Goal: Information Seeking & Learning: Check status

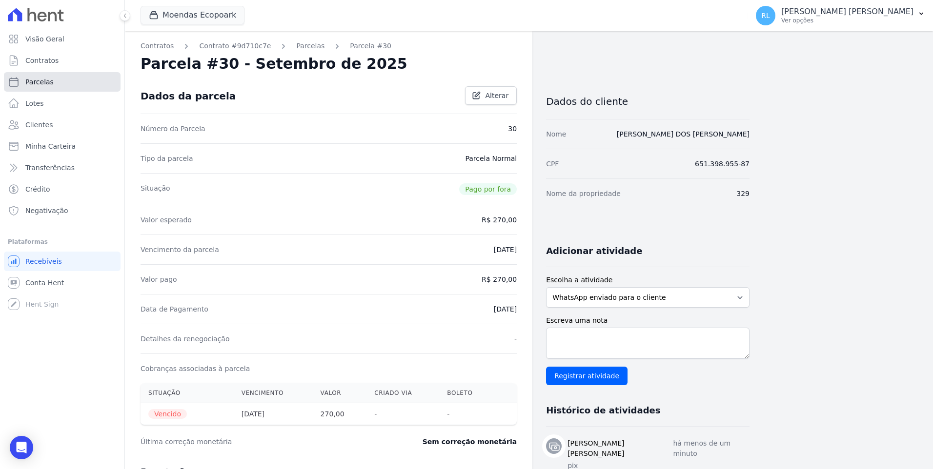
click at [55, 83] on link "Parcelas" at bounding box center [62, 82] width 117 height 20
select select
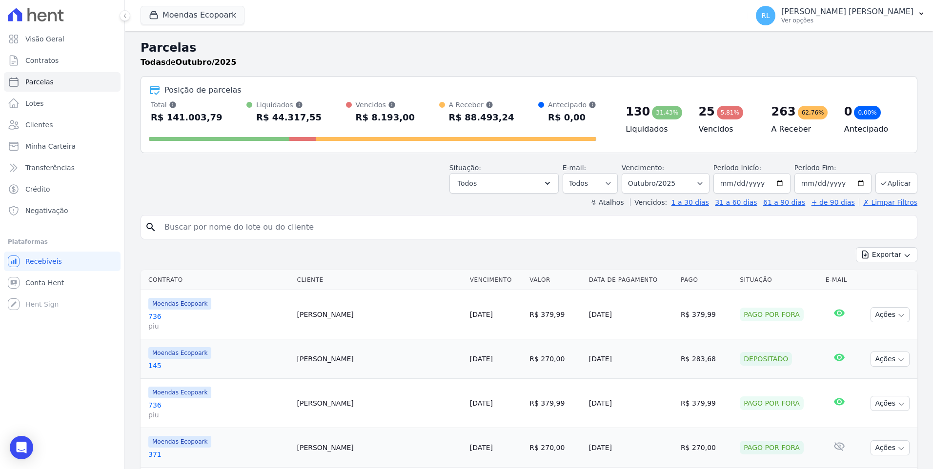
click at [321, 227] on input "search" at bounding box center [536, 228] width 754 height 20
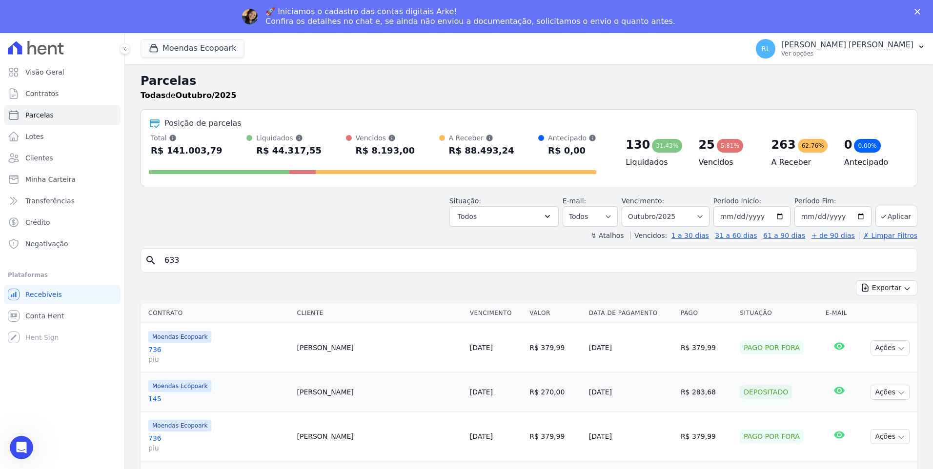
type input "633"
select select
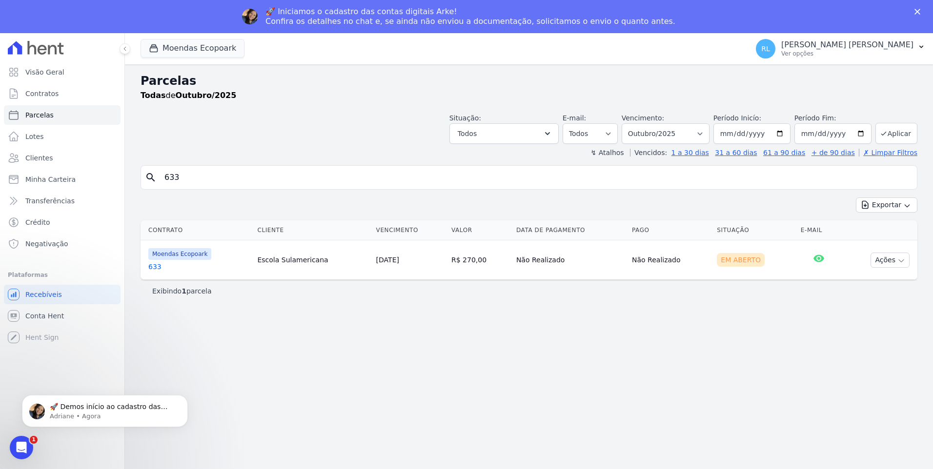
click at [159, 265] on link "633" at bounding box center [198, 267] width 101 height 10
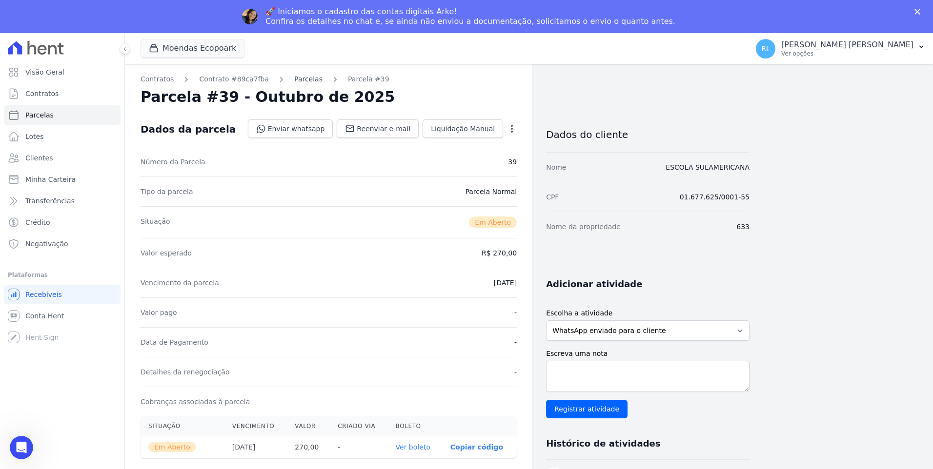
click at [305, 79] on link "Parcelas" at bounding box center [308, 79] width 28 height 10
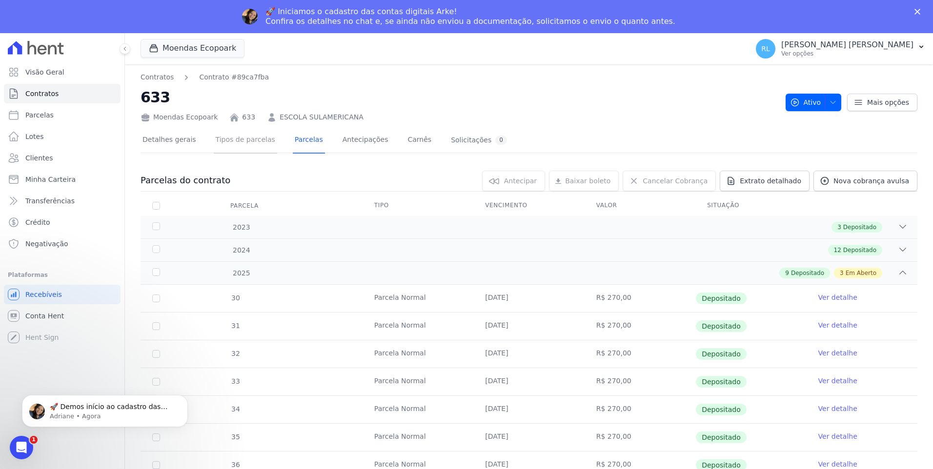
click at [254, 141] on link "Tipos de parcelas" at bounding box center [245, 141] width 63 height 26
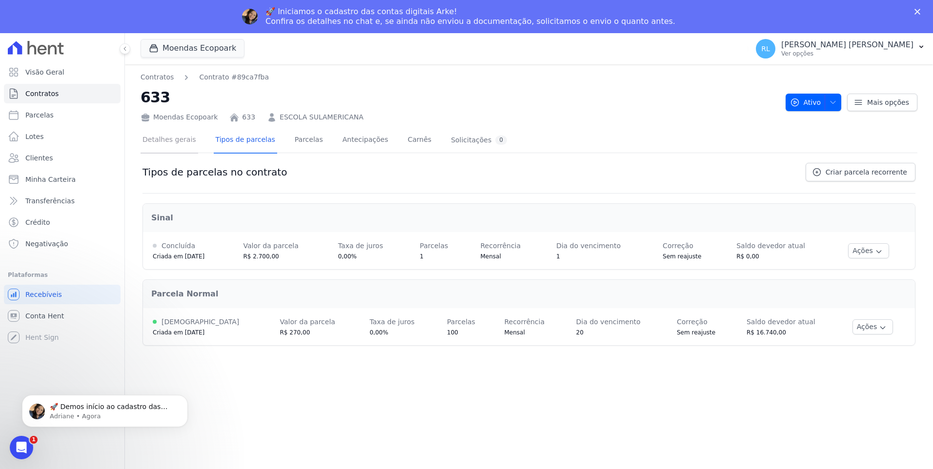
click at [185, 137] on link "Detalhes gerais" at bounding box center [169, 141] width 58 height 26
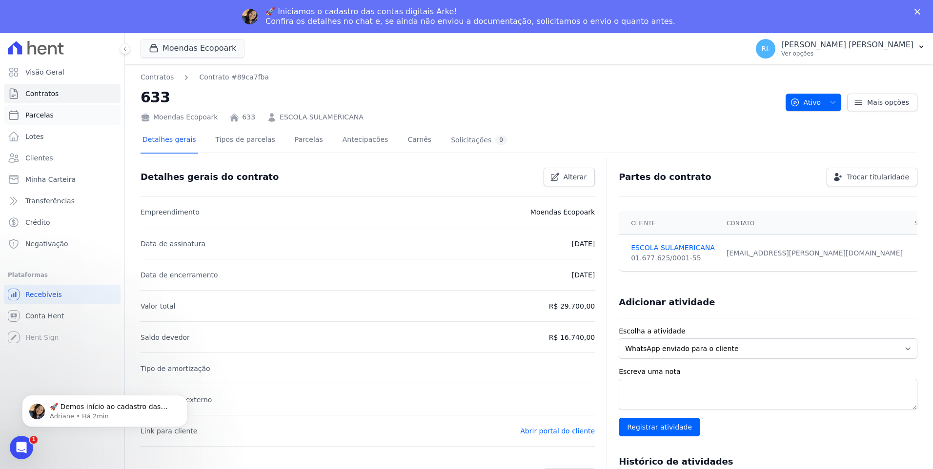
click at [42, 112] on span "Parcelas" at bounding box center [39, 115] width 28 height 10
select select
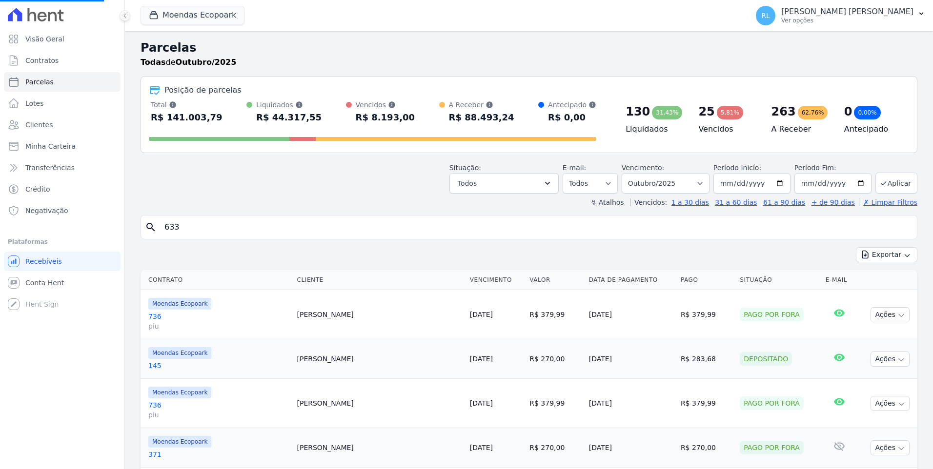
select select
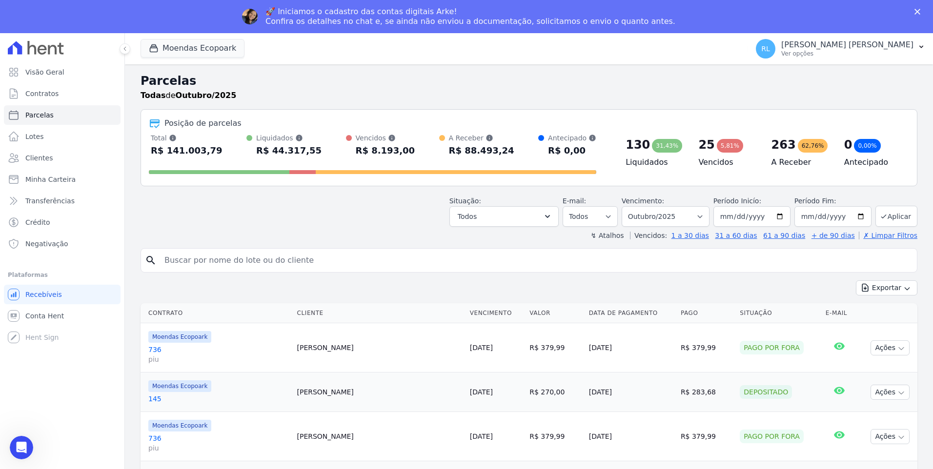
click at [181, 259] on input "search" at bounding box center [536, 261] width 754 height 20
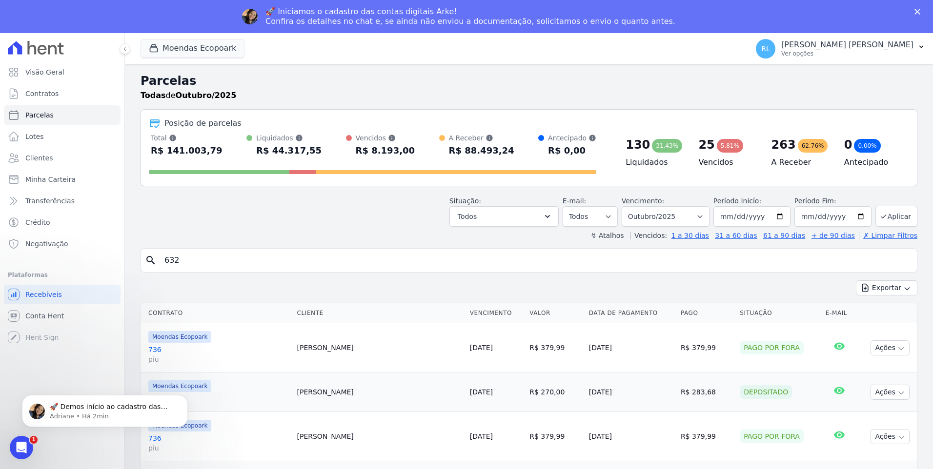
type input "632"
select select
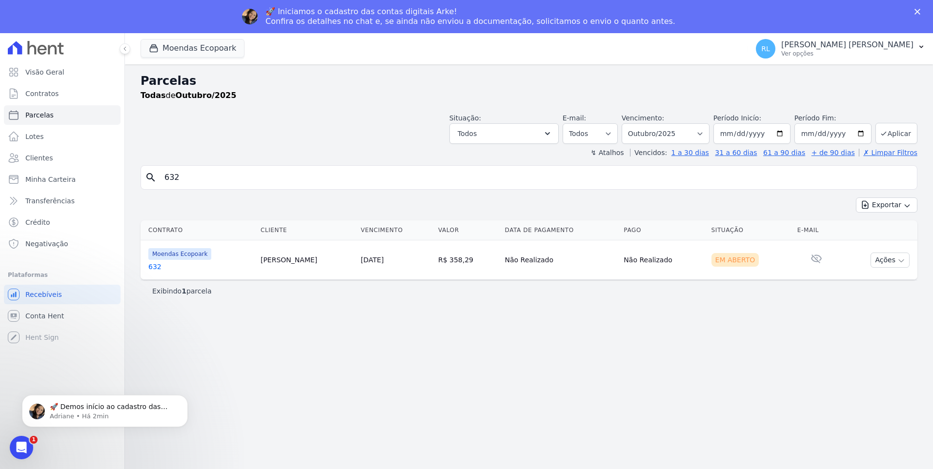
click at [153, 264] on link "632" at bounding box center [200, 267] width 104 height 10
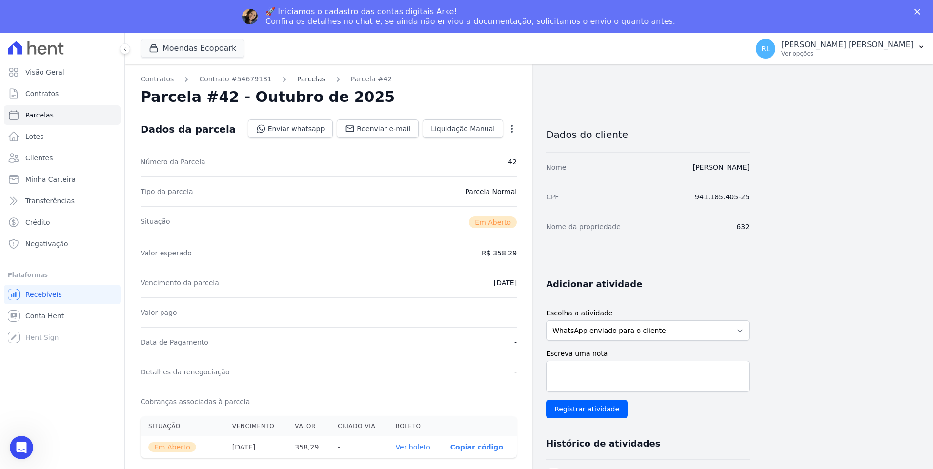
click at [298, 80] on link "Parcelas" at bounding box center [311, 79] width 28 height 10
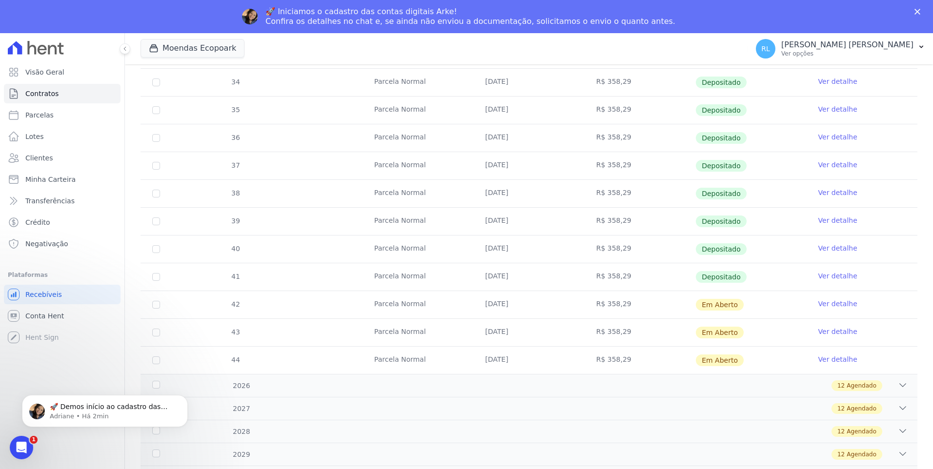
click at [126, 298] on div "33 Parcela Normal 20/01/2025 R$ 358,29 Depositado Ver detalhe 34 Parcela Normal…" at bounding box center [529, 207] width 808 height 341
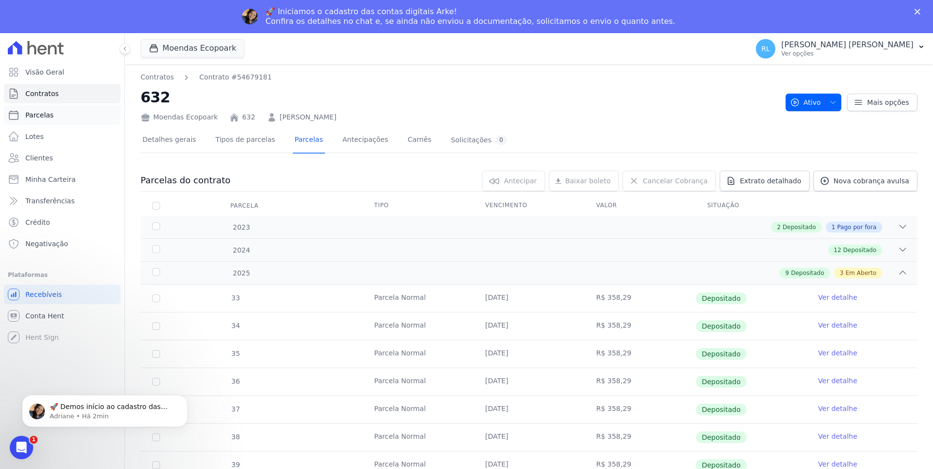
click at [43, 114] on span "Parcelas" at bounding box center [39, 115] width 28 height 10
select select
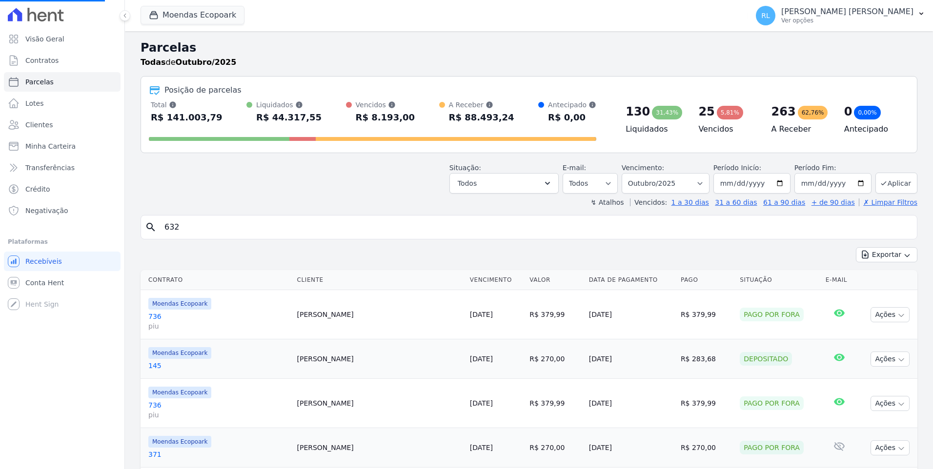
drag, startPoint x: 192, startPoint y: 229, endPoint x: 117, endPoint y: 221, distance: 76.0
click at [117, 221] on div "Visão Geral Contratos Parcelas Lotes Clientes Minha Carteira Transferências Cré…" at bounding box center [466, 234] width 933 height 469
type input "634"
select select
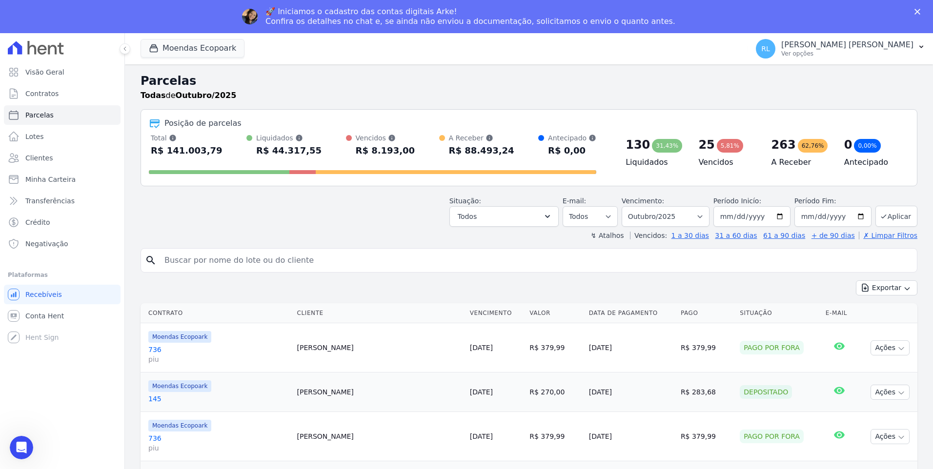
click at [180, 259] on input "search" at bounding box center [536, 261] width 754 height 20
type input "634"
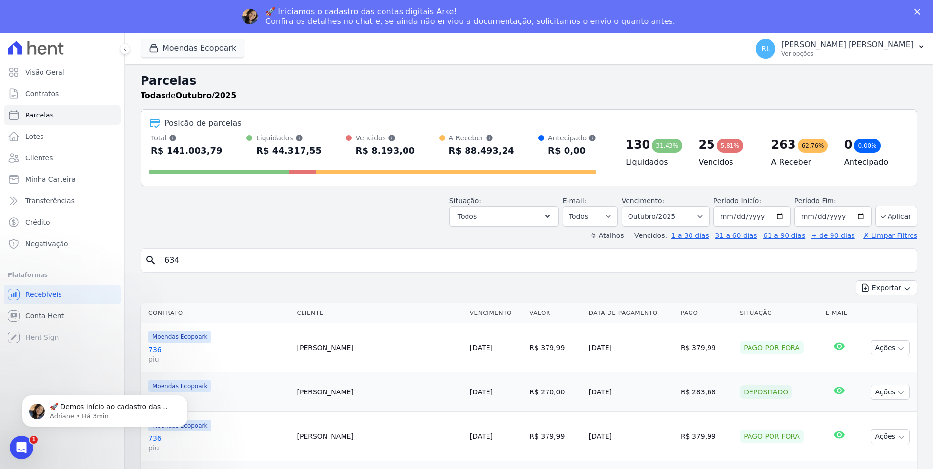
select select
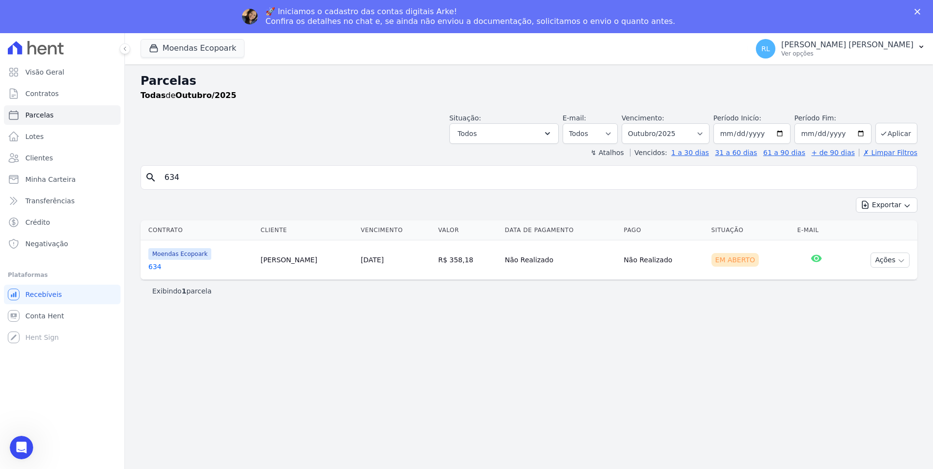
click at [158, 271] on link "634" at bounding box center [200, 267] width 104 height 10
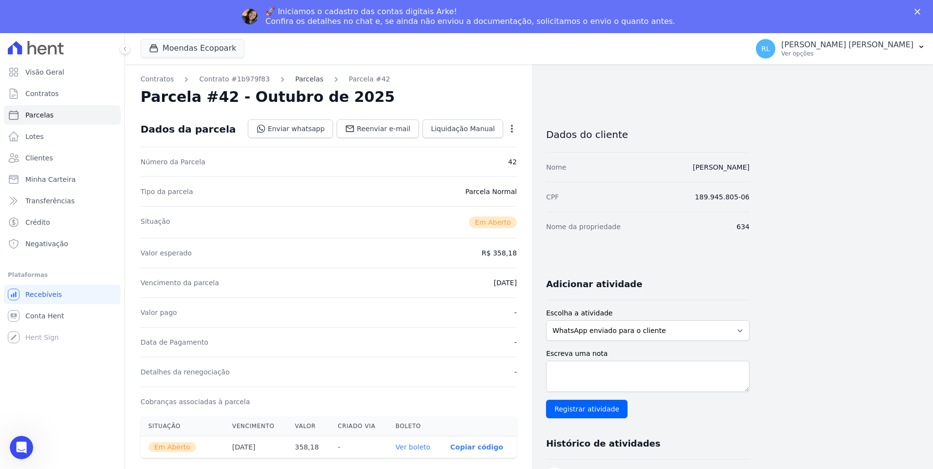
click at [295, 81] on link "Parcelas" at bounding box center [309, 79] width 28 height 10
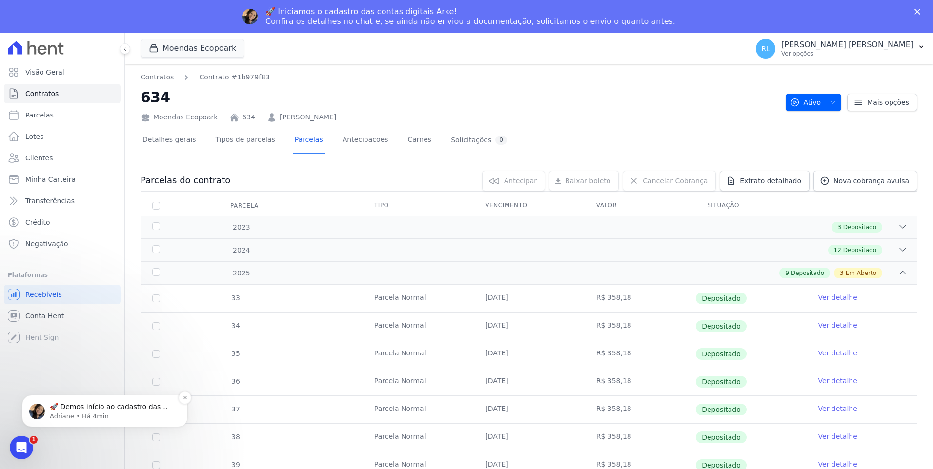
click at [80, 413] on p "Adriane • Há 4min" at bounding box center [113, 416] width 126 height 9
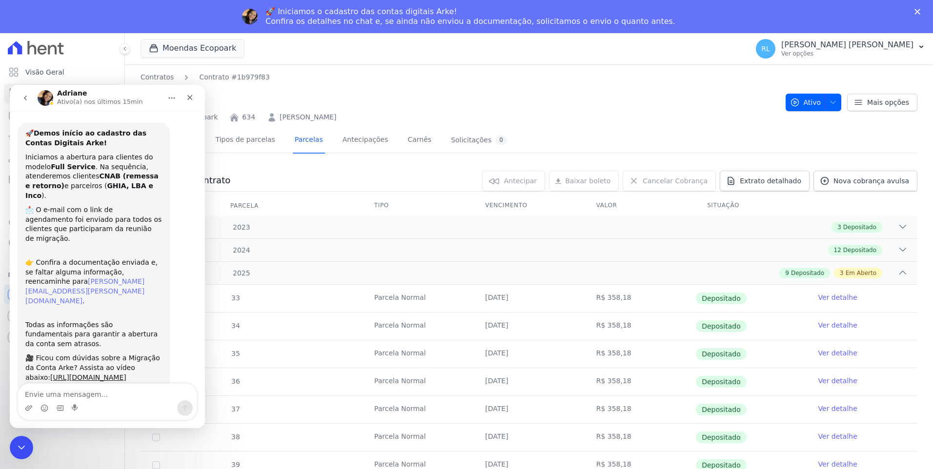
click at [70, 278] on link "adriane.brito@e-arke.com" at bounding box center [84, 291] width 119 height 27
click at [121, 396] on textarea "Envie uma mensagem..." at bounding box center [107, 392] width 179 height 17
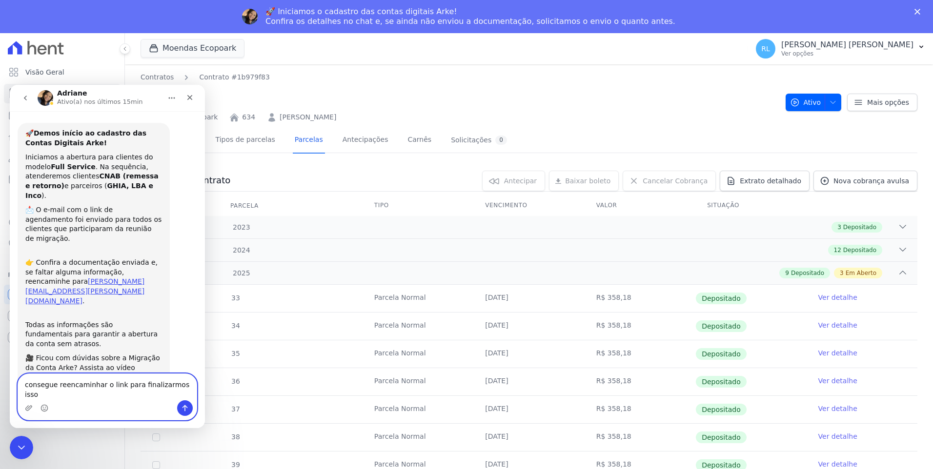
type textarea "consegue reencaminhar o link para finalizarmos isso"
type textarea "e ver como vai andar"
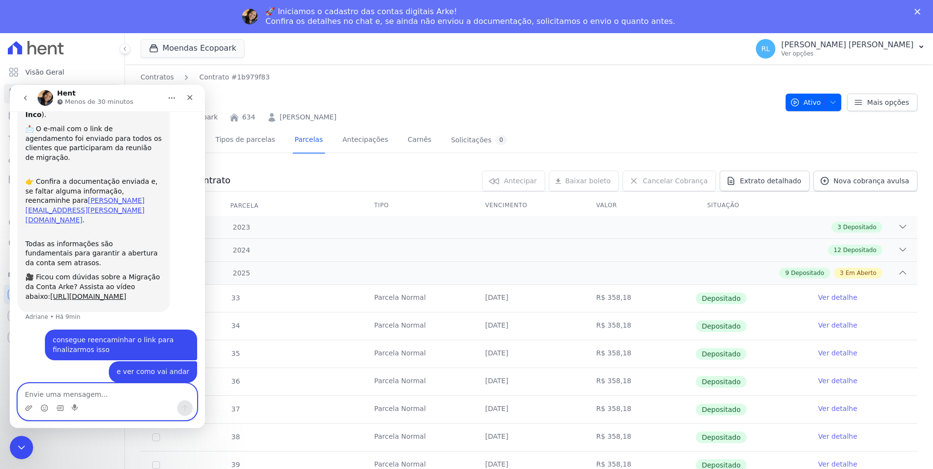
scroll to position [181, 0]
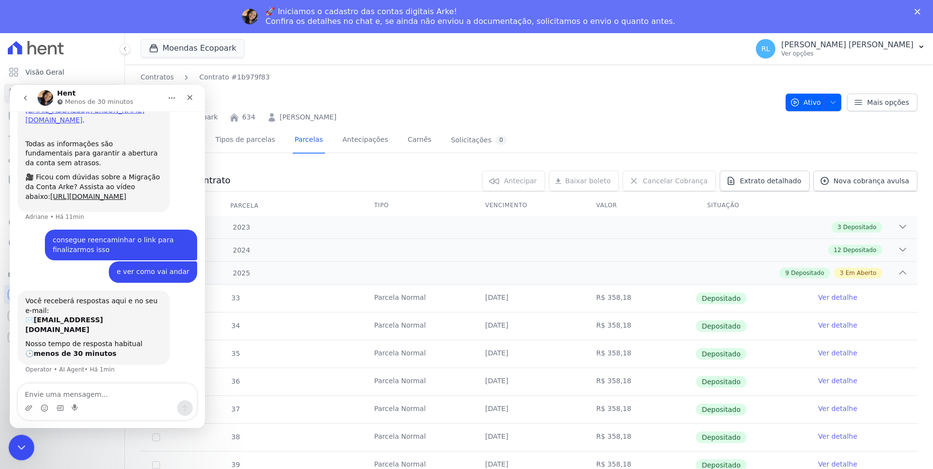
drag, startPoint x: 15, startPoint y: 440, endPoint x: 29, endPoint y: 852, distance: 412.4
click at [14, 438] on div "Encerramento do Messenger da Intercom" at bounding box center [19, 446] width 23 height 23
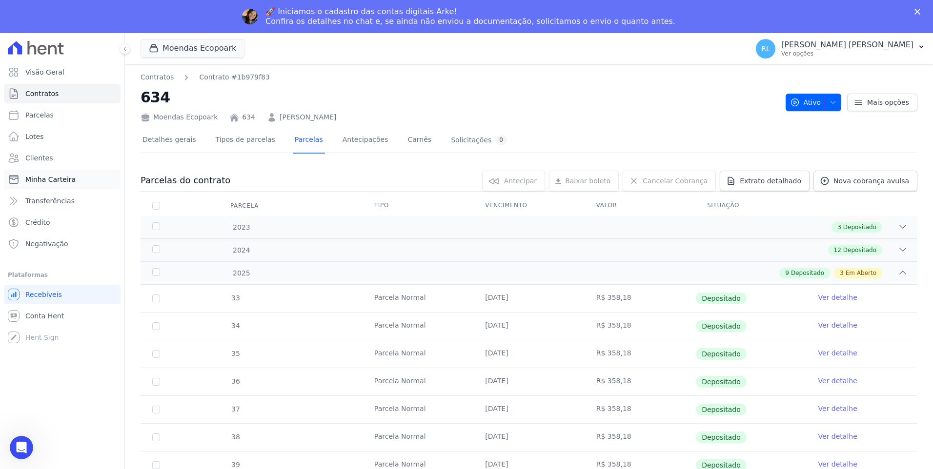
scroll to position [171, 0]
click at [54, 118] on link "Parcelas" at bounding box center [62, 115] width 117 height 20
select select
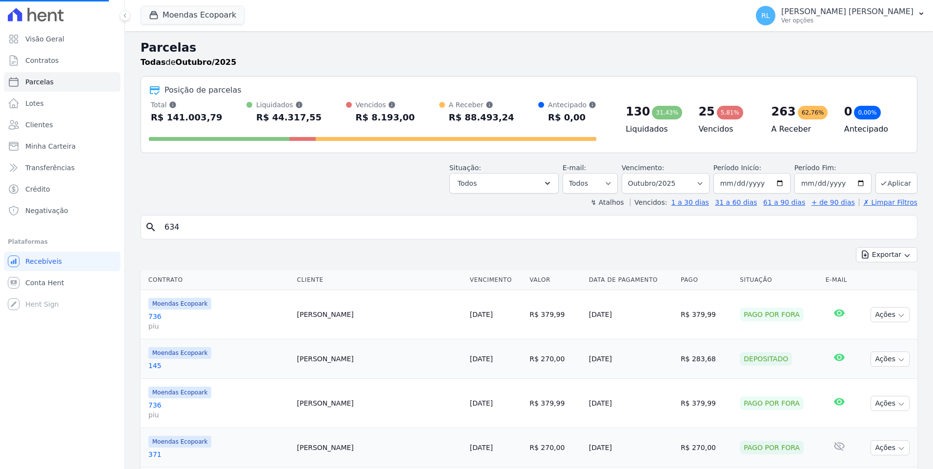
select select
click at [555, 192] on button "Todos" at bounding box center [503, 183] width 109 height 20
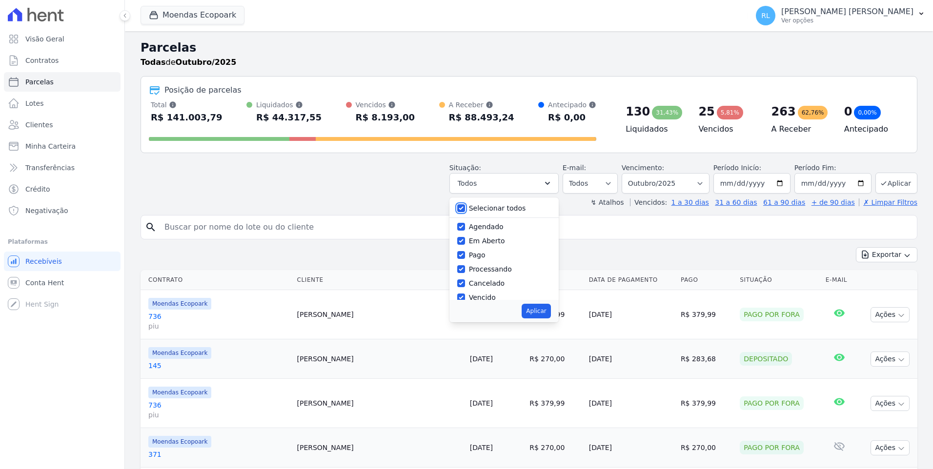
click at [474, 194] on div "Agendado Em Aberto Pago Processando Cancelado Vencido Transferindo Depositado P…" at bounding box center [503, 183] width 109 height 20
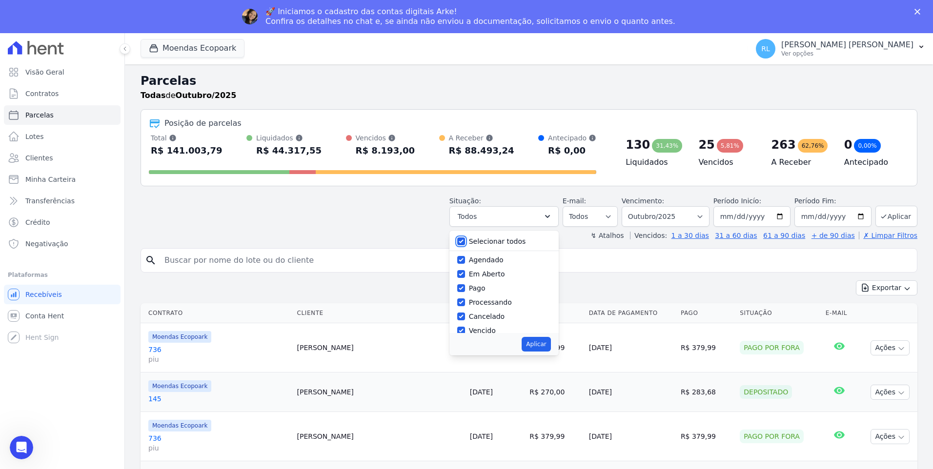
click at [465, 241] on input "Selecionar todos" at bounding box center [461, 242] width 8 height 8
checkbox input "false"
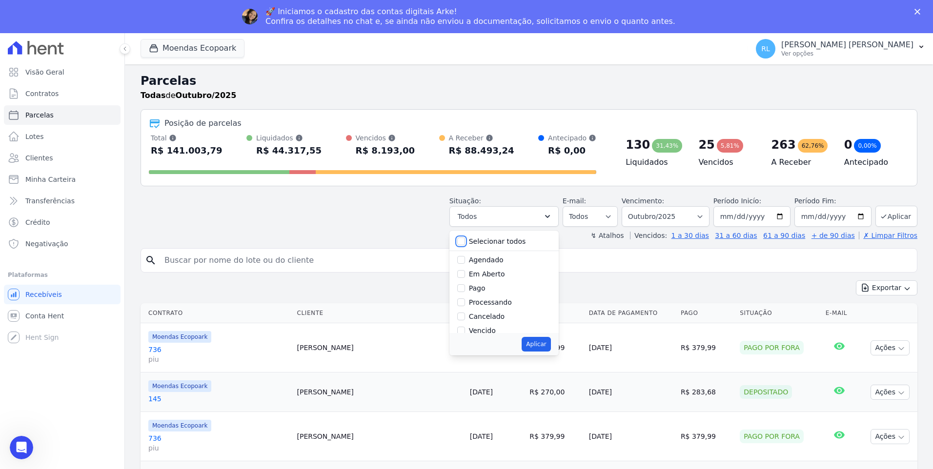
checkbox input "false"
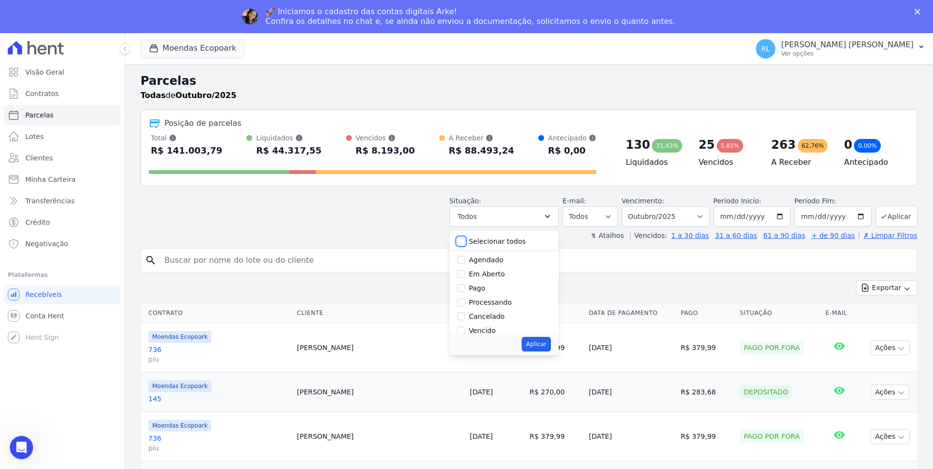
checkbox input "false"
click at [465, 287] on input "Pago" at bounding box center [461, 288] width 8 height 8
checkbox input "true"
click at [465, 301] on input "Processando" at bounding box center [461, 302] width 8 height 8
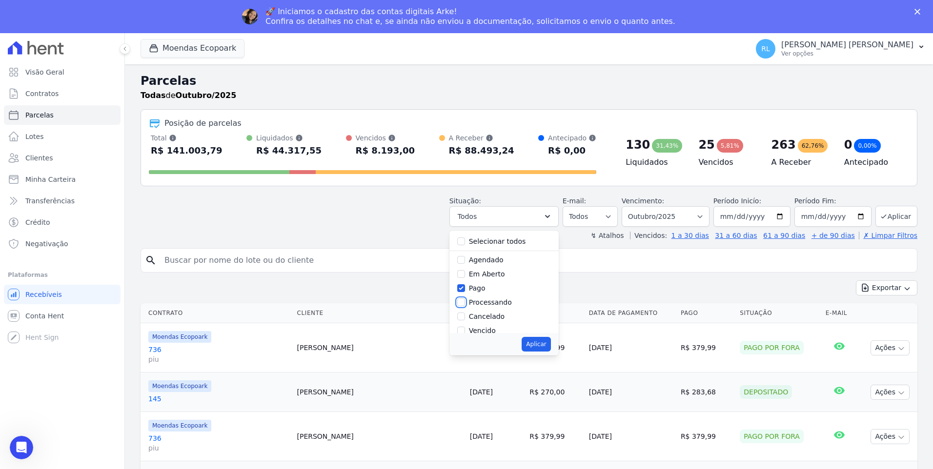
checkbox input "true"
click at [465, 280] on input "Transferindo" at bounding box center [461, 280] width 8 height 8
checkbox input "true"
click at [465, 293] on input "Depositado" at bounding box center [461, 294] width 8 height 8
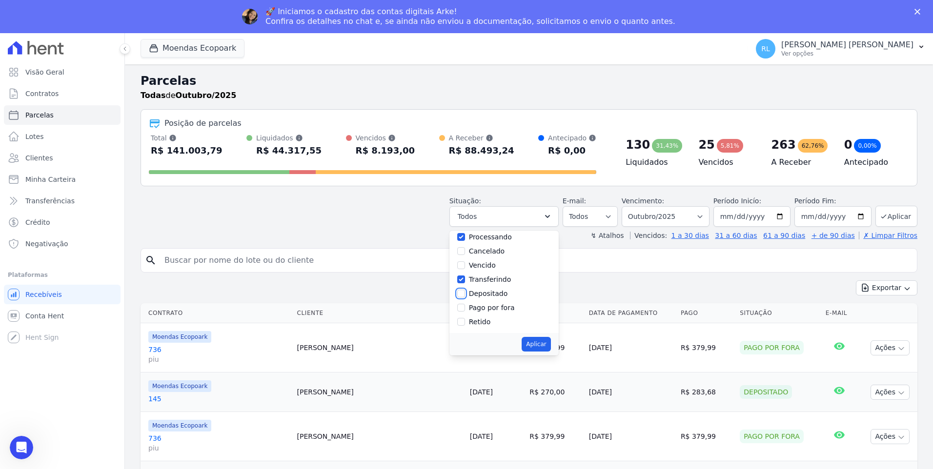
checkbox input "true"
click at [465, 306] on input "Pago por fora" at bounding box center [461, 308] width 8 height 8
checkbox input "true"
click at [549, 341] on button "Aplicar" at bounding box center [535, 344] width 29 height 15
select select "paid"
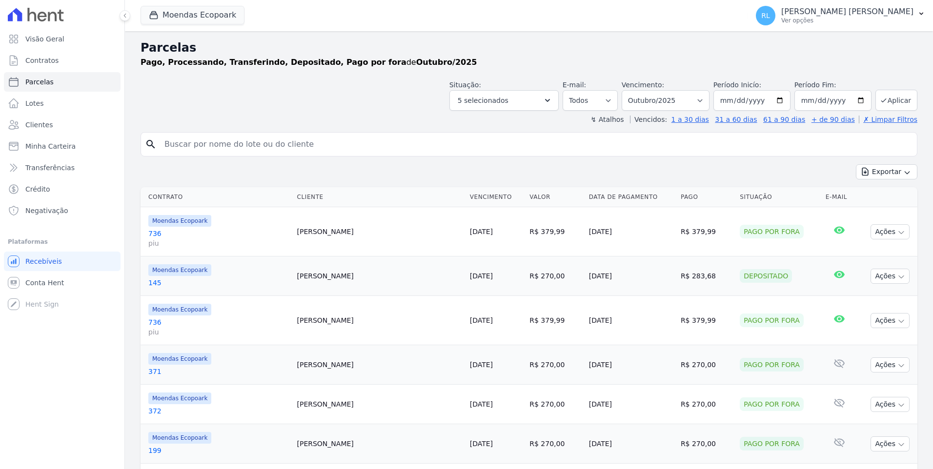
select select
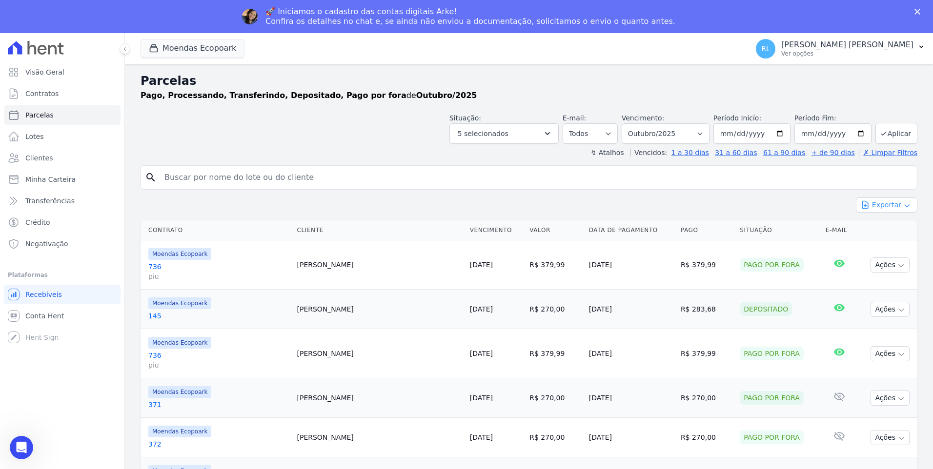
click at [903, 206] on icon "button" at bounding box center [907, 206] width 8 height 8
click at [891, 243] on span "Exportar CSV" at bounding box center [885, 245] width 52 height 10
click at [231, 171] on input "search" at bounding box center [536, 178] width 754 height 20
type input "556"
select select
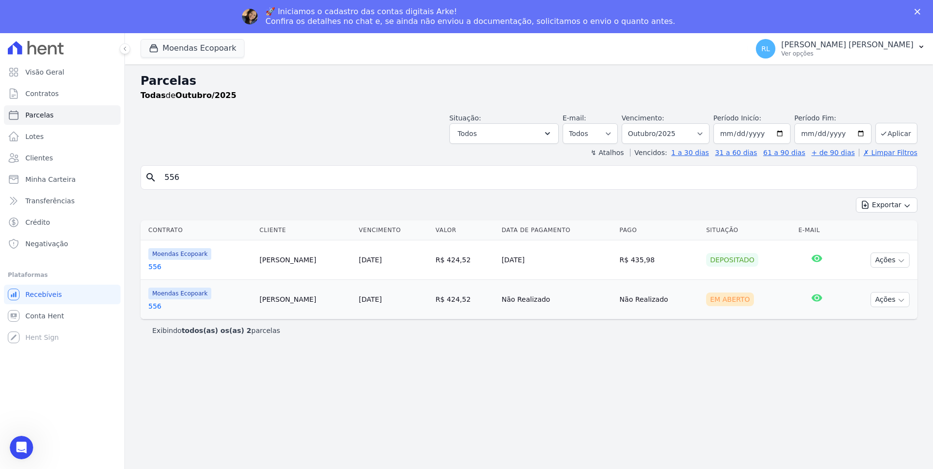
click at [159, 234] on th "Contrato" at bounding box center [197, 230] width 115 height 20
click at [161, 264] on link "556" at bounding box center [199, 267] width 103 height 10
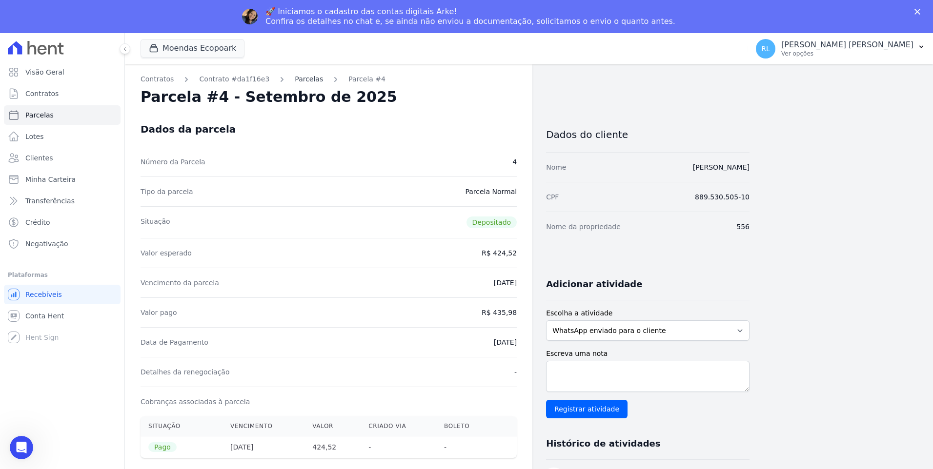
click at [304, 77] on link "Parcelas" at bounding box center [309, 79] width 28 height 10
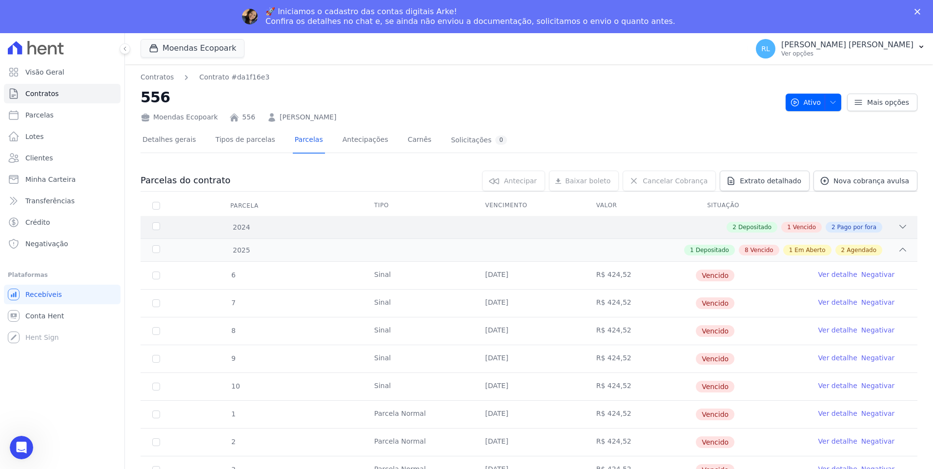
click at [897, 230] on icon at bounding box center [902, 227] width 10 height 10
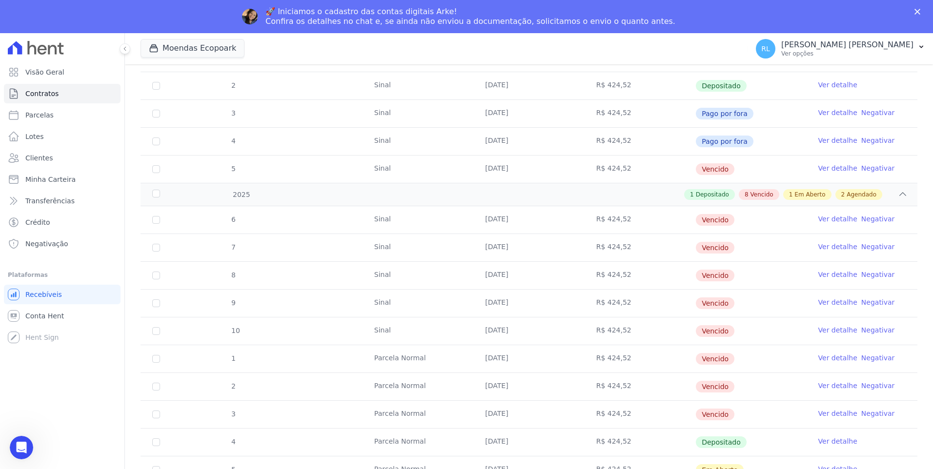
scroll to position [244, 0]
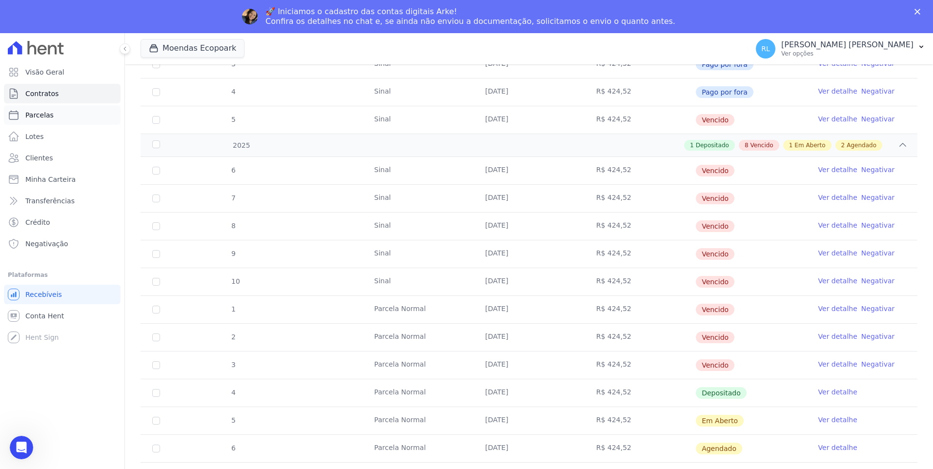
click at [70, 120] on link "Parcelas" at bounding box center [62, 115] width 117 height 20
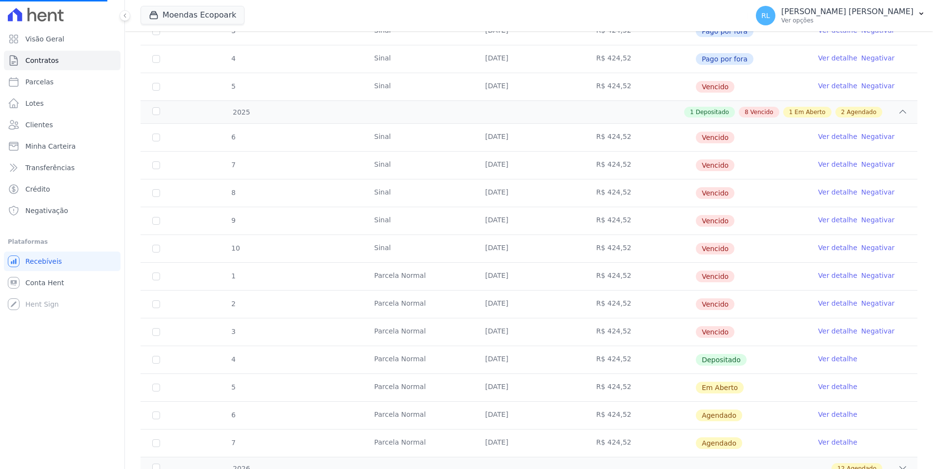
select select
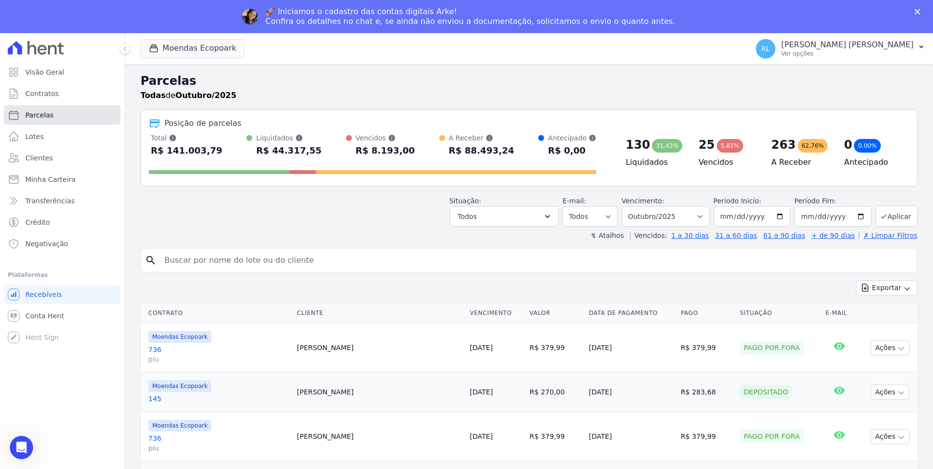
click at [47, 118] on span "Parcelas" at bounding box center [39, 115] width 28 height 10
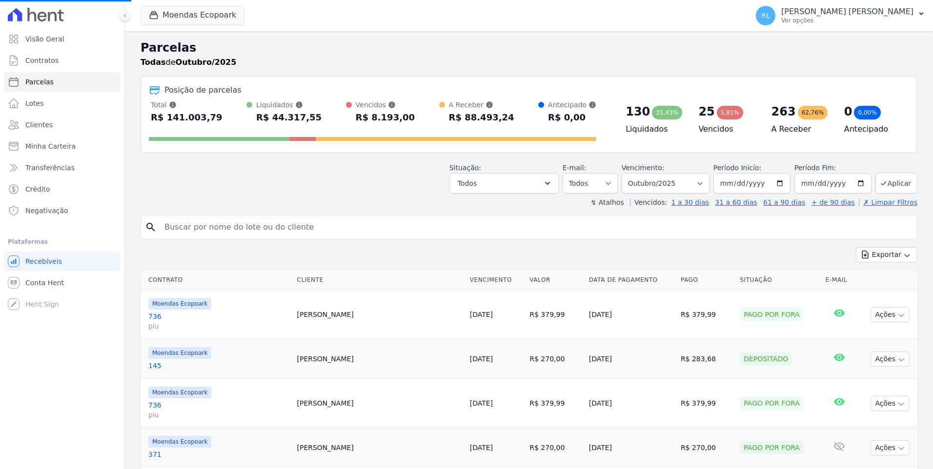
select select
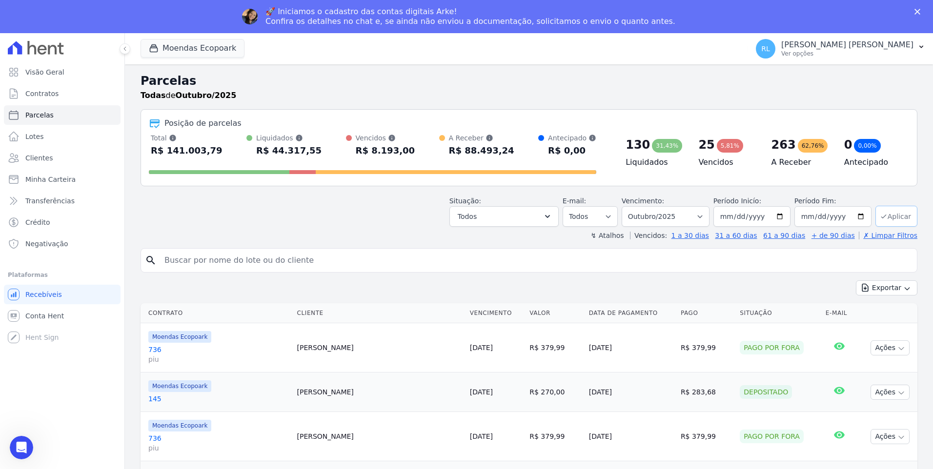
click at [895, 214] on button "Aplicar" at bounding box center [896, 216] width 42 height 21
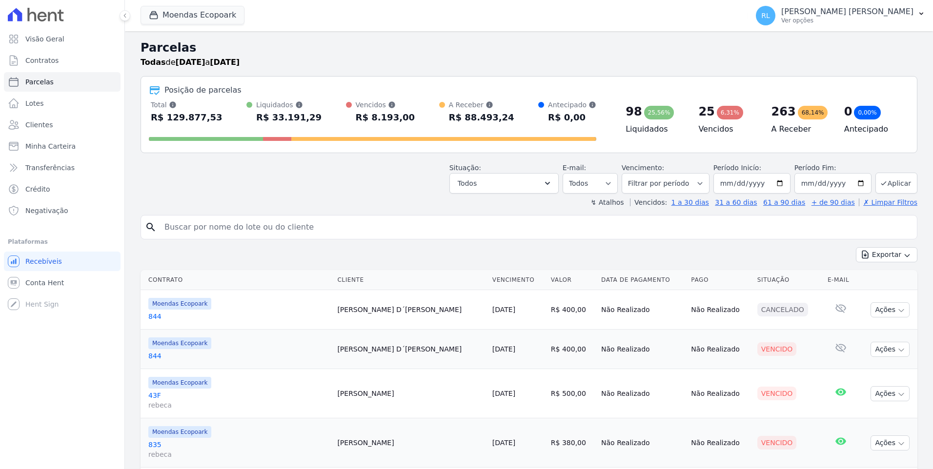
select select
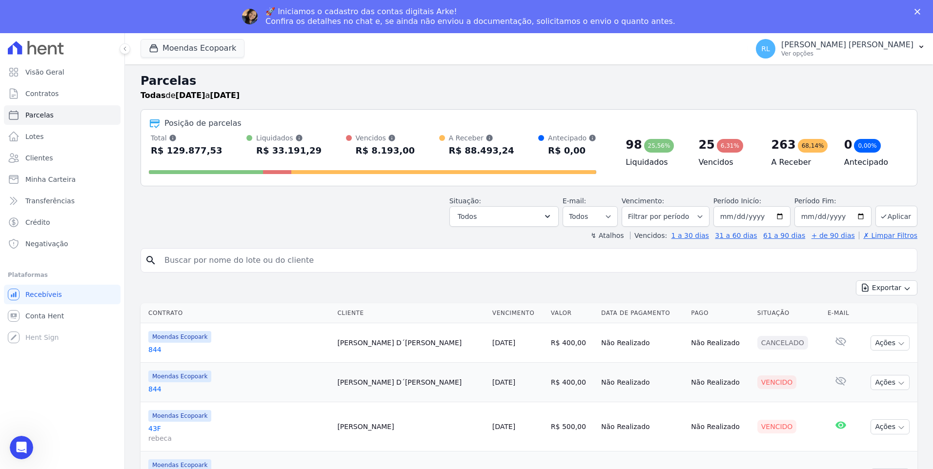
click at [918, 11] on polygon "Fechar" at bounding box center [917, 12] width 6 height 6
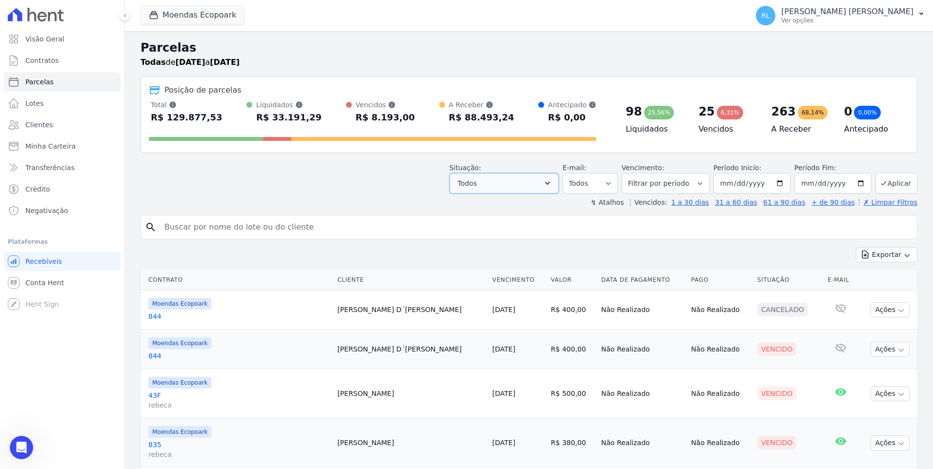
click at [555, 178] on button "Todos" at bounding box center [503, 183] width 109 height 20
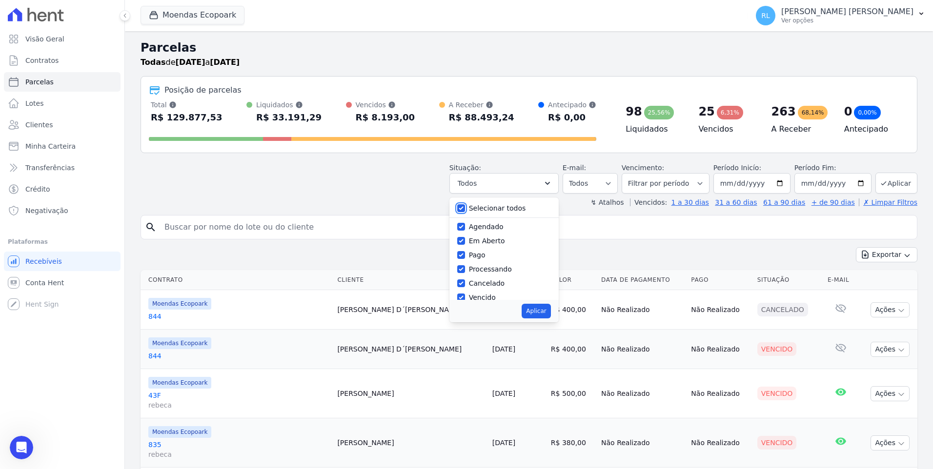
click at [465, 204] on input "Selecionar todos" at bounding box center [461, 208] width 8 height 8
checkbox input "false"
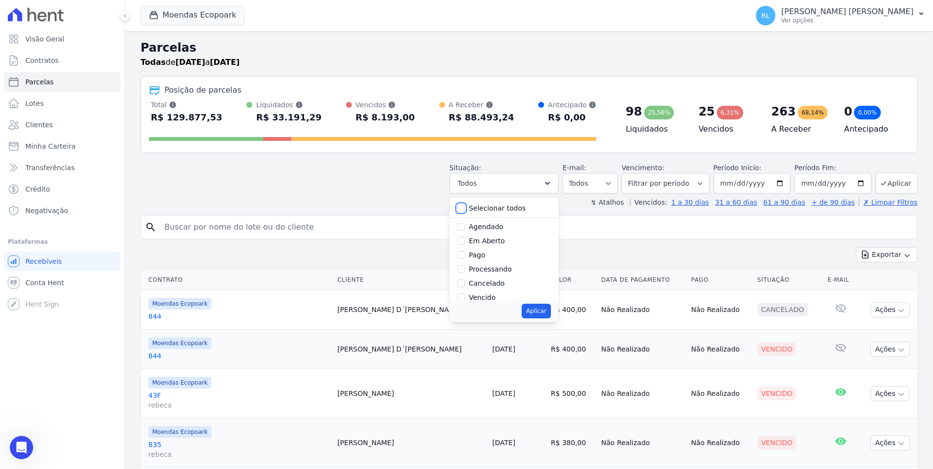
checkbox input "false"
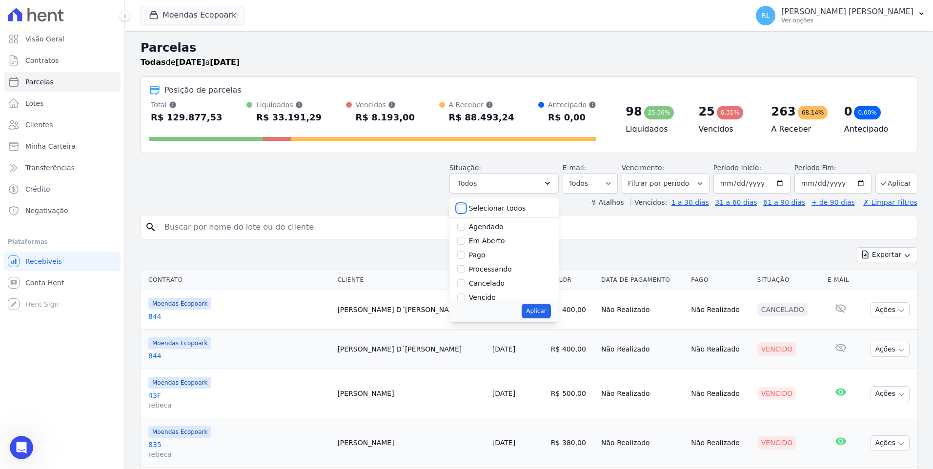
checkbox input "false"
click at [465, 298] on input "Vencido" at bounding box center [461, 298] width 8 height 8
checkbox input "true"
click at [540, 308] on button "Aplicar" at bounding box center [535, 311] width 29 height 15
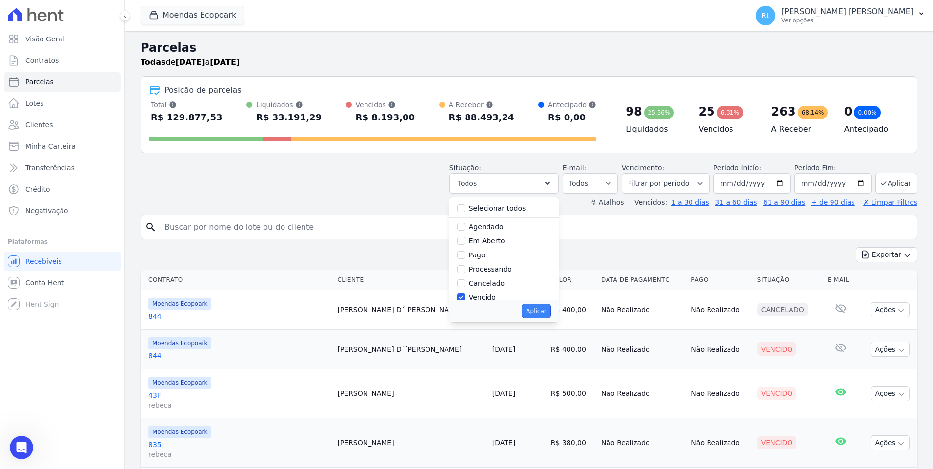
select select "overdue"
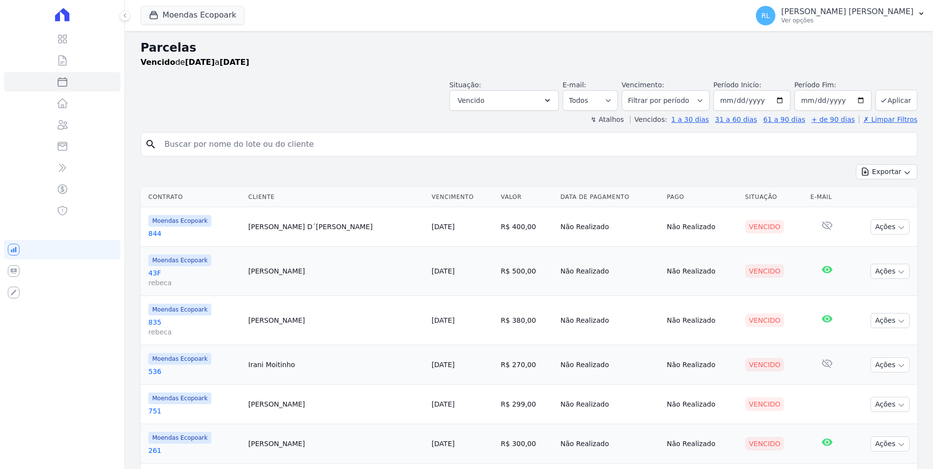
select select
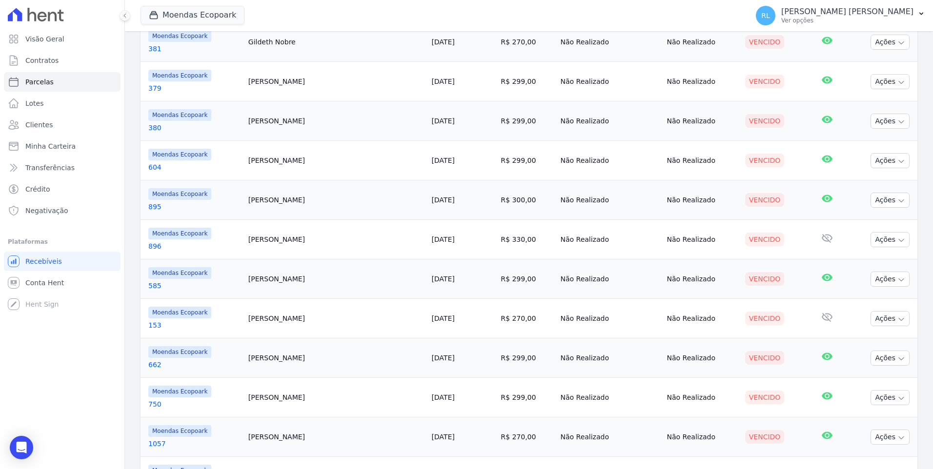
scroll to position [463, 0]
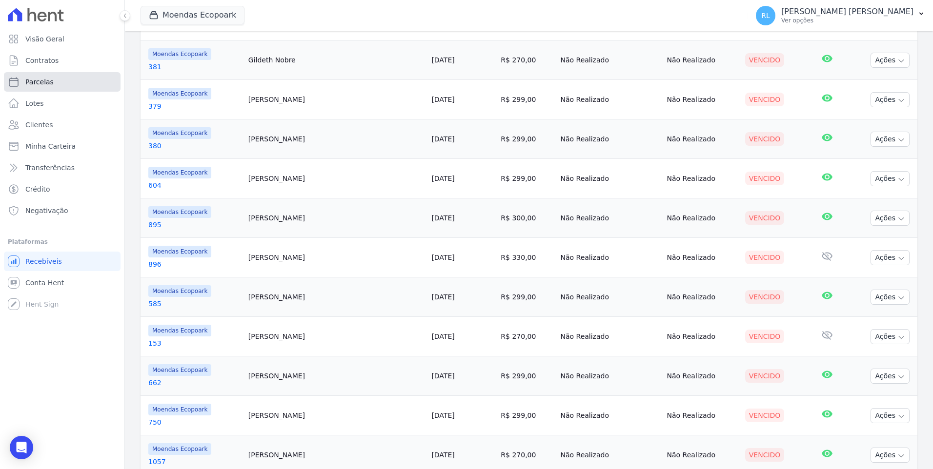
click at [45, 87] on link "Parcelas" at bounding box center [62, 82] width 117 height 20
select select
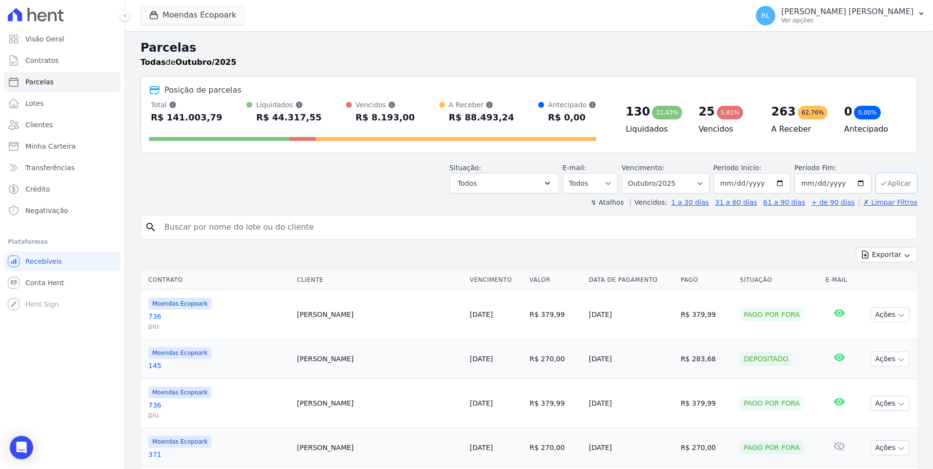
click at [895, 186] on button "Aplicar" at bounding box center [896, 183] width 42 height 21
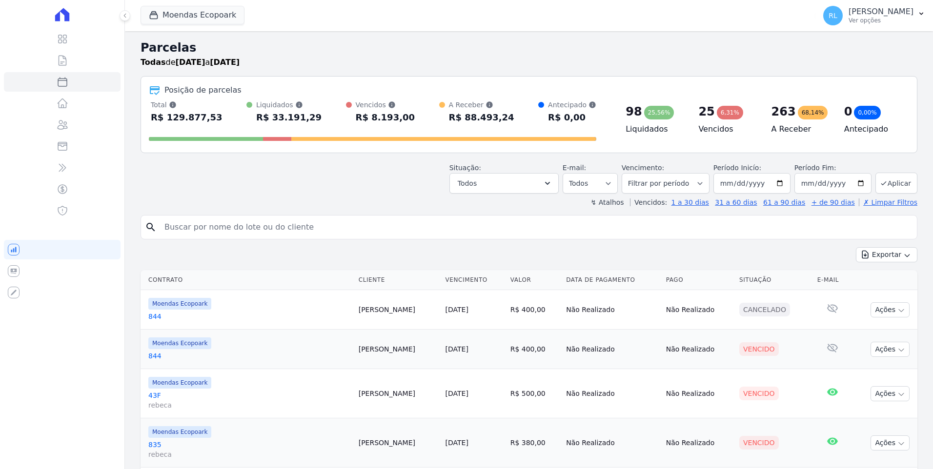
select select
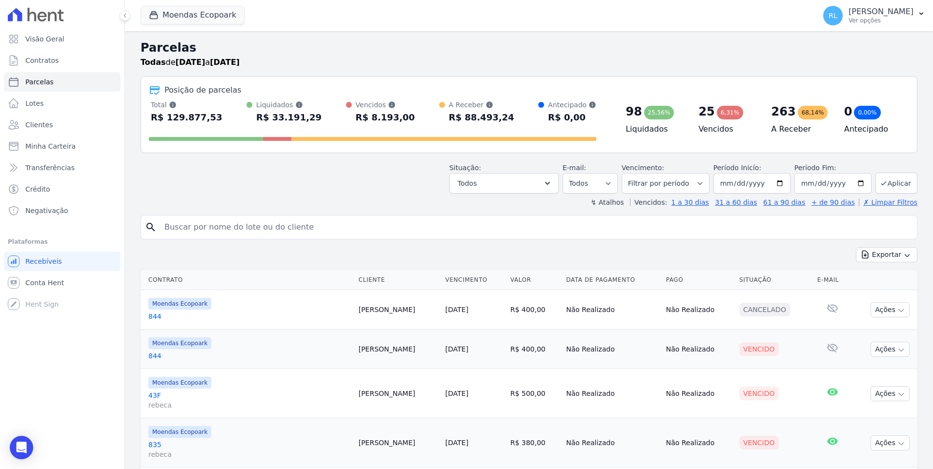
drag, startPoint x: 255, startPoint y: 118, endPoint x: 309, endPoint y: 112, distance: 53.9
click at [309, 112] on div "Total Soma das parcelas pagas, vencidas, em aberto e agendadas. Não considera p…" at bounding box center [372, 112] width 447 height 25
drag, startPoint x: 309, startPoint y: 112, endPoint x: 397, endPoint y: 115, distance: 88.3
click at [397, 115] on div "Total Soma das parcelas pagas, vencidas, em aberto e agendadas. Não considera p…" at bounding box center [372, 112] width 447 height 25
click at [702, 180] on select "[GEOGRAPHIC_DATA] por período ──────── Todos os meses Outubro/2022 Novembro/202…" at bounding box center [665, 183] width 88 height 20
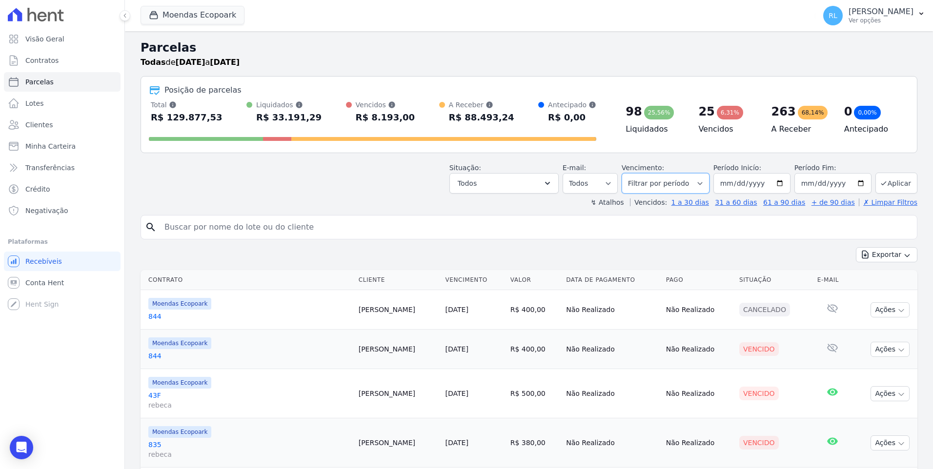
select select "10/2025"
click at [630, 173] on select "Filtrar por período ──────── Todos os meses Outubro/2022 Novembro/2022 Dezembro…" at bounding box center [665, 183] width 88 height 20
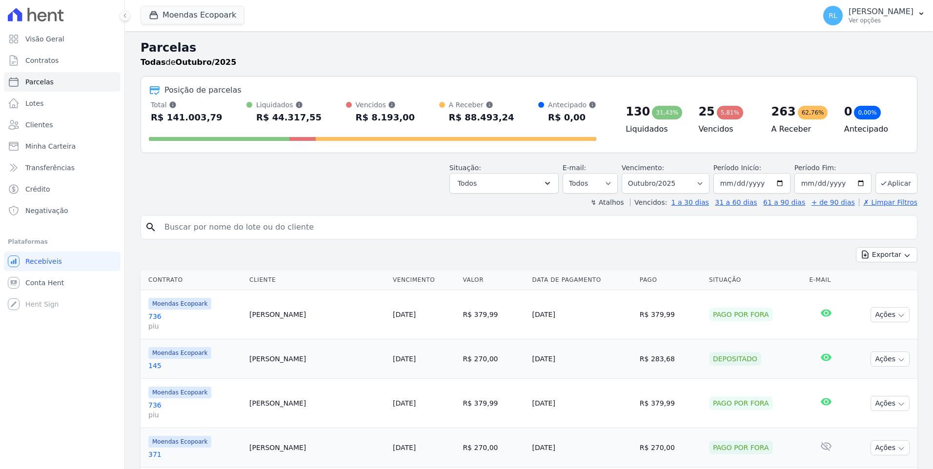
select select
click at [704, 188] on select "[GEOGRAPHIC_DATA] por período ──────── Todos os meses Outubro/2022 Novembro/202…" at bounding box center [665, 183] width 88 height 20
select select "09/2025"
click at [630, 173] on select "[GEOGRAPHIC_DATA] por período ──────── Todos os meses Outubro/2022 Novembro/202…" at bounding box center [665, 183] width 88 height 20
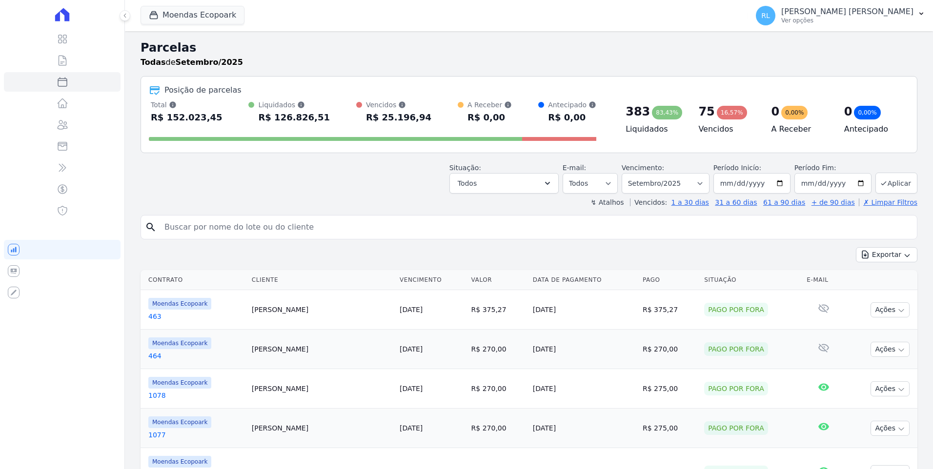
select select
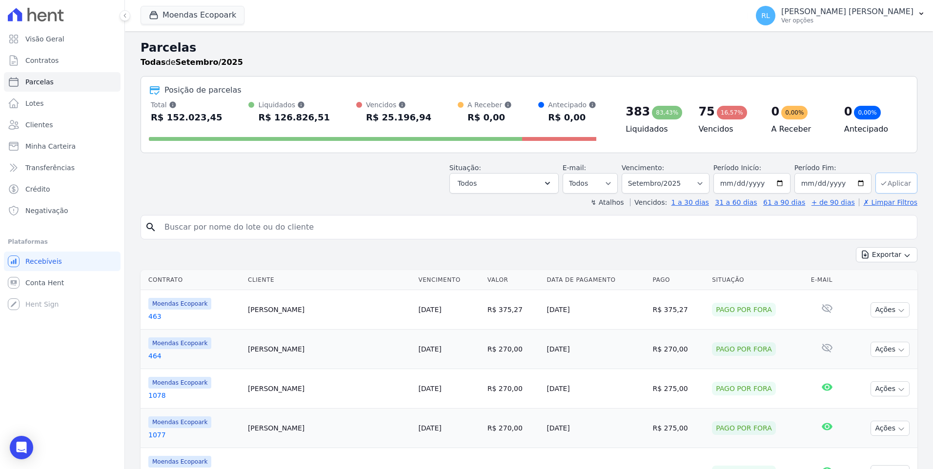
click at [881, 178] on button "Aplicar" at bounding box center [896, 183] width 42 height 21
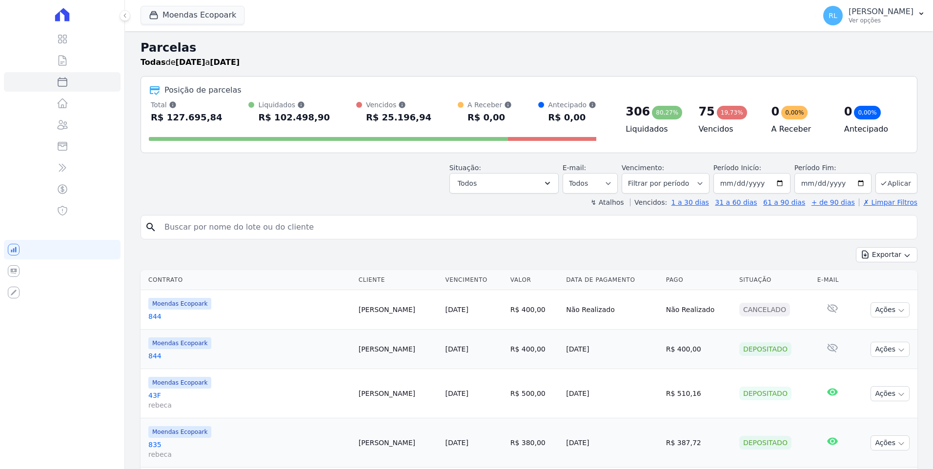
select select
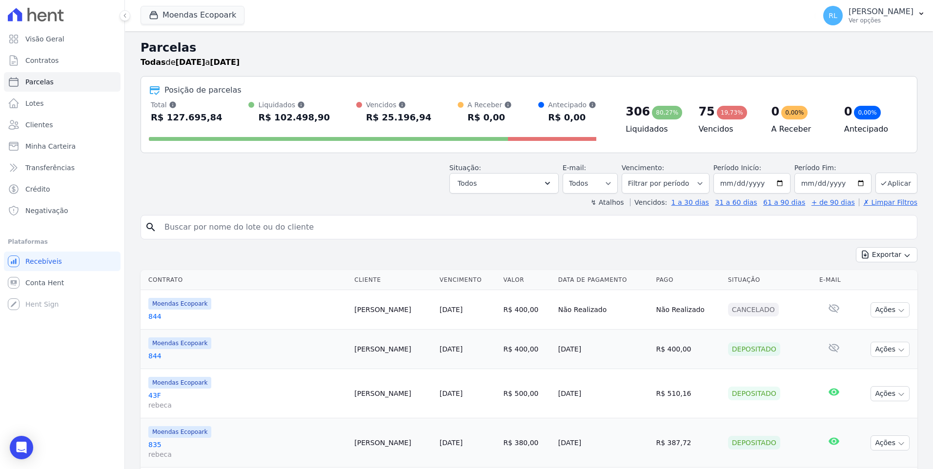
drag, startPoint x: 622, startPoint y: 115, endPoint x: 641, endPoint y: 114, distance: 18.6
click at [641, 114] on div "306 80,27%" at bounding box center [653, 112] width 57 height 16
click at [705, 187] on select "Filtrar por período ──────── Todos os meses Outubro/2022 Novembro/2022 Dezembro…" at bounding box center [665, 183] width 88 height 20
click at [397, 201] on div "↯ Atalhos Vencidos: 1 a 30 dias 31 a 60 dias 61 a 90 dias + de 90 dias ✗ Limpar…" at bounding box center [528, 203] width 776 height 10
click at [700, 186] on select "Filtrar por período ──────── Todos os meses Outubro/2022 Novembro/2022 Dezembro…" at bounding box center [665, 183] width 88 height 20
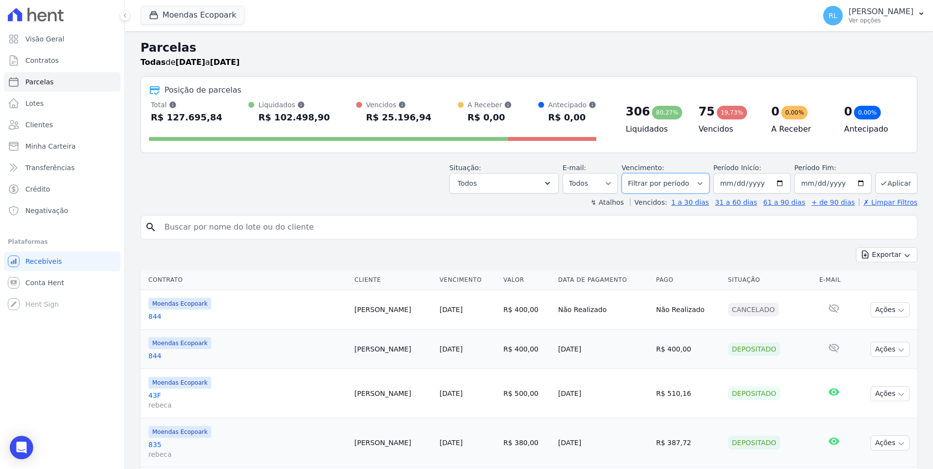
select select "01/2025"
click at [630, 173] on select "Filtrar por período ──────── Todos os meses Outubro/2022 Novembro/2022 Dezembro…" at bounding box center [665, 183] width 88 height 20
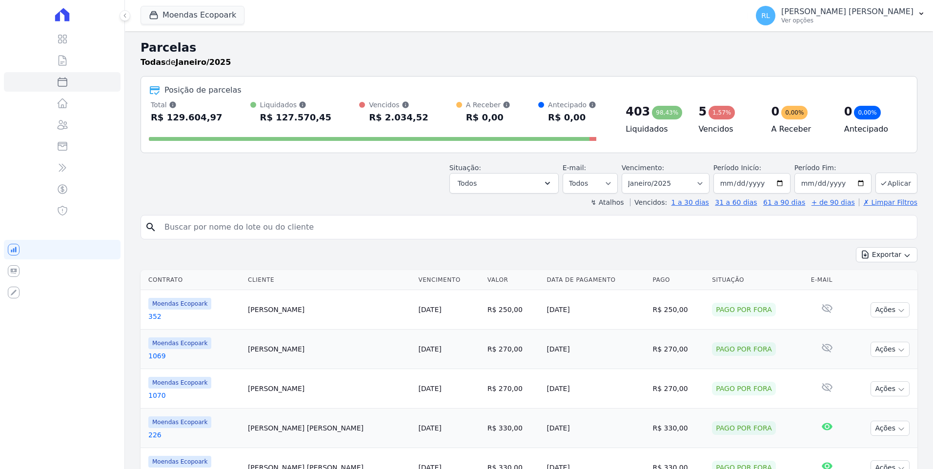
select select
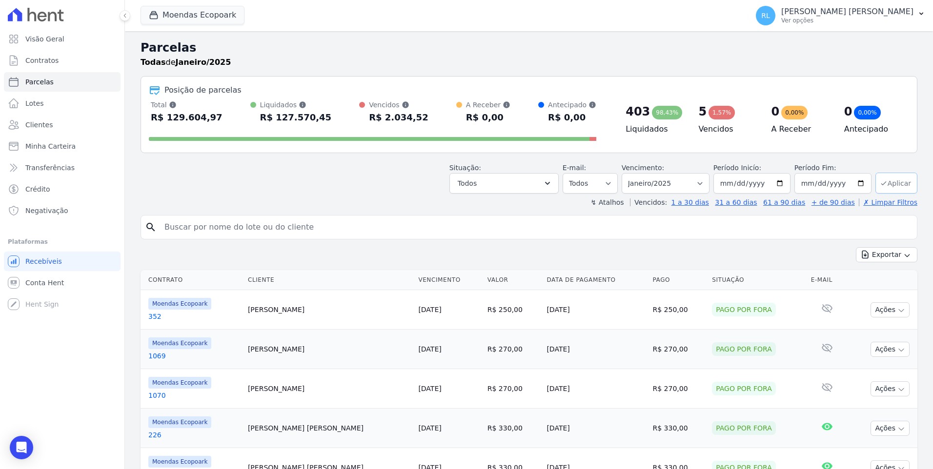
click at [887, 187] on button "Aplicar" at bounding box center [896, 183] width 42 height 21
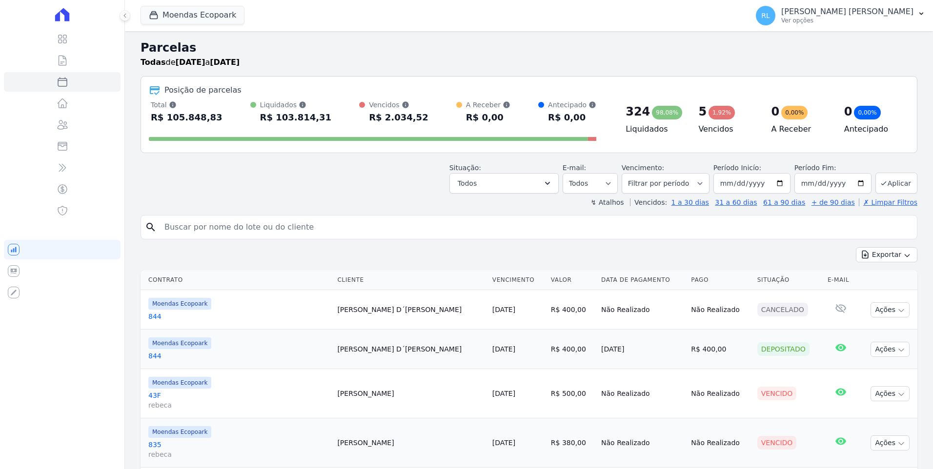
select select
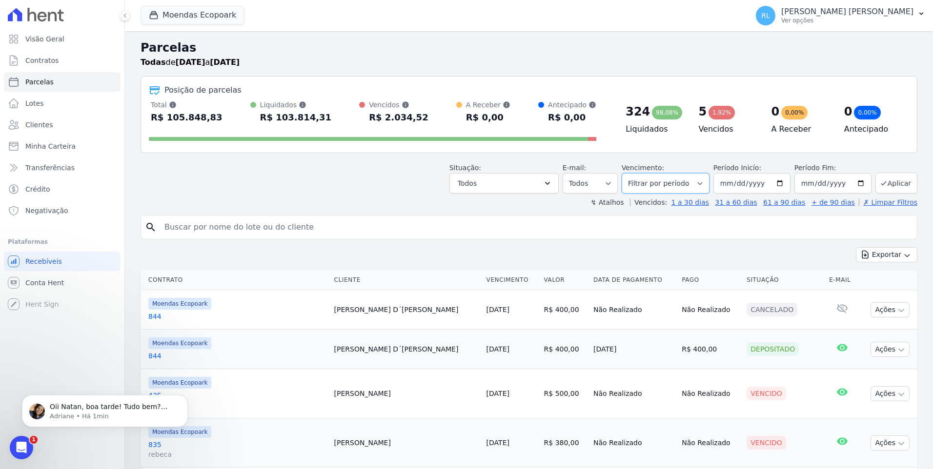
click at [701, 187] on select "Filtrar por período ──────── Todos os meses Outubro/2022 Novembro/2022 Dezembro…" at bounding box center [665, 183] width 88 height 20
select select "11/2025"
click at [630, 173] on select "[GEOGRAPHIC_DATA] por período ──────── Todos os meses Outubro/2022 Novembro/202…" at bounding box center [665, 183] width 88 height 20
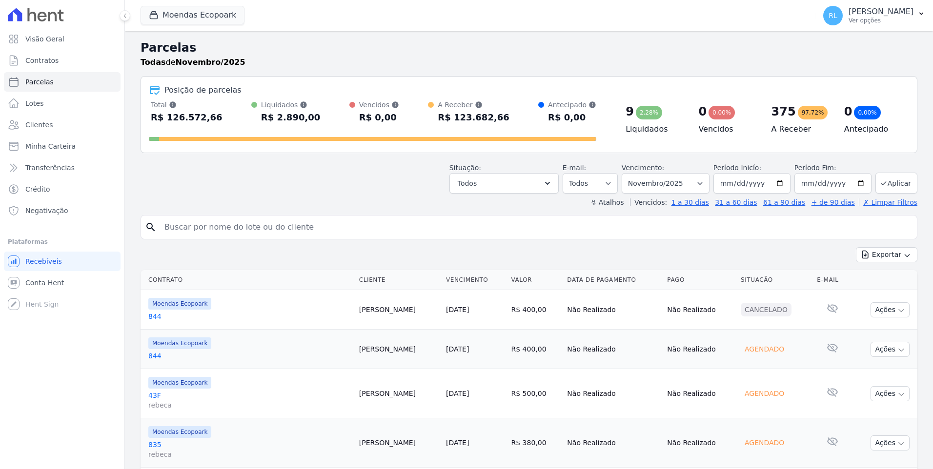
select select
click at [552, 182] on icon "button" at bounding box center [547, 184] width 10 height 10
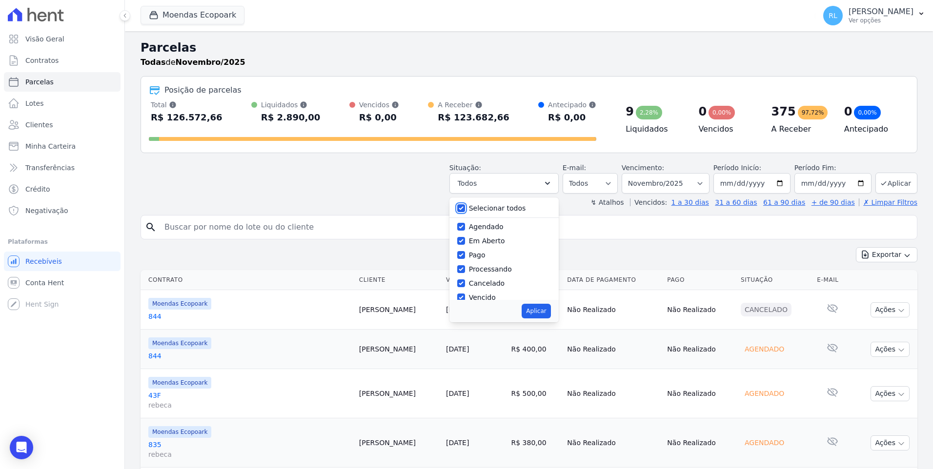
click at [465, 208] on input "Selecionar todos" at bounding box center [461, 208] width 8 height 8
checkbox input "false"
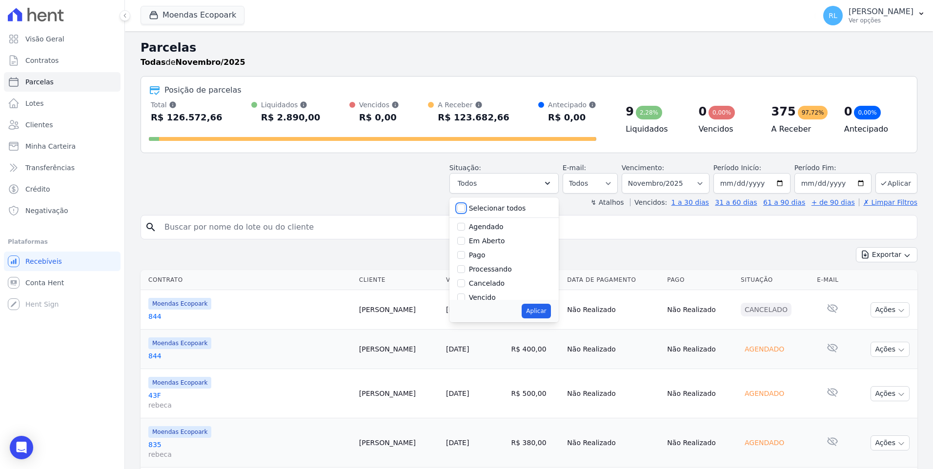
checkbox input "false"
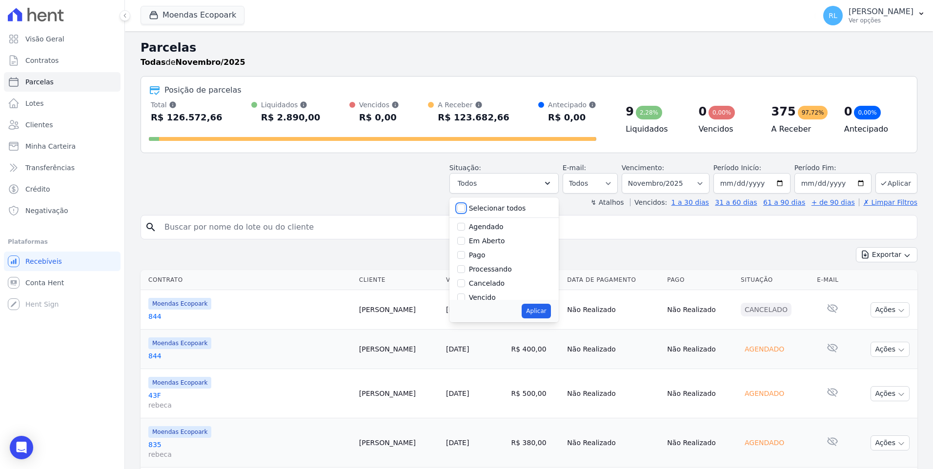
checkbox input "false"
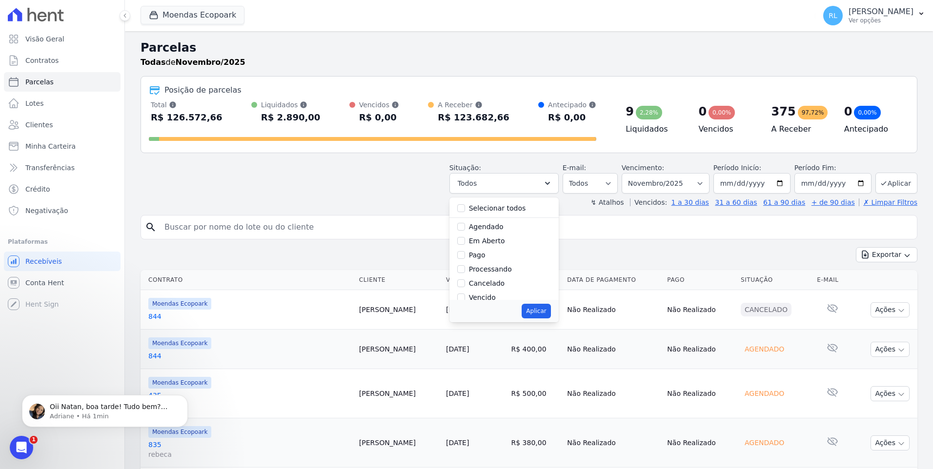
click at [475, 255] on div "Pago" at bounding box center [504, 255] width 94 height 14
click at [465, 253] on input "Pago" at bounding box center [461, 255] width 8 height 8
checkbox input "true"
click at [544, 306] on button "Aplicar" at bounding box center [535, 311] width 29 height 15
select select "paid"
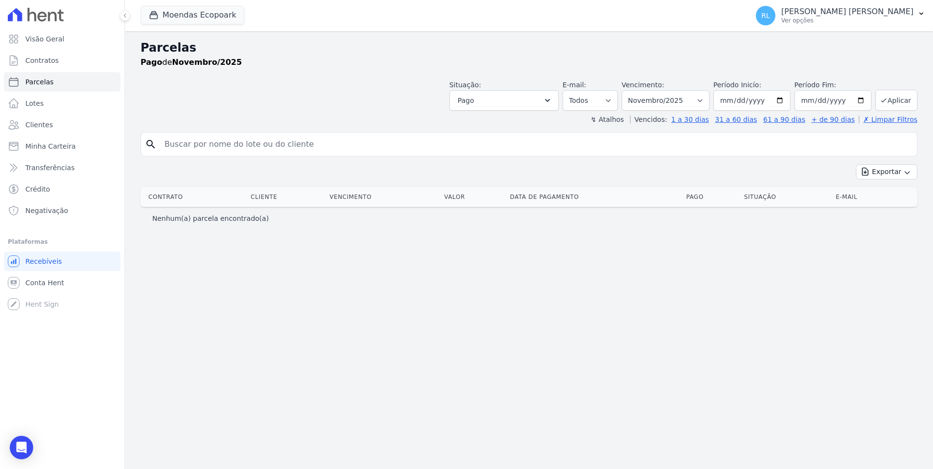
select select
click at [552, 99] on icon "button" at bounding box center [547, 101] width 10 height 10
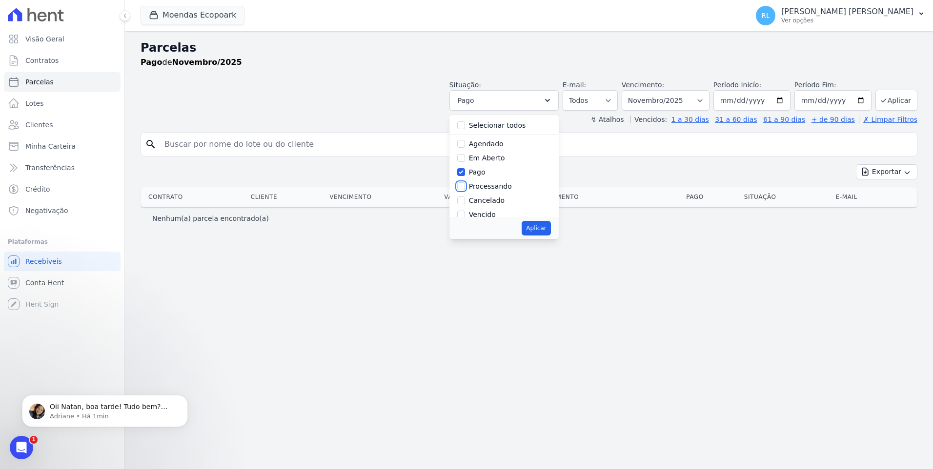
click at [465, 186] on input "Processando" at bounding box center [461, 186] width 8 height 8
checkbox input "true"
click at [465, 177] on input "Depositado" at bounding box center [461, 178] width 8 height 8
checkbox input "true"
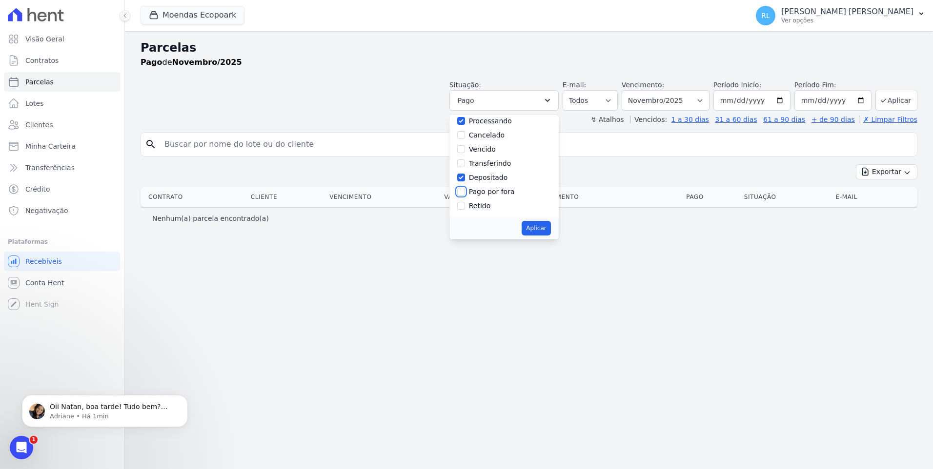
click at [465, 190] on input "Pago por fora" at bounding box center [461, 192] width 8 height 8
checkbox input "true"
click at [550, 226] on button "Aplicar" at bounding box center [535, 228] width 29 height 15
select select "paid"
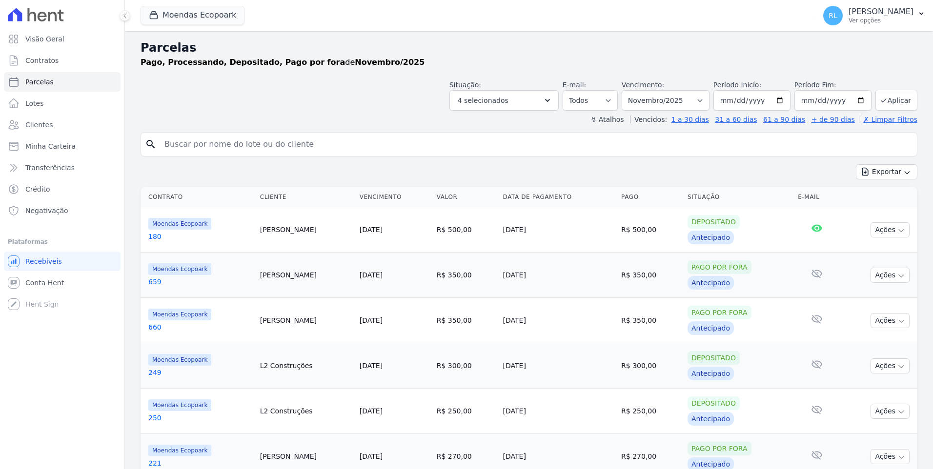
select select
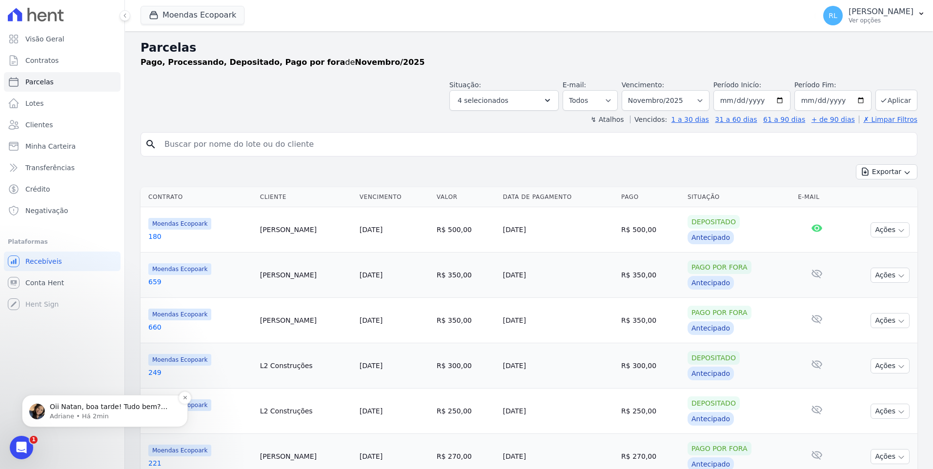
click at [88, 412] on p "Adriane • Há 2min" at bounding box center [113, 416] width 126 height 9
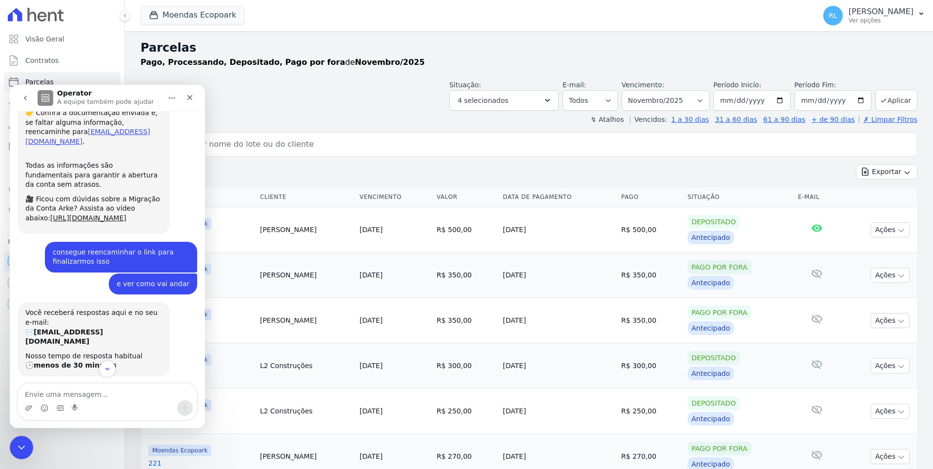
scroll to position [219, 0]
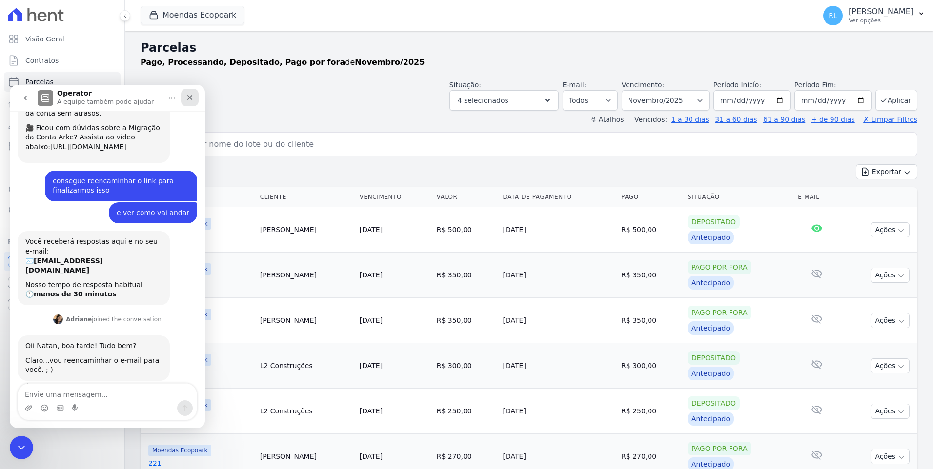
click at [190, 99] on icon "Fechar" at bounding box center [190, 98] width 8 height 8
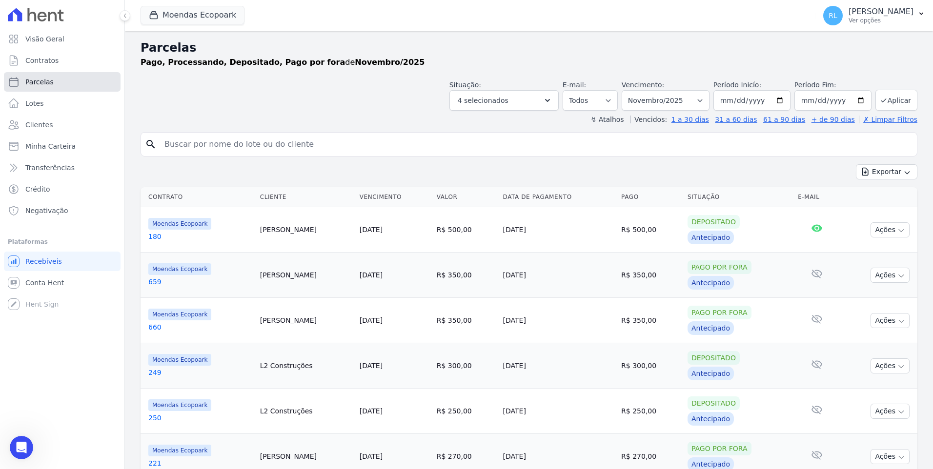
click at [58, 79] on link "Parcelas" at bounding box center [62, 82] width 117 height 20
select select
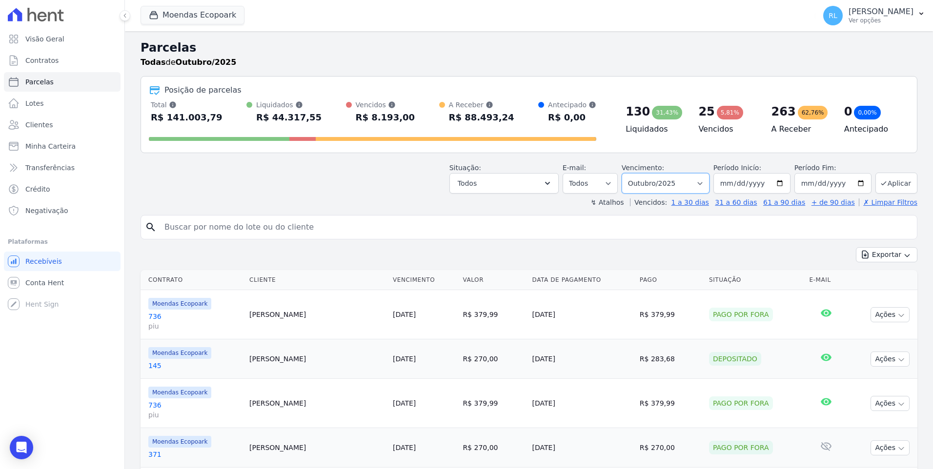
click at [698, 184] on select "Filtrar por período ──────── Todos os meses Outubro/2022 Novembro/2022 Dezembro…" at bounding box center [665, 183] width 88 height 20
select select "02/2025"
click at [630, 173] on select "Filtrar por período ──────── Todos os meses Outubro/2022 Novembro/2022 Dezembro…" at bounding box center [665, 183] width 88 height 20
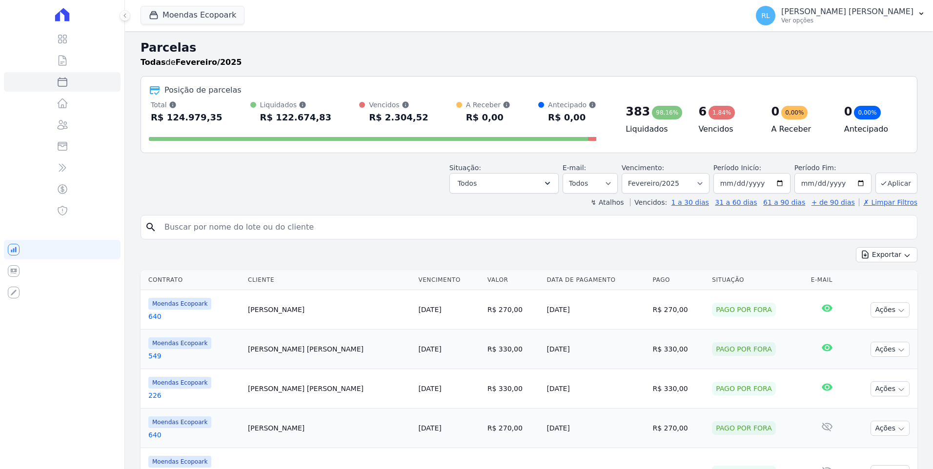
select select
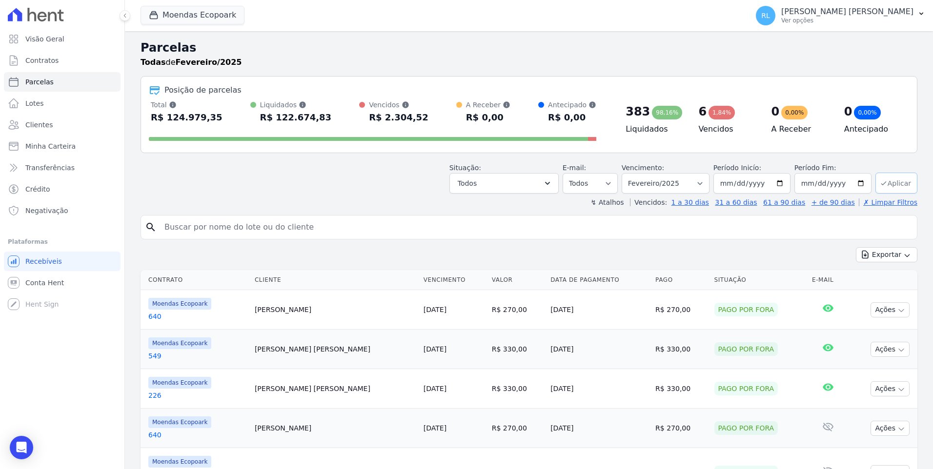
click at [880, 184] on icon "submit" at bounding box center [883, 183] width 8 height 8
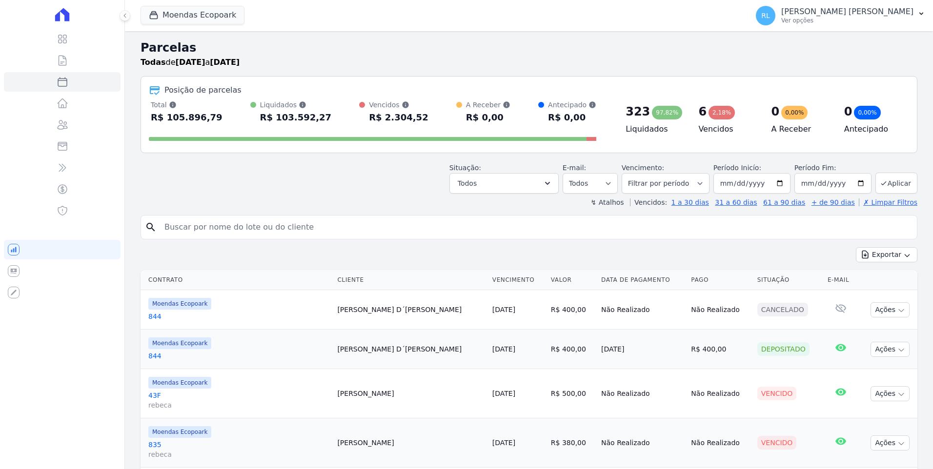
select select
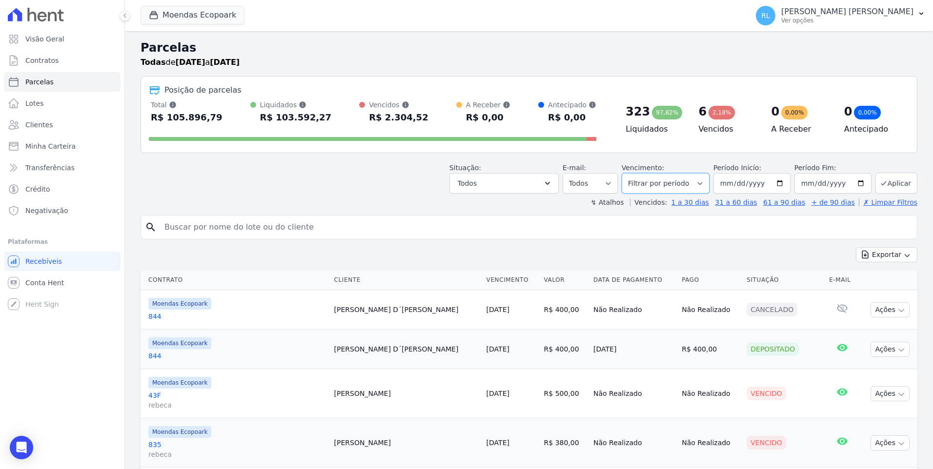
click at [700, 184] on select "[GEOGRAPHIC_DATA] por período ──────── Todos os meses Outubro/2022 Novembro/202…" at bounding box center [665, 183] width 88 height 20
select select "11/2025"
click at [630, 173] on select "[GEOGRAPHIC_DATA] por período ──────── Todos os meses Outubro/2022 Novembro/202…" at bounding box center [665, 183] width 88 height 20
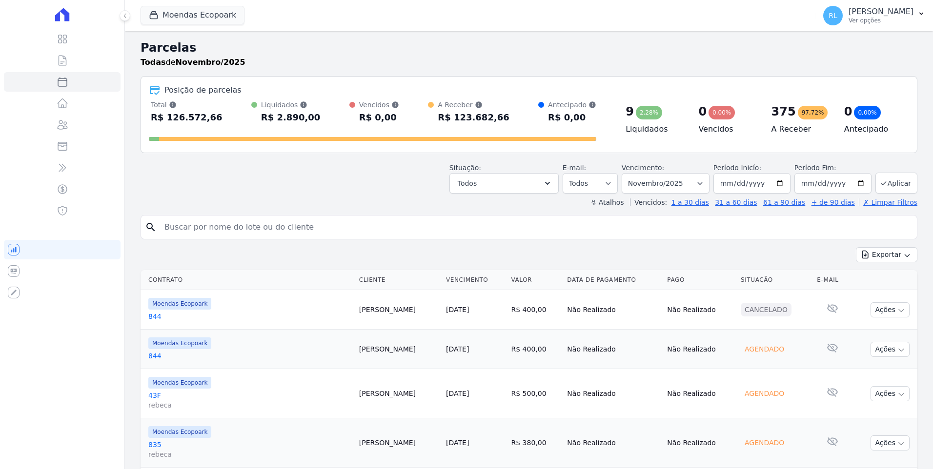
select select
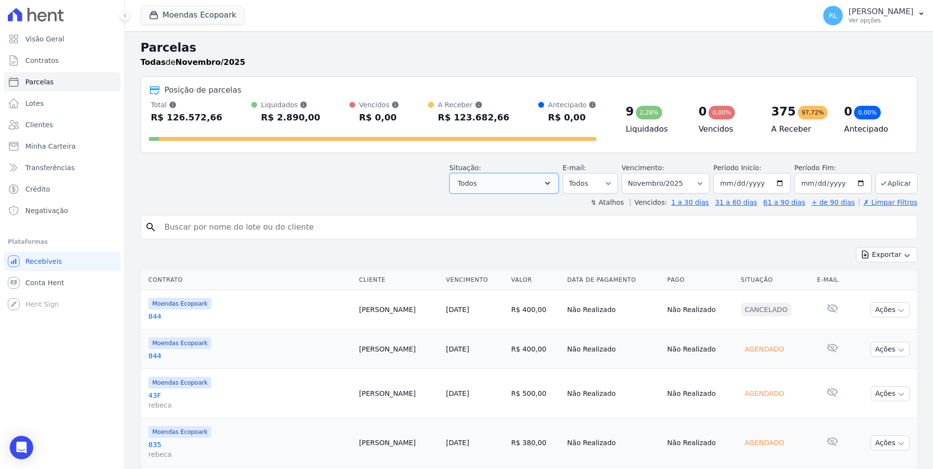
click at [500, 179] on button "Todos" at bounding box center [503, 183] width 109 height 20
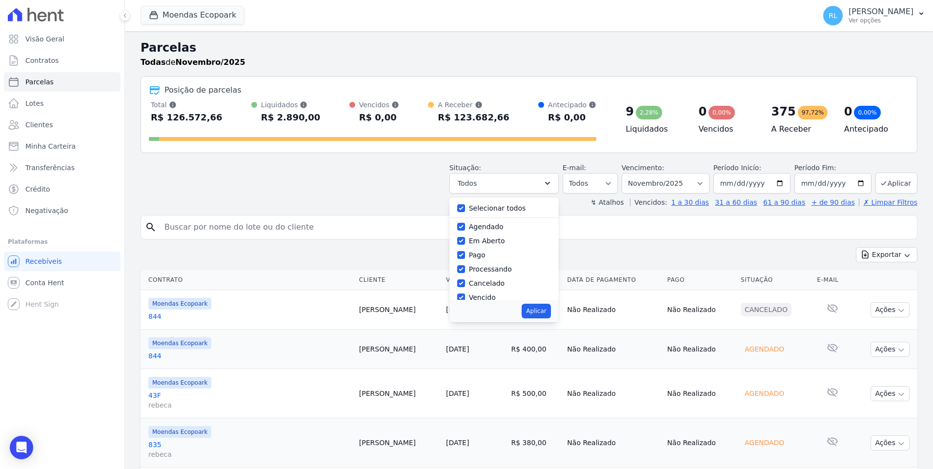
click at [475, 205] on div "Selecionar todos" at bounding box center [504, 208] width 94 height 14
click at [465, 212] on input "Selecionar todos" at bounding box center [461, 208] width 8 height 8
checkbox input "false"
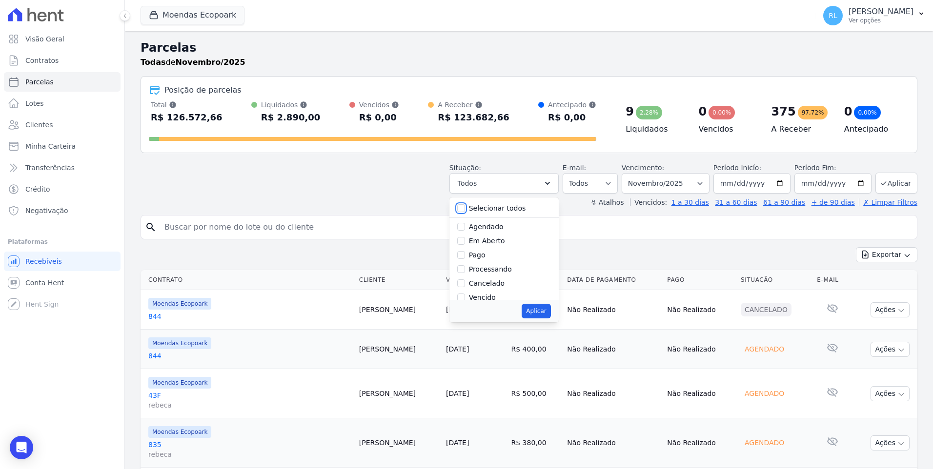
checkbox input "false"
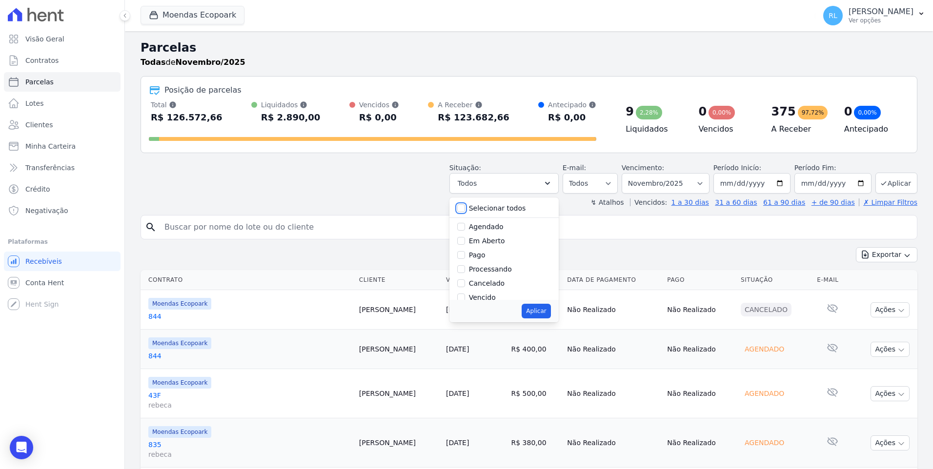
checkbox input "false"
click at [475, 255] on div "Pago" at bounding box center [504, 255] width 94 height 14
click at [465, 253] on input "Pago" at bounding box center [461, 255] width 8 height 8
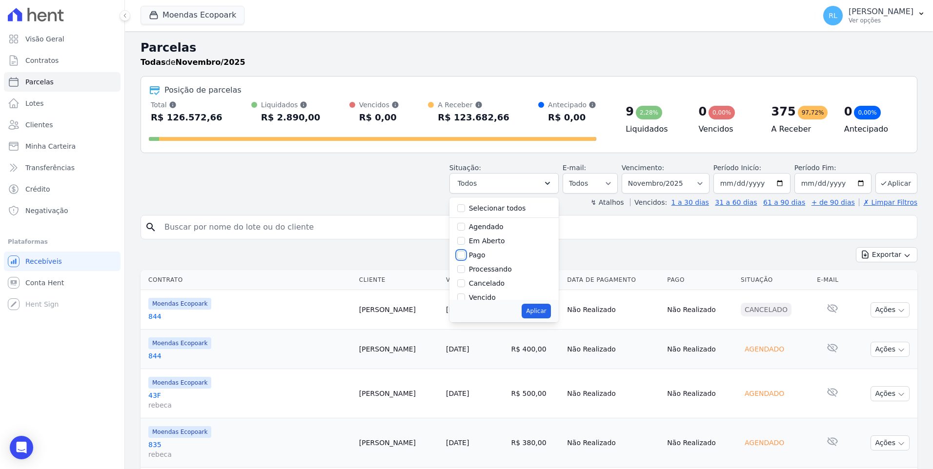
checkbox input "true"
click at [465, 268] on input "Processando" at bounding box center [461, 269] width 8 height 8
checkbox input "true"
click at [465, 248] on input "Transferindo" at bounding box center [461, 246] width 8 height 8
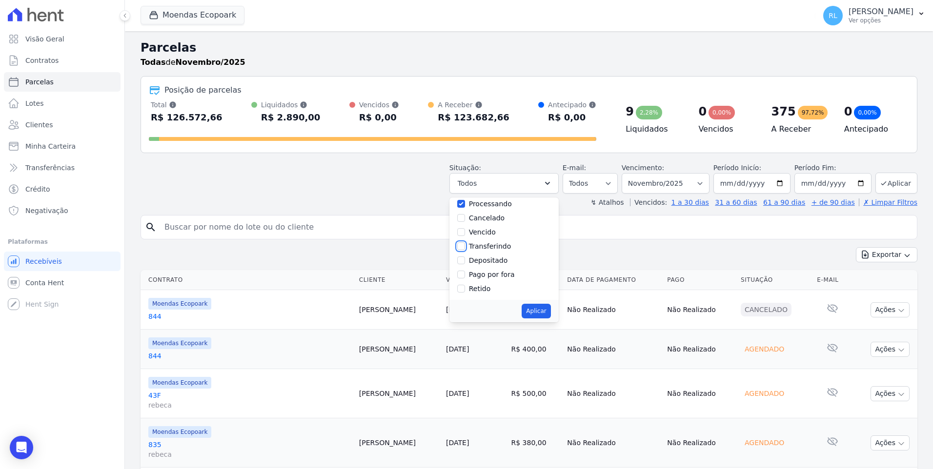
checkbox input "true"
click at [465, 261] on input "Depositado" at bounding box center [461, 261] width 8 height 8
checkbox input "true"
click at [465, 275] on input "Pago por fora" at bounding box center [461, 275] width 8 height 8
checkbox input "true"
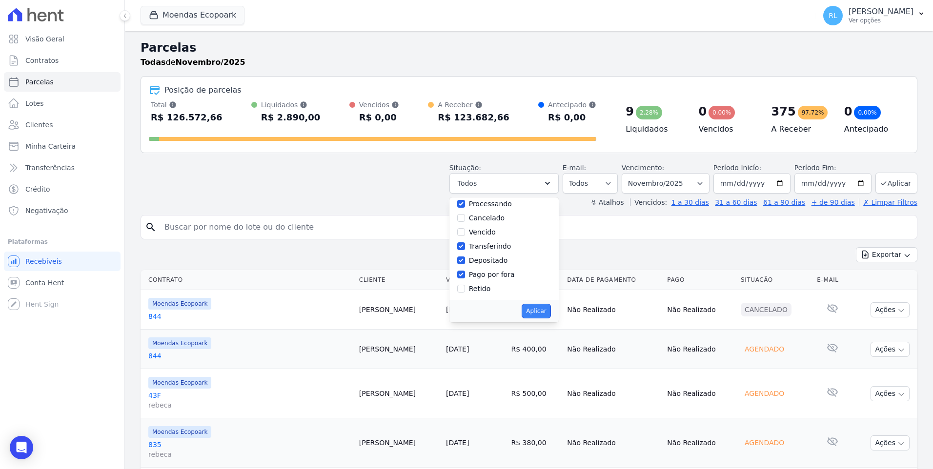
click at [549, 310] on button "Aplicar" at bounding box center [535, 311] width 29 height 15
select select "paid"
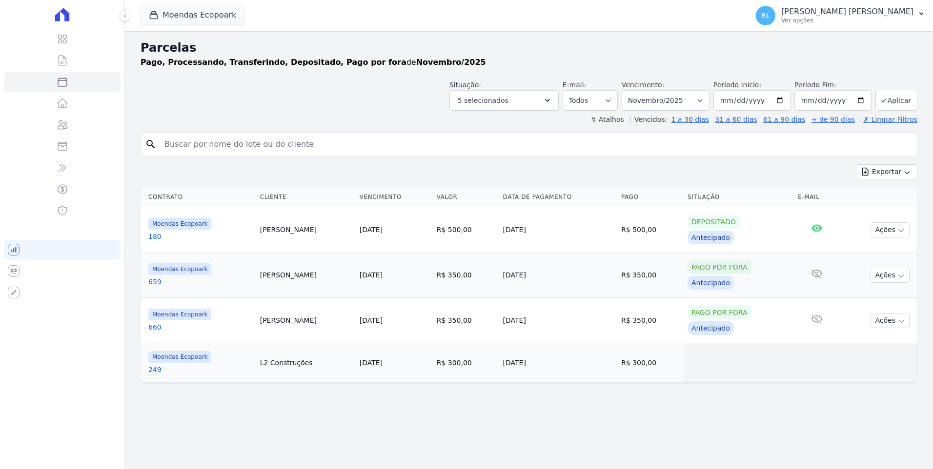
select select
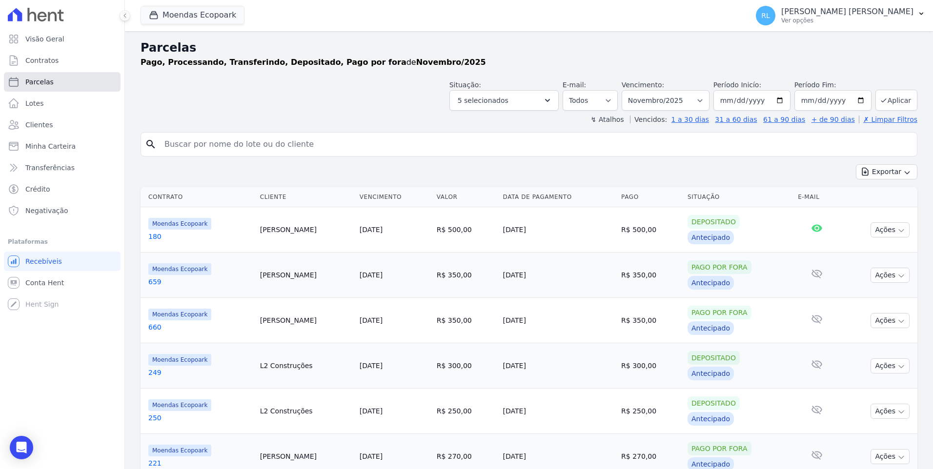
click at [41, 81] on span "Parcelas" at bounding box center [39, 82] width 28 height 10
select select
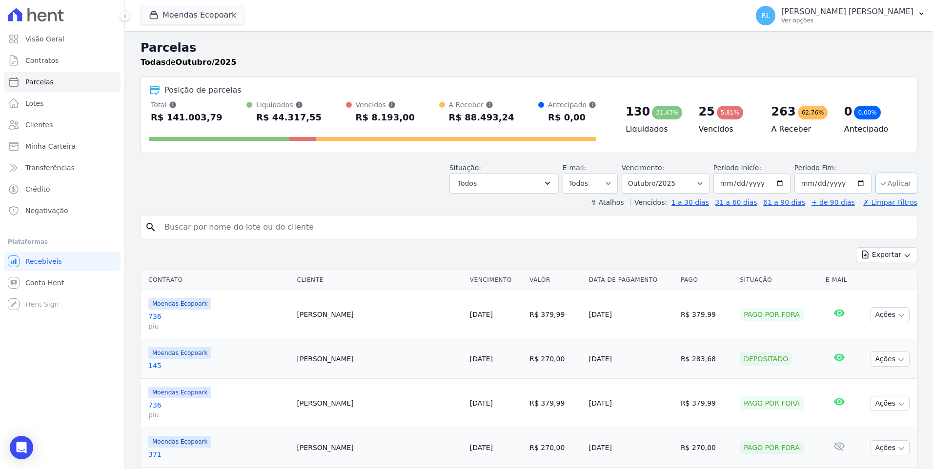
click at [893, 186] on button "Aplicar" at bounding box center [896, 183] width 42 height 21
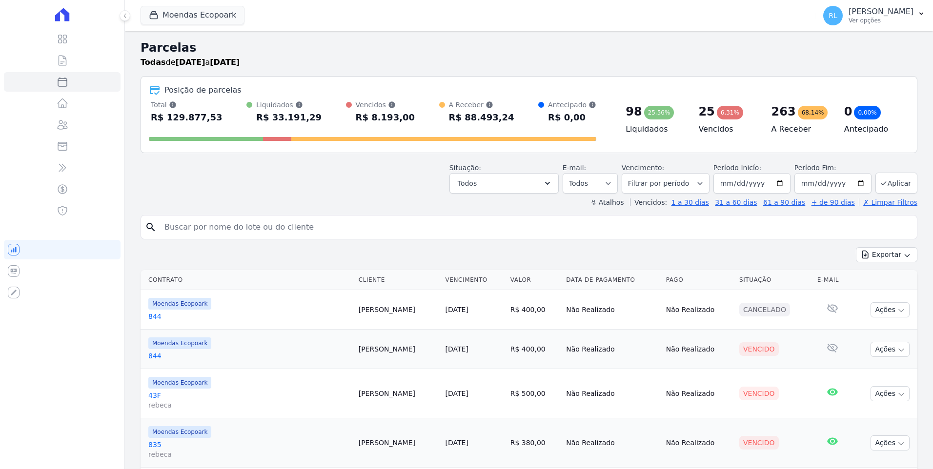
select select
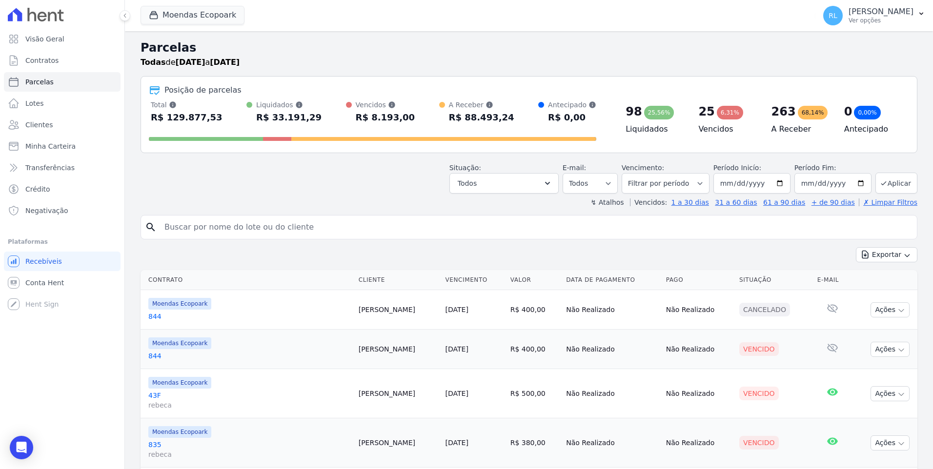
drag, startPoint x: 256, startPoint y: 103, endPoint x: 302, endPoint y: 112, distance: 47.7
click at [302, 112] on dl "Liquidados Soma das parcelas pagas, considera o valor de juros moratórios e mul…" at bounding box center [288, 112] width 65 height 25
click at [698, 186] on select "[GEOGRAPHIC_DATA] por período ──────── Todos os meses Outubro/2022 Novembro/202…" at bounding box center [665, 183] width 88 height 20
select select "03/2025"
click at [630, 173] on select "[GEOGRAPHIC_DATA] por período ──────── Todos os meses Outubro/2022 Novembro/202…" at bounding box center [665, 183] width 88 height 20
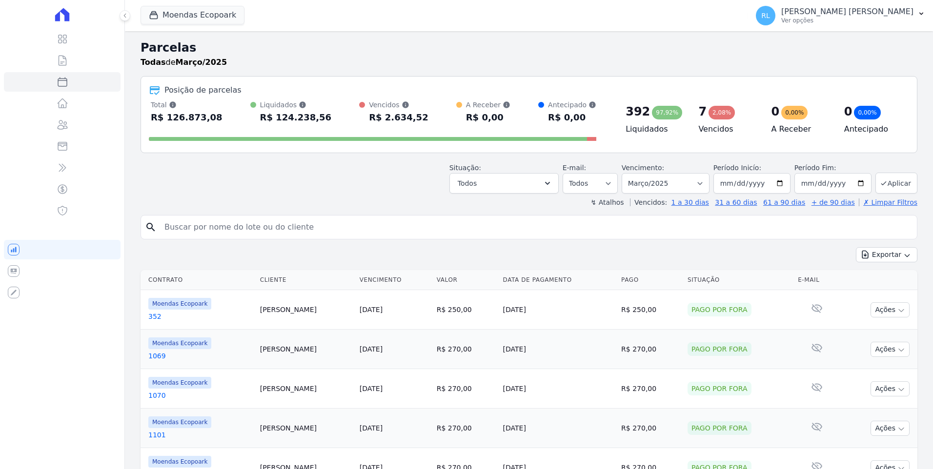
select select
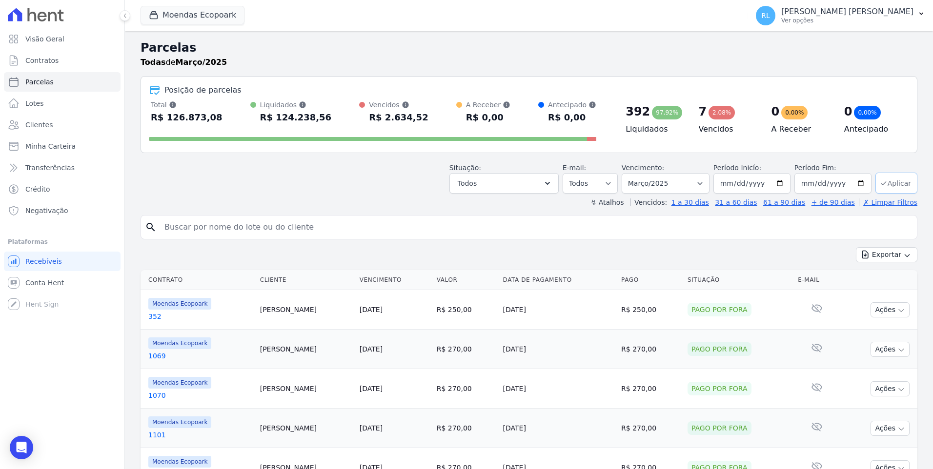
click at [893, 186] on button "Aplicar" at bounding box center [896, 183] width 42 height 21
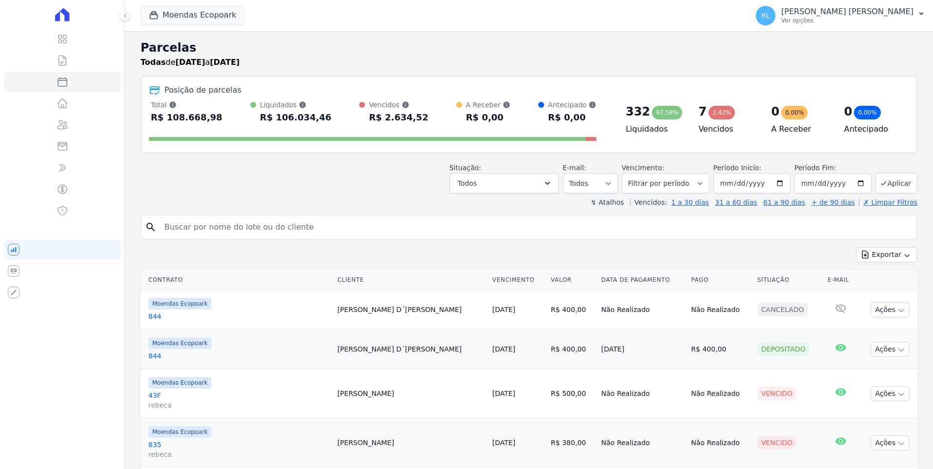
select select
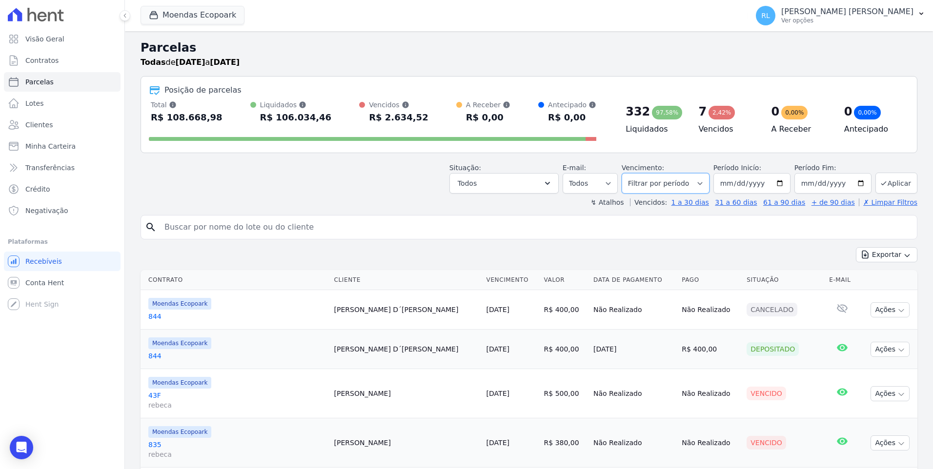
click at [697, 192] on select "[GEOGRAPHIC_DATA] por período ──────── Todos os meses Outubro/2022 Novembro/202…" at bounding box center [665, 183] width 88 height 20
select select "03/2025"
click at [630, 173] on select "[GEOGRAPHIC_DATA] por período ──────── Todos os meses Outubro/2022 Novembro/202…" at bounding box center [665, 183] width 88 height 20
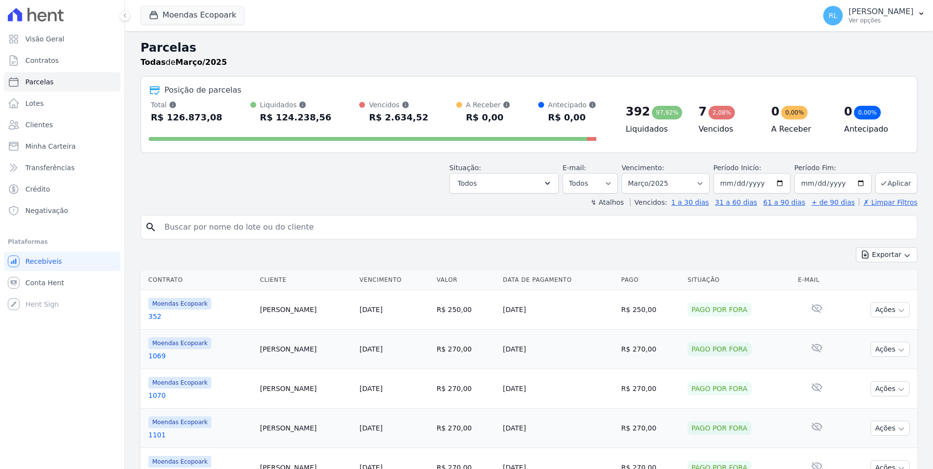
select select
click at [552, 180] on icon "button" at bounding box center [547, 184] width 10 height 10
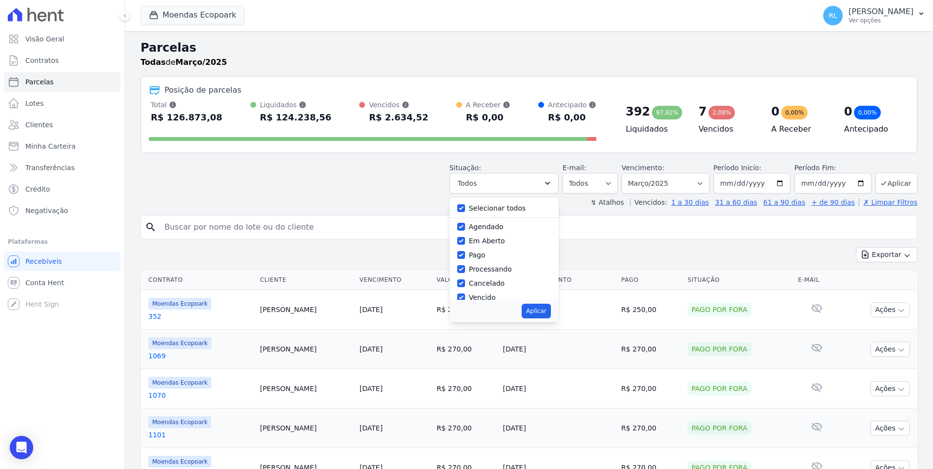
click at [420, 170] on div "Situação: Agendado Em Aberto Pago Processando Cancelado Vencido Transferindo De…" at bounding box center [528, 176] width 776 height 35
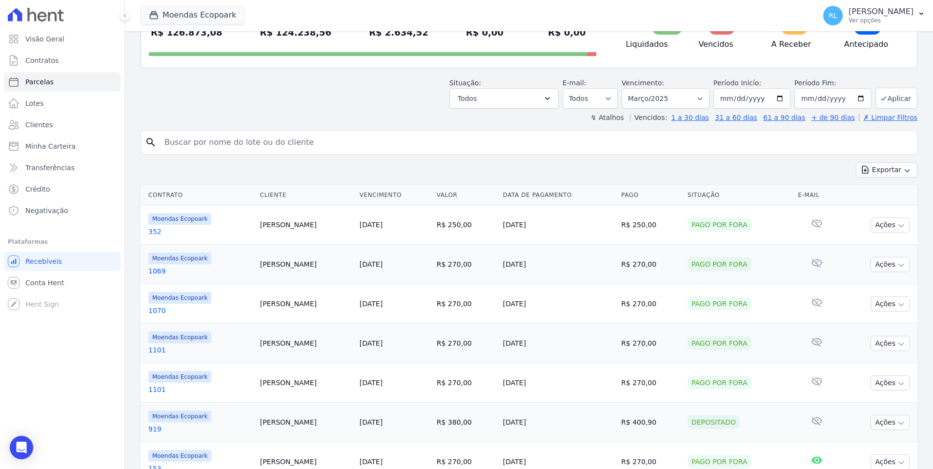
scroll to position [98, 0]
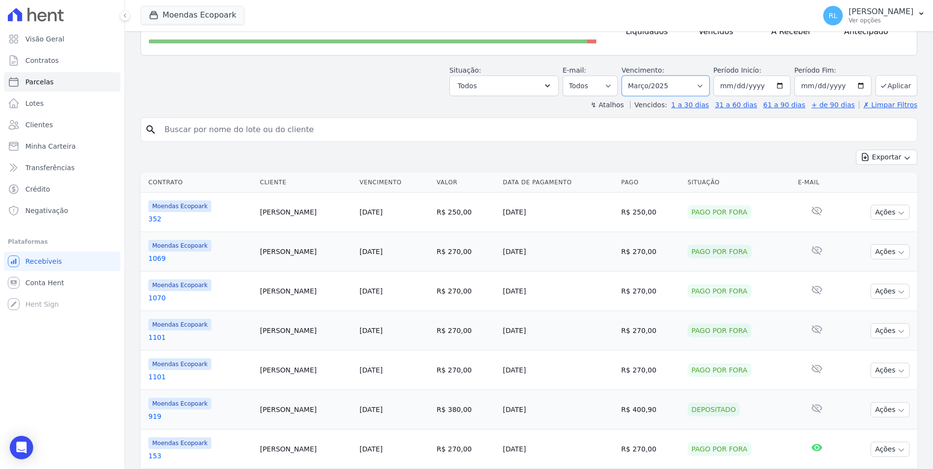
click at [702, 86] on select "[GEOGRAPHIC_DATA] por período ──────── Todos os meses Outubro/2022 Novembro/202…" at bounding box center [665, 86] width 88 height 20
select select "11/2024"
click at [630, 76] on select "[GEOGRAPHIC_DATA] por período ──────── Todos os meses Outubro/2022 Novembro/202…" at bounding box center [665, 86] width 88 height 20
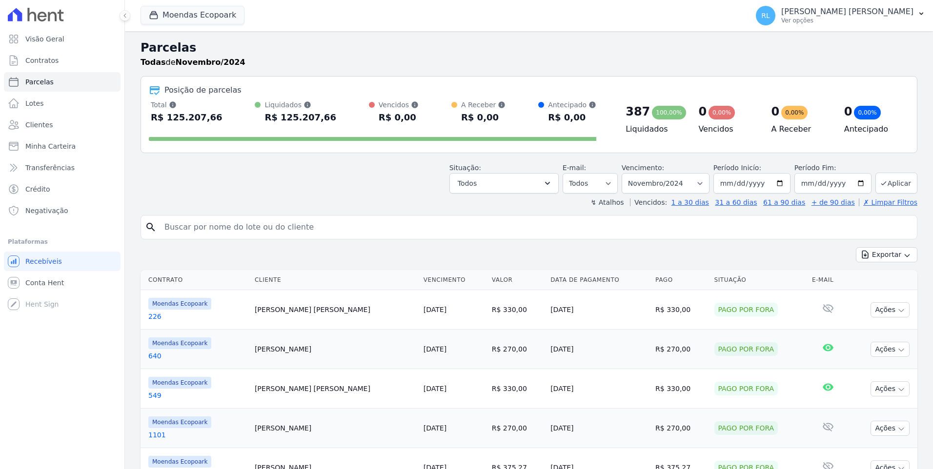
select select
click at [883, 189] on button "Aplicar" at bounding box center [896, 183] width 42 height 21
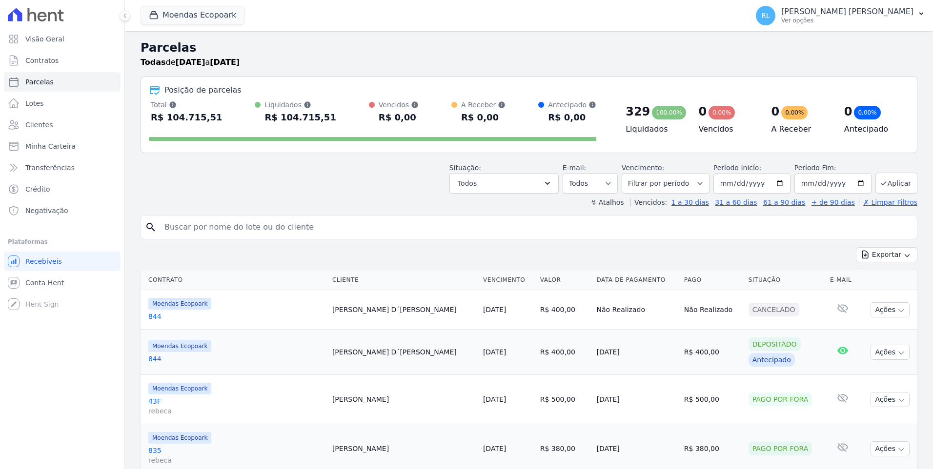
select select
click at [699, 188] on select "[GEOGRAPHIC_DATA] por período ──────── Todos os meses Outubro/2022 Novembro/202…" at bounding box center [665, 183] width 88 height 20
select select "11/2025"
click at [630, 173] on select "Filtrar por período ──────── Todos os meses Outubro/2022 Novembro/2022 Dezembro…" at bounding box center [665, 183] width 88 height 20
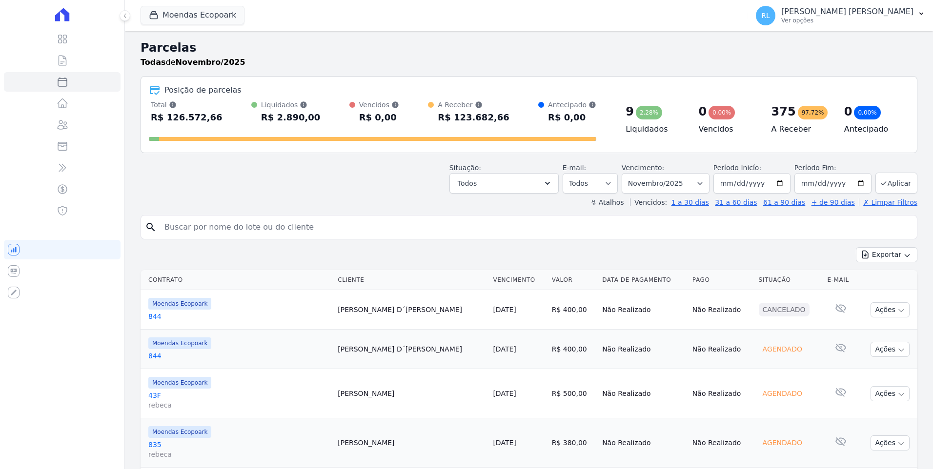
select select
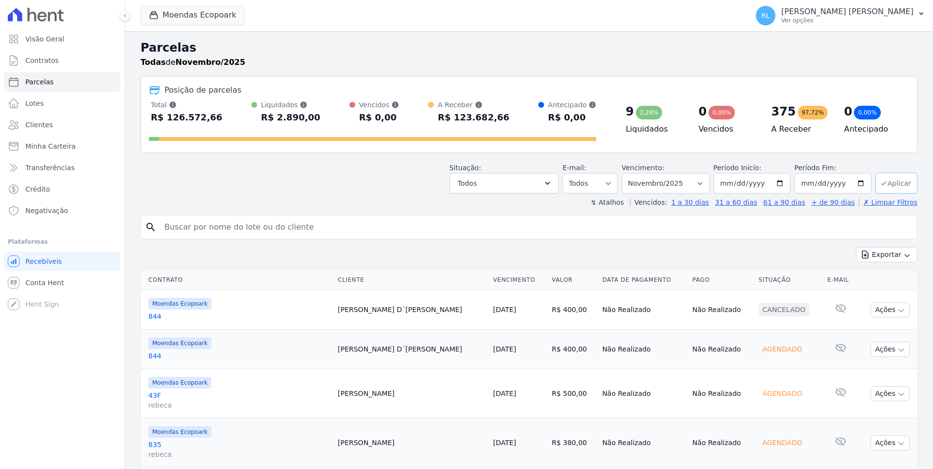
click at [896, 179] on button "Aplicar" at bounding box center [896, 183] width 42 height 21
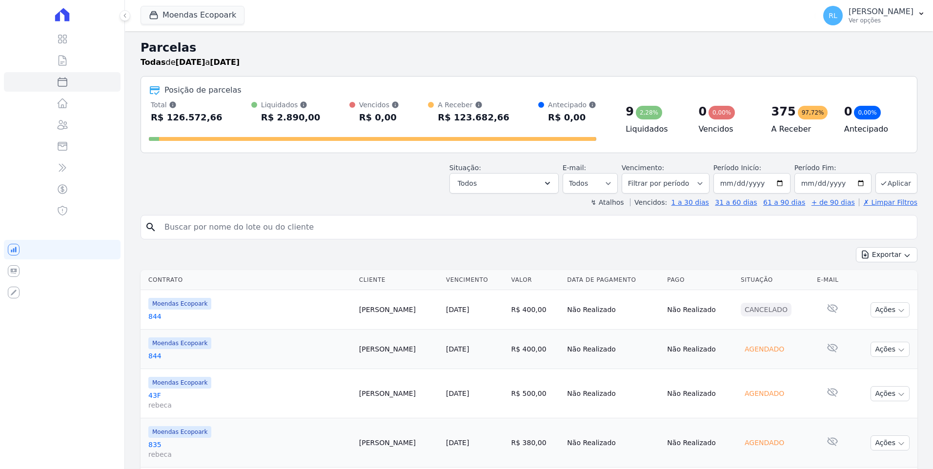
select select
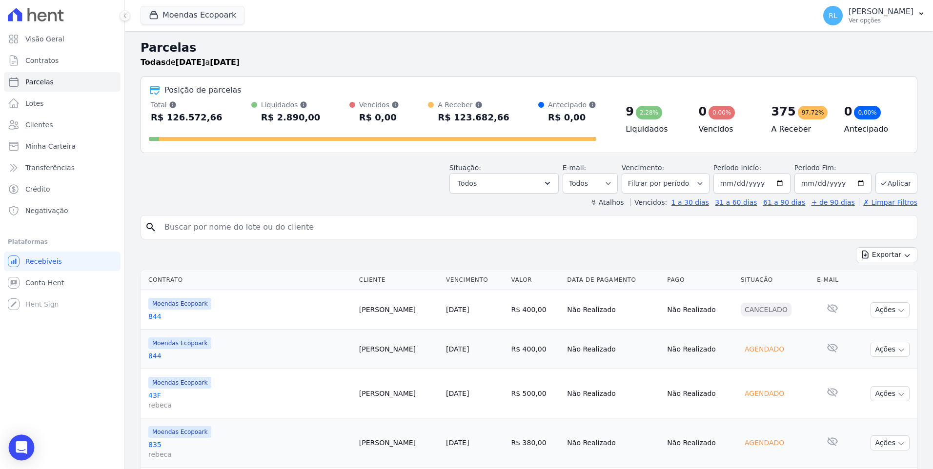
click at [24, 438] on div "Open Intercom Messenger" at bounding box center [22, 448] width 26 height 26
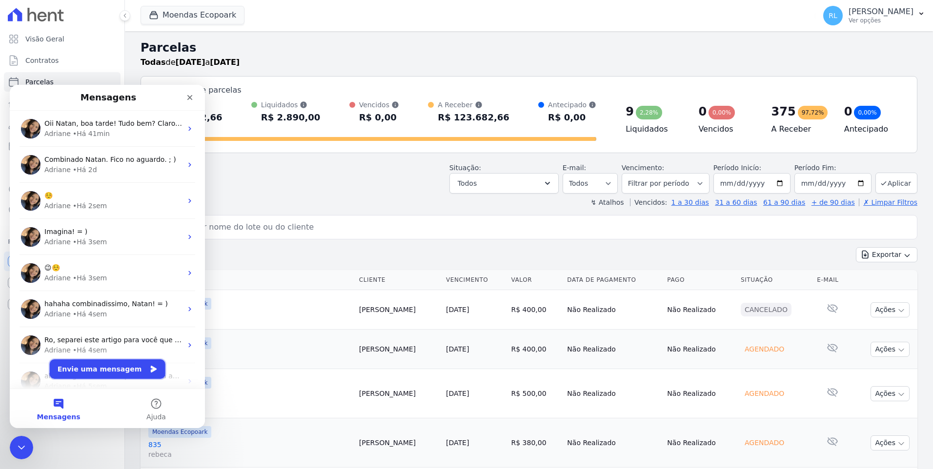
click at [120, 374] on button "Envie uma mensagem" at bounding box center [108, 369] width 116 height 20
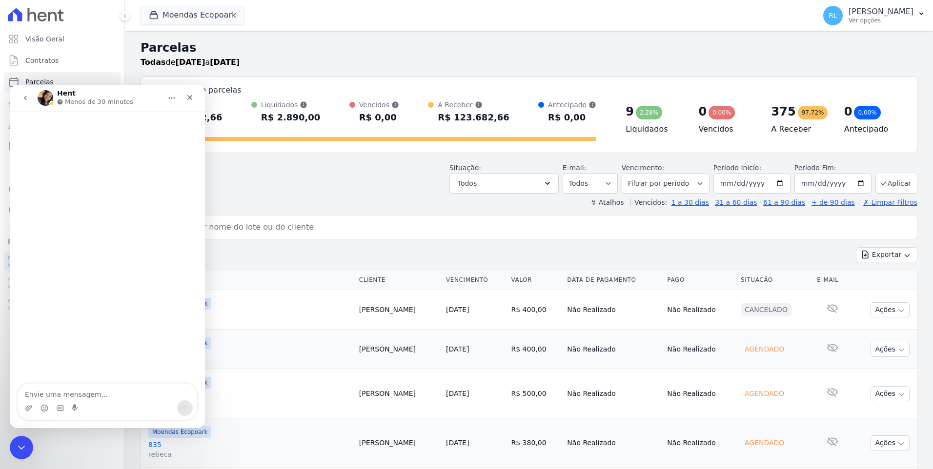
click at [120, 404] on div "Messenger da Intercom" at bounding box center [107, 408] width 179 height 16
click at [118, 398] on textarea "Envie uma mensagem..." at bounding box center [107, 392] width 179 height 17
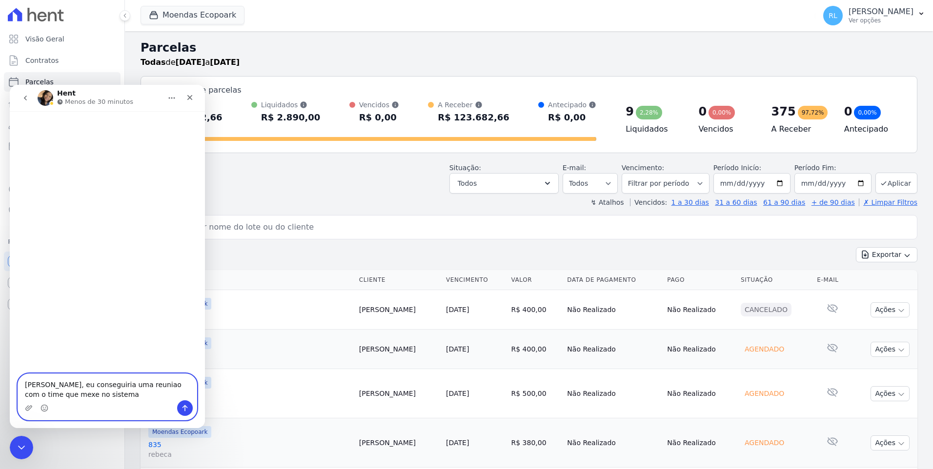
type textarea "[PERSON_NAME], eu conseguiria uma reuniao com o time que mexe no sistema"
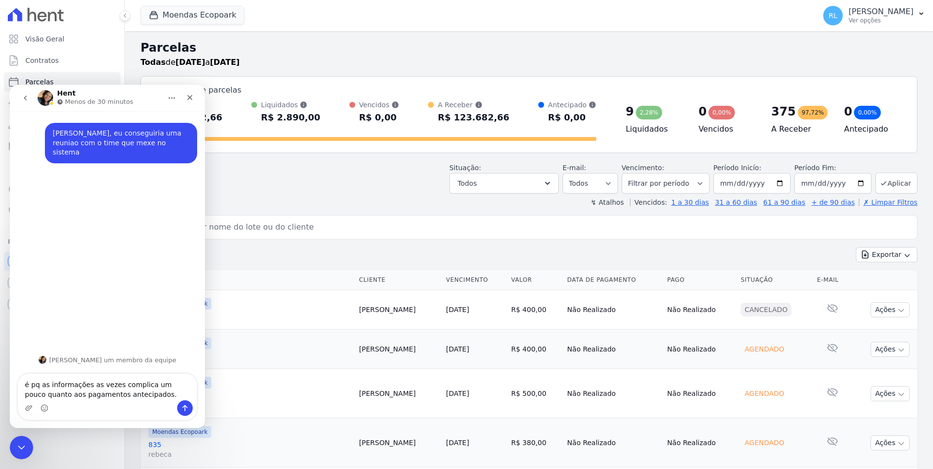
type textarea "é pq as informações as vezes complica um pouco quanto aos pagamentos antecipado…"
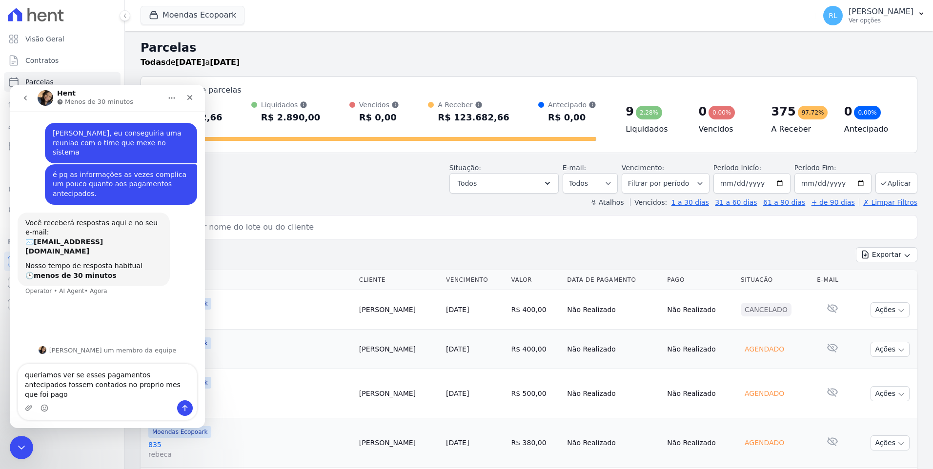
type textarea "queriamos ver se esses pagamentos antecipados fossem contados no proprio mes qu…"
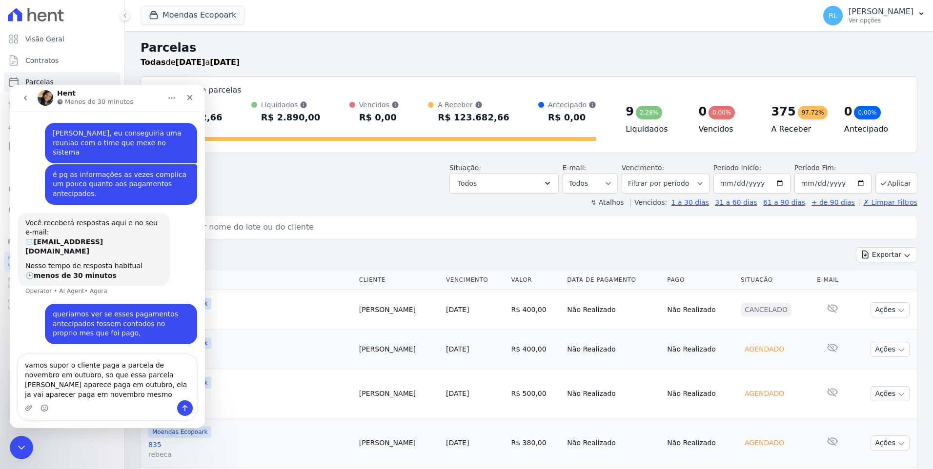
type textarea "vamos supor o cliente paga a parcela de novembro em outubro, so que essa parcel…"
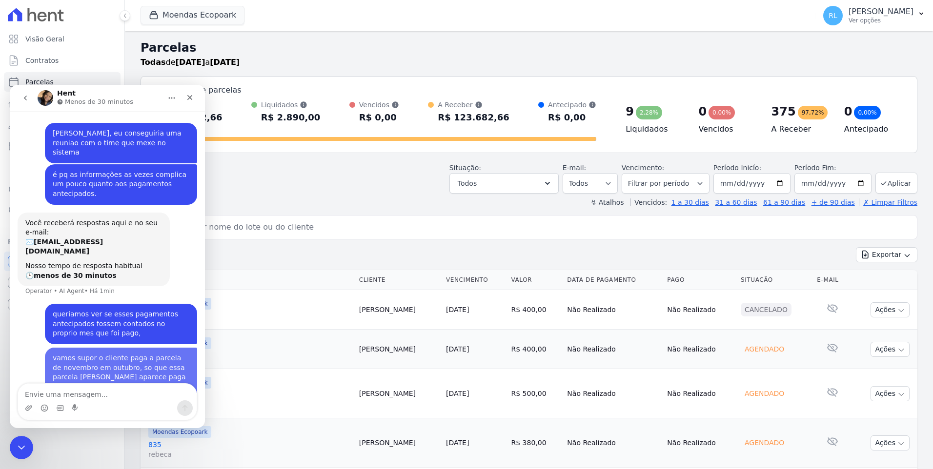
scroll to position [11, 0]
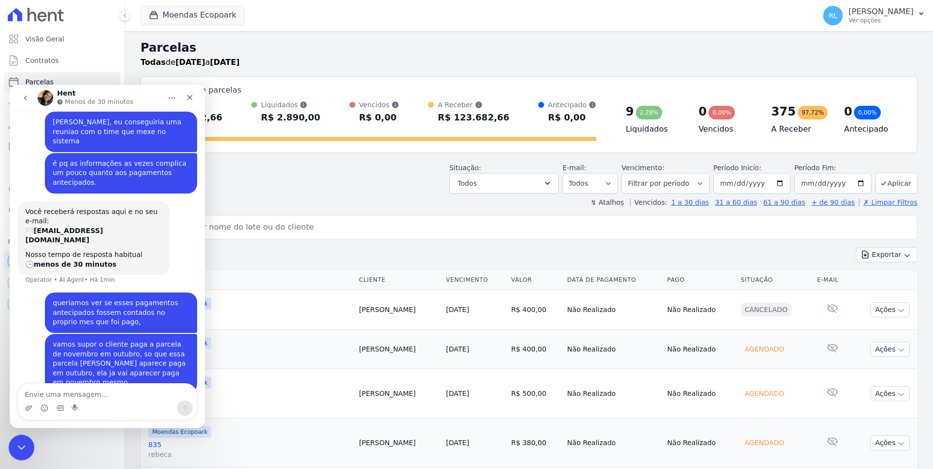
click at [30, 444] on div "Encerramento do Messenger da Intercom" at bounding box center [19, 446] width 23 height 23
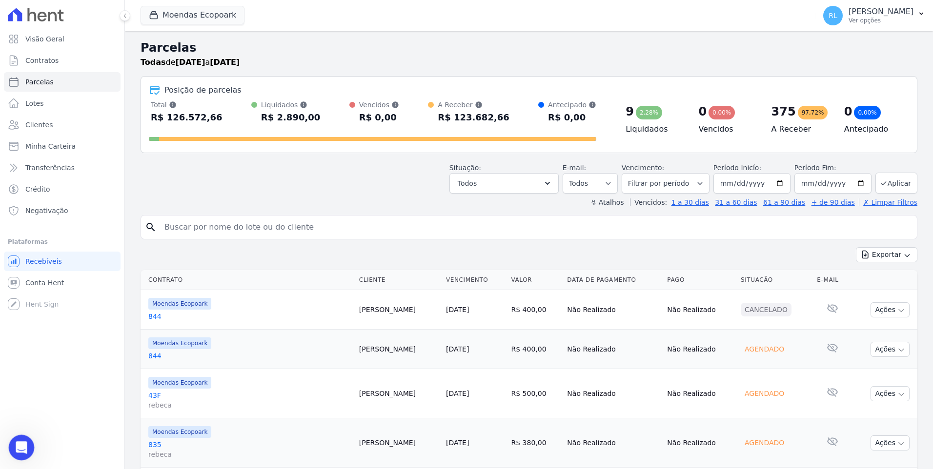
click at [22, 440] on div "Abertura do Messenger da Intercom" at bounding box center [20, 446] width 32 height 32
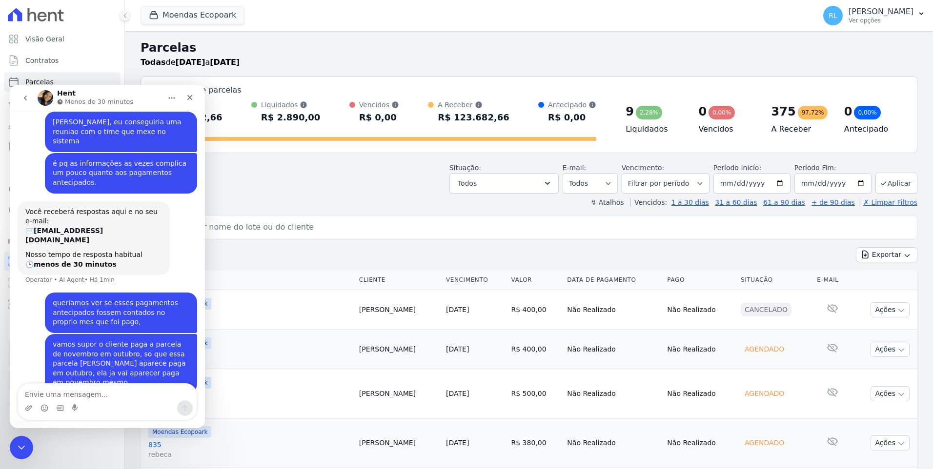
click at [128, 394] on textarea "Envie uma mensagem..." at bounding box center [107, 392] width 179 height 17
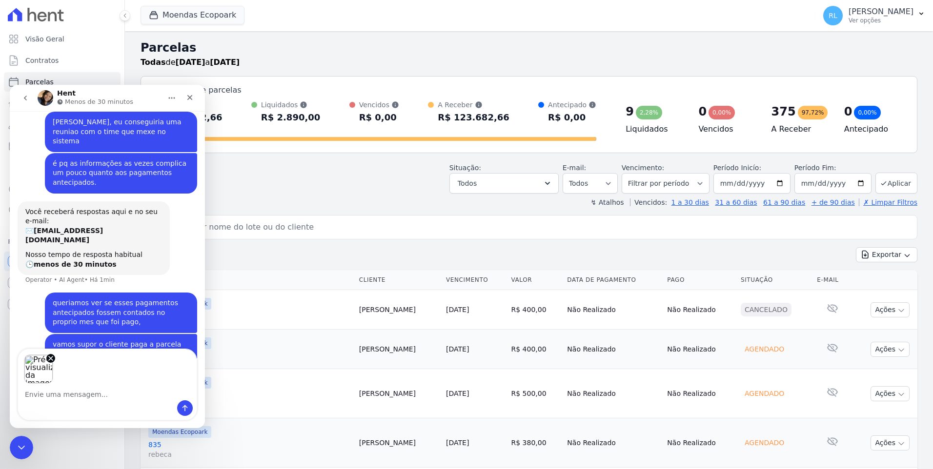
scroll to position [46, 0]
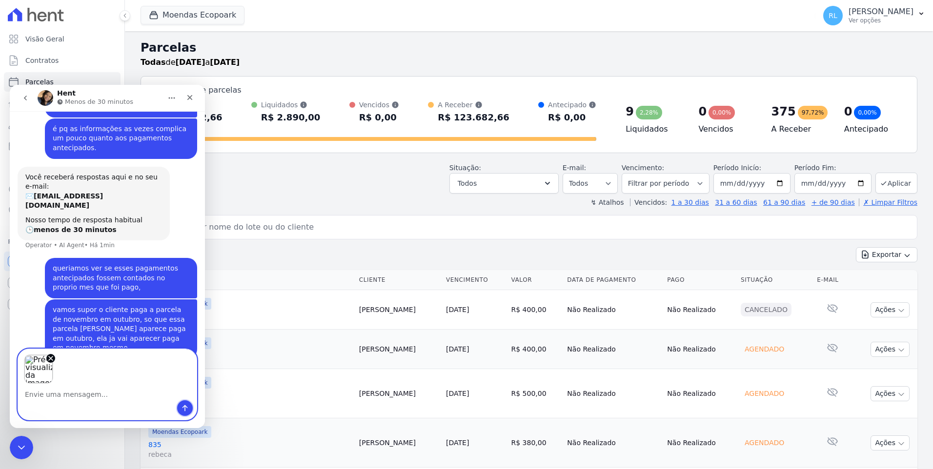
click at [186, 410] on icon "Enviar uma mensagem" at bounding box center [185, 408] width 8 height 8
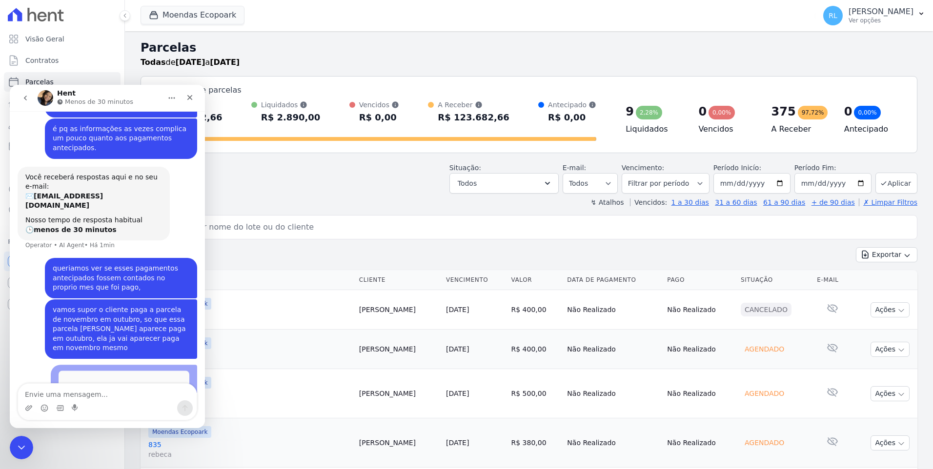
scroll to position [98, 0]
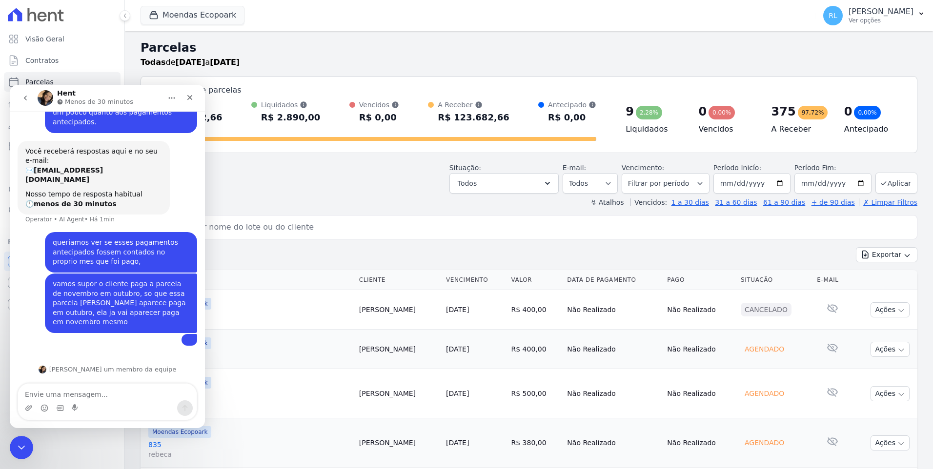
click at [140, 401] on div "Messenger da Intercom" at bounding box center [107, 408] width 179 height 16
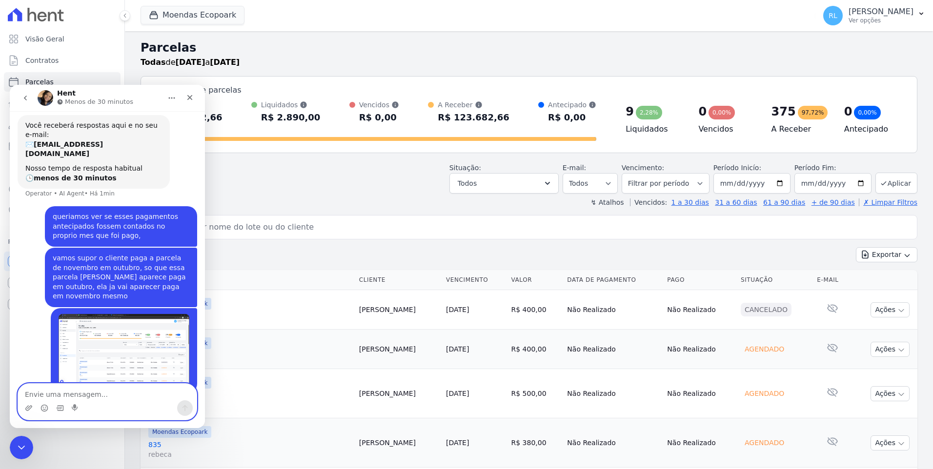
click at [113, 397] on textarea "Envie uma mensagem..." at bounding box center [107, 392] width 179 height 17
type textarea "mes de novembro ai"
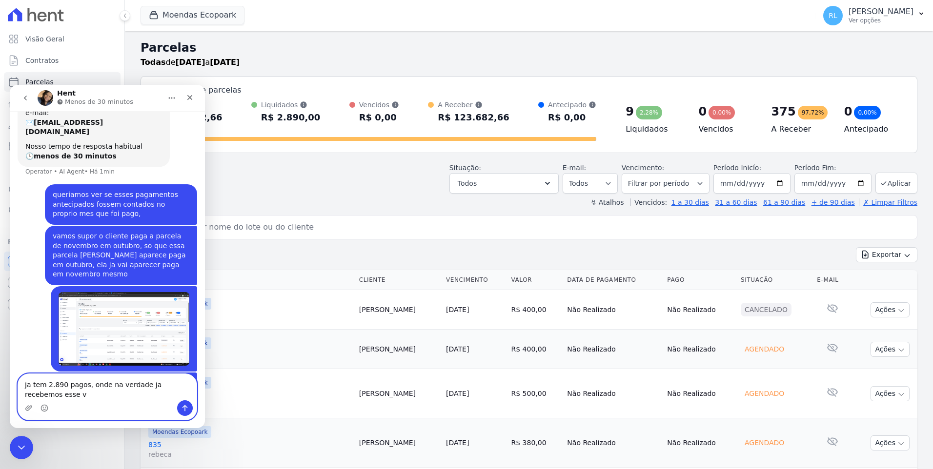
scroll to position [129, 0]
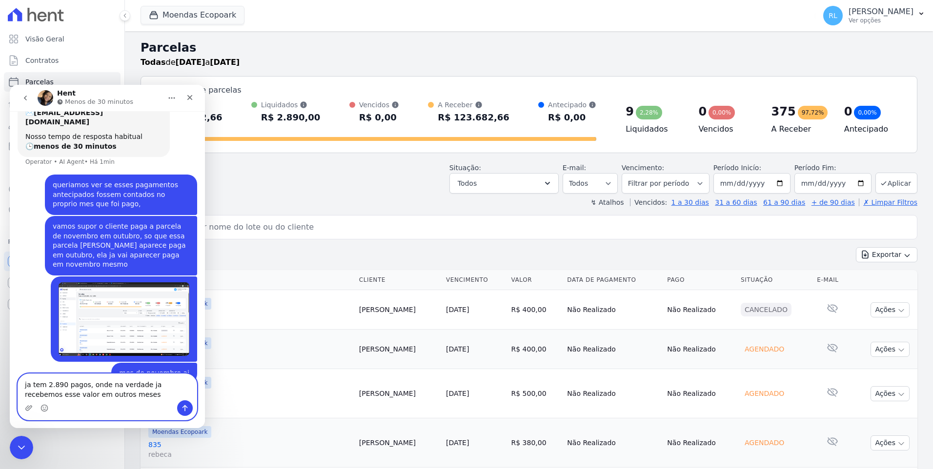
type textarea "ja tem 2.890 pagos, onde na verdade ja recebemos esse valor em outros meses"
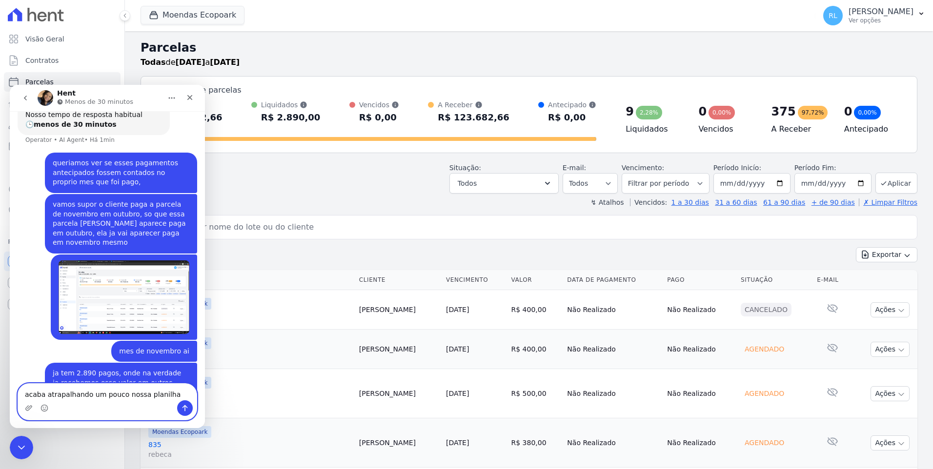
type textarea "acaba atrapalhando um pouco nossa planilha"
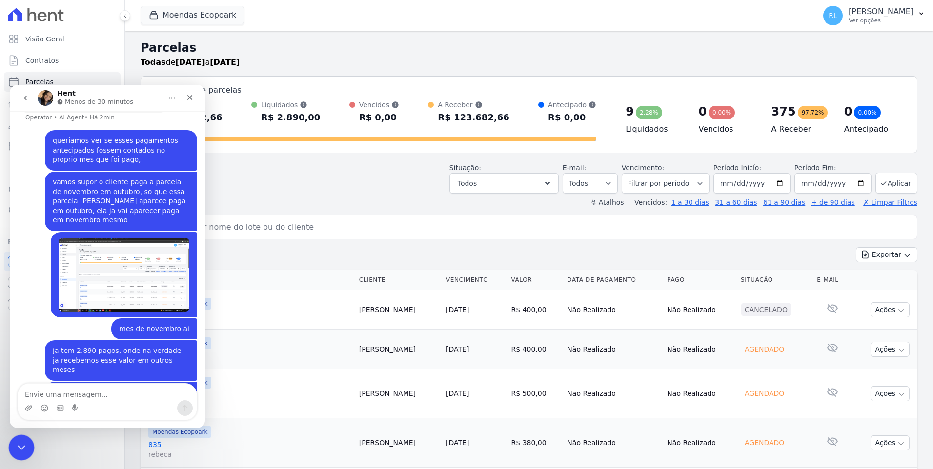
click at [20, 451] on icon "Encerramento do Messenger da Intercom" at bounding box center [20, 446] width 12 height 12
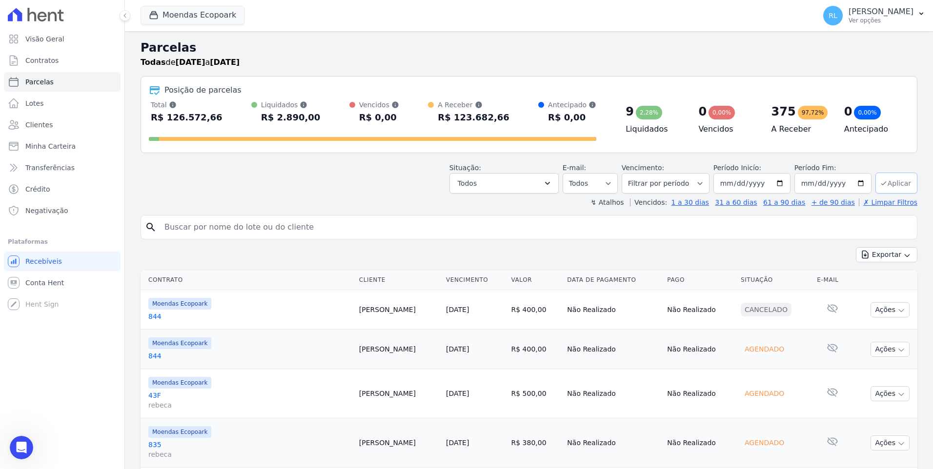
click at [903, 180] on button "Aplicar" at bounding box center [896, 183] width 42 height 21
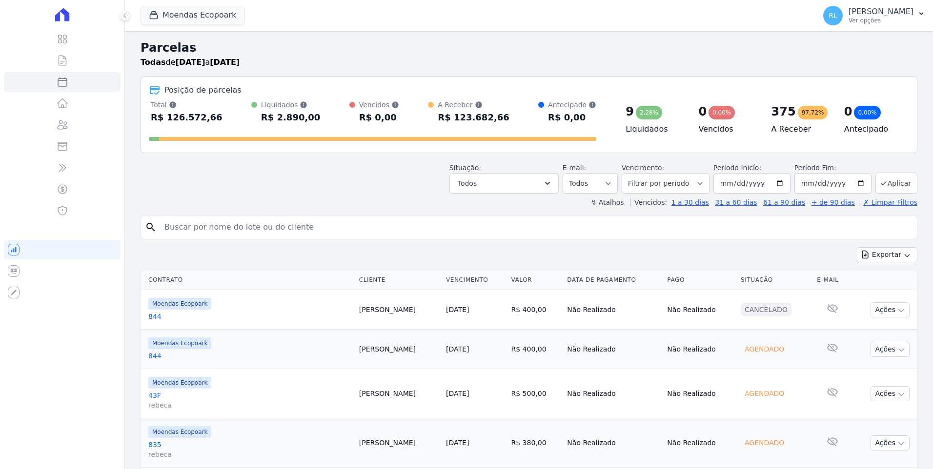
select select
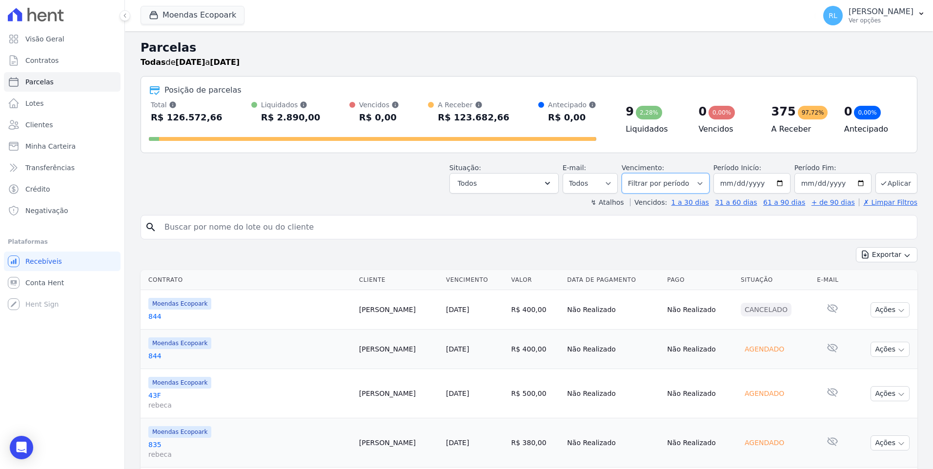
click at [700, 181] on select "[GEOGRAPHIC_DATA] por período ──────── Todos os meses Outubro/2022 Novembro/202…" at bounding box center [665, 183] width 88 height 20
select select "01/2025"
click at [630, 173] on select "Filtrar por período ──────── Todos os meses Outubro/2022 Novembro/2022 Dezembro…" at bounding box center [665, 183] width 88 height 20
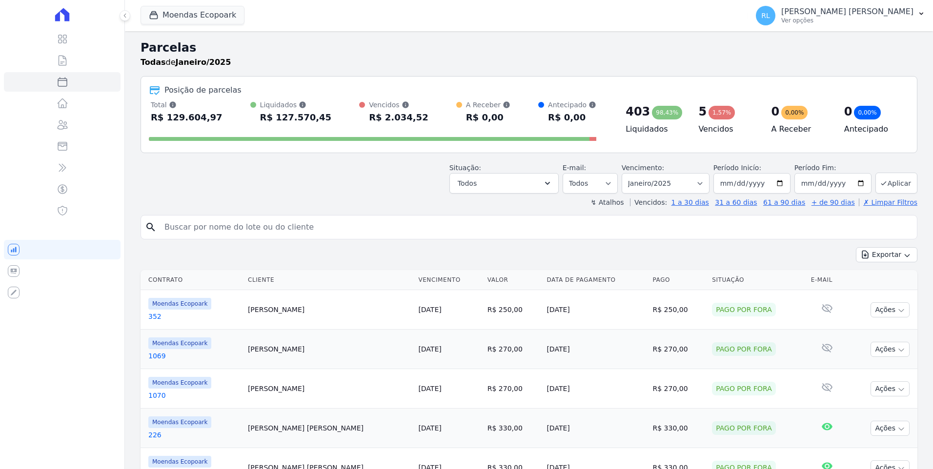
select select
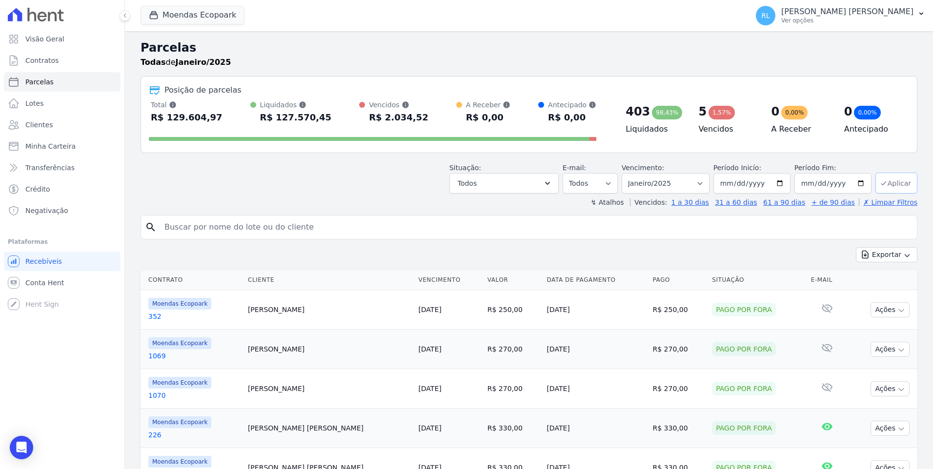
click at [892, 180] on button "Aplicar" at bounding box center [896, 183] width 42 height 21
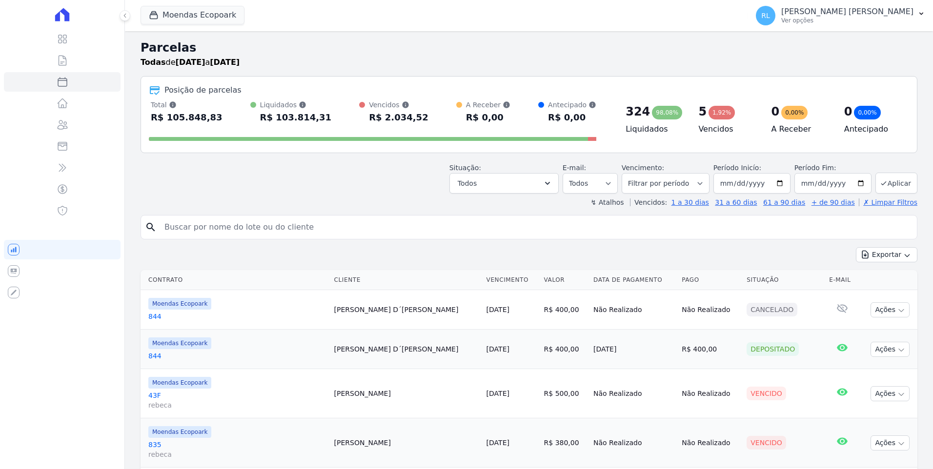
select select
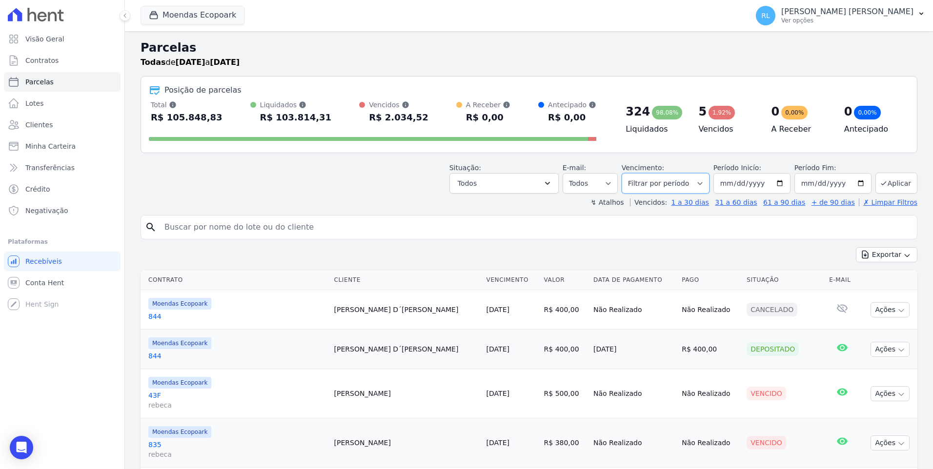
click at [702, 185] on select "[GEOGRAPHIC_DATA] por período ──────── Todos os meses Outubro/2022 Novembro/202…" at bounding box center [665, 183] width 88 height 20
select select "02/2025"
click at [630, 173] on select "Filtrar por período ──────── Todos os meses Outubro/2022 Novembro/2022 Dezembro…" at bounding box center [665, 183] width 88 height 20
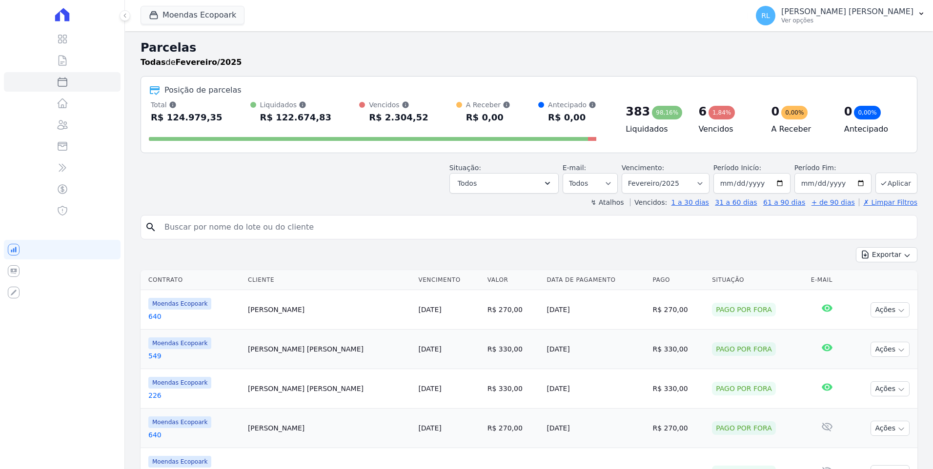
select select
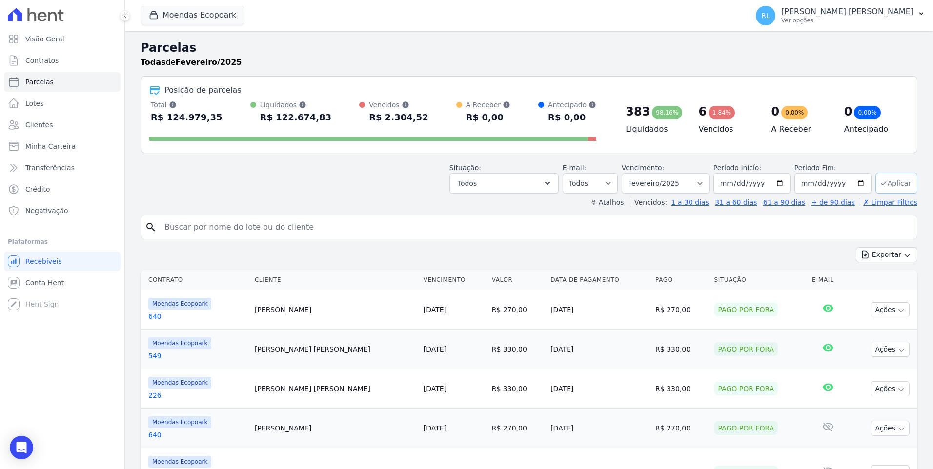
click at [886, 185] on button "Aplicar" at bounding box center [896, 183] width 42 height 21
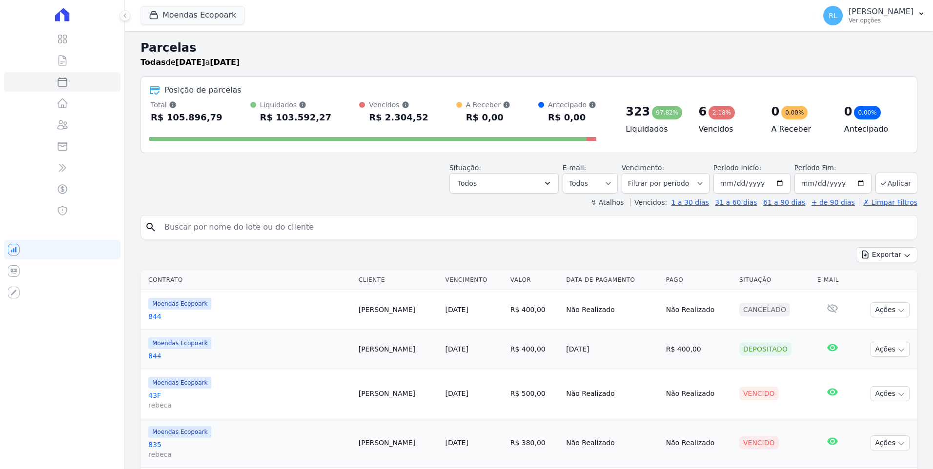
select select
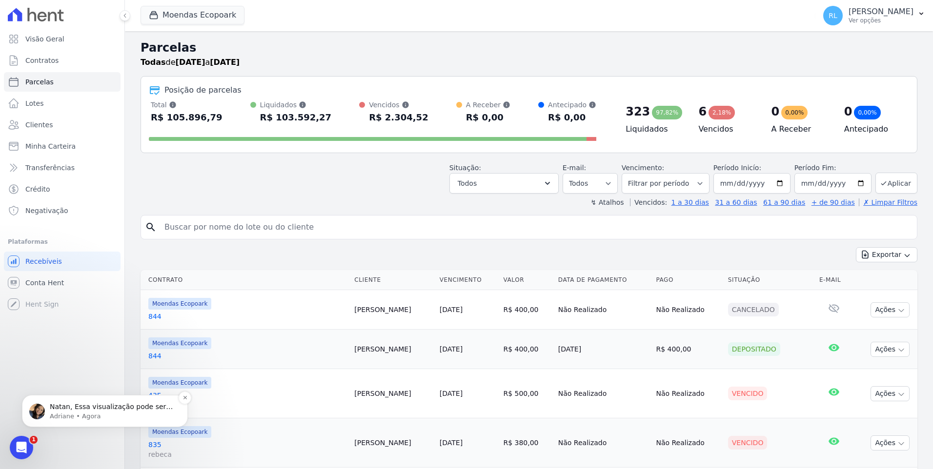
click at [150, 411] on span "Natan, Essa visualização pode ser vista e exportada na aba Minha Carteira. Na a…" at bounding box center [111, 426] width 123 height 47
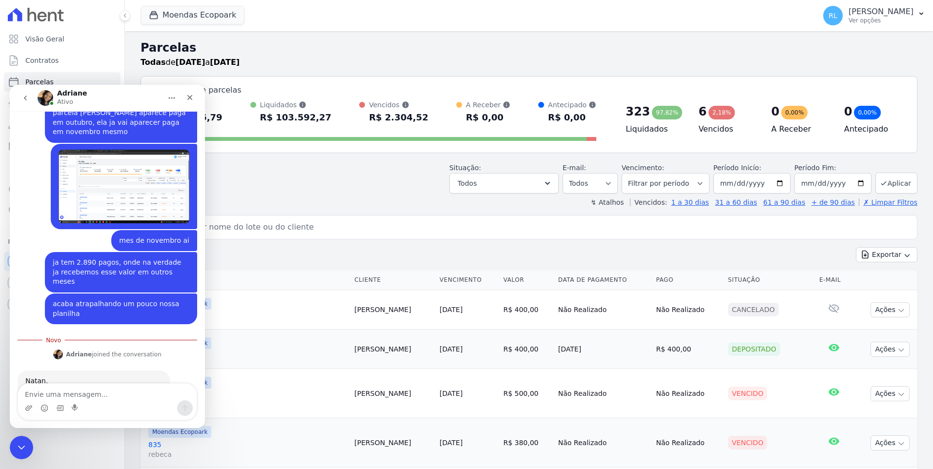
scroll to position [252, 0]
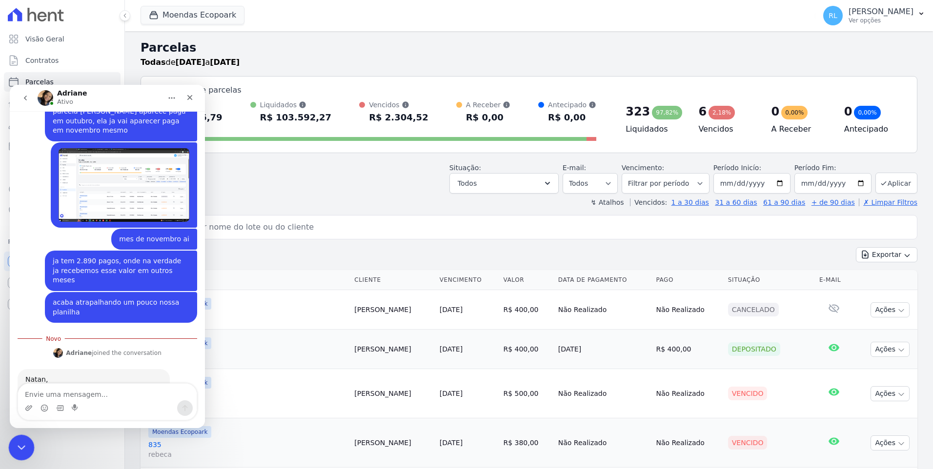
click at [26, 444] on div "Encerramento do Messenger da Intercom" at bounding box center [19, 446] width 23 height 23
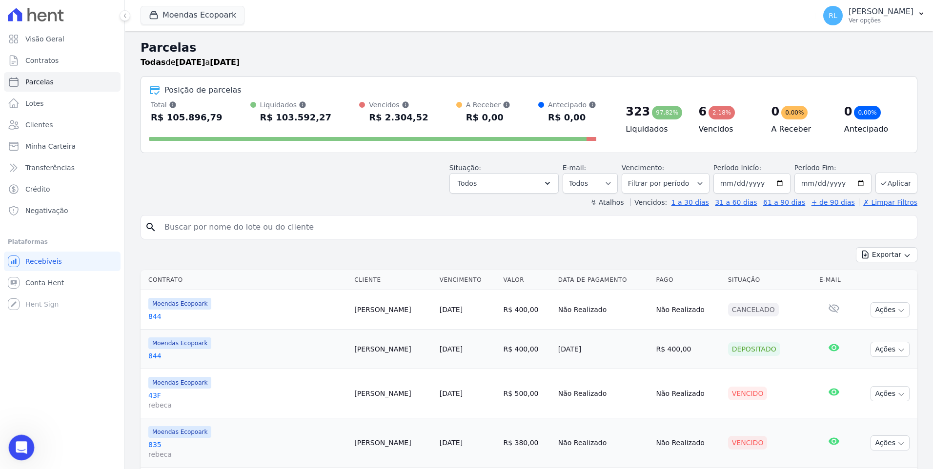
scroll to position [236, 0]
click at [695, 184] on select "[GEOGRAPHIC_DATA] por período ──────── Todos os meses Outubro/2022 Novembro/202…" at bounding box center [665, 183] width 88 height 20
select select "03/2025"
click at [630, 173] on select "[GEOGRAPHIC_DATA] por período ──────── Todos os meses Outubro/2022 Novembro/202…" at bounding box center [665, 183] width 88 height 20
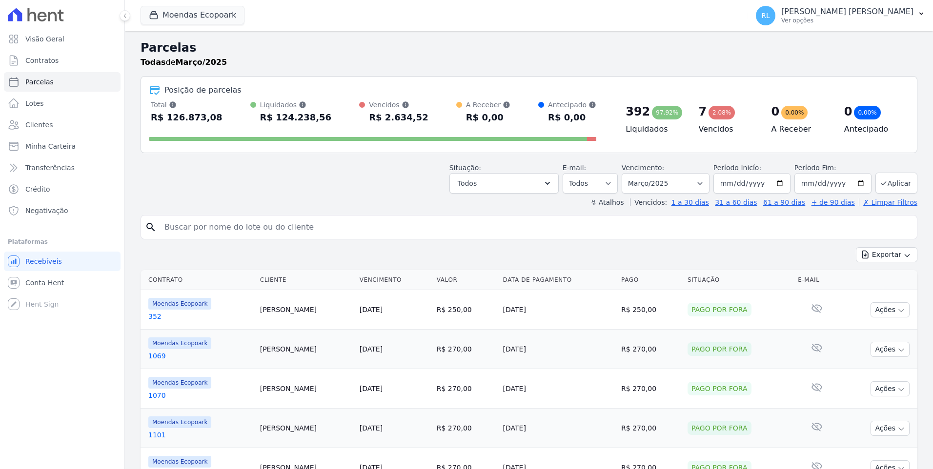
select select
click at [893, 182] on button "Aplicar" at bounding box center [896, 183] width 42 height 21
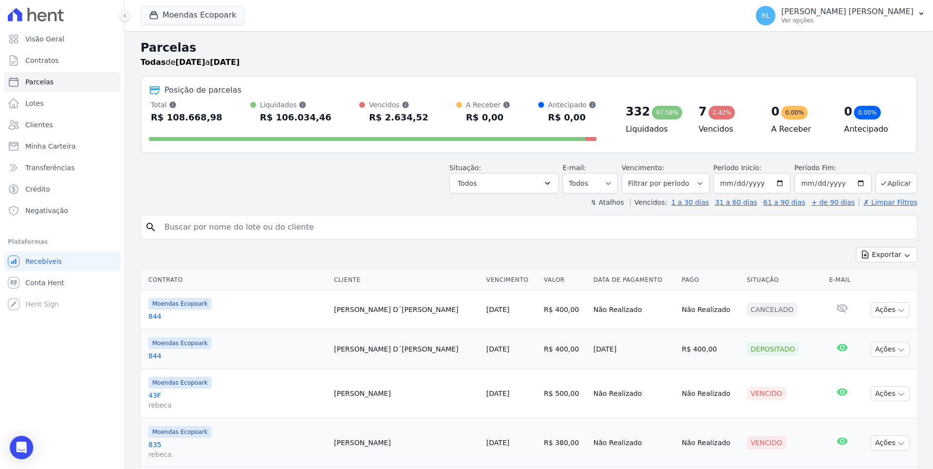
select select
click at [541, 191] on button "Todos" at bounding box center [503, 183] width 109 height 20
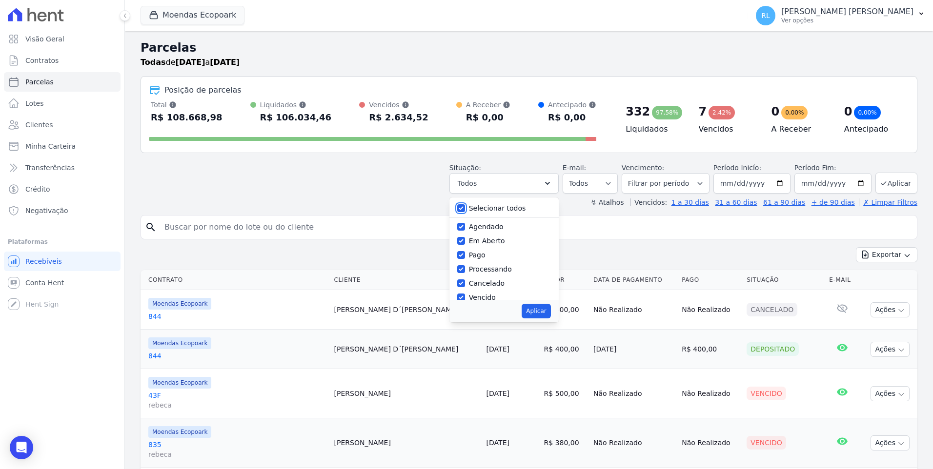
click at [465, 210] on input "Selecionar todos" at bounding box center [461, 208] width 8 height 8
checkbox input "false"
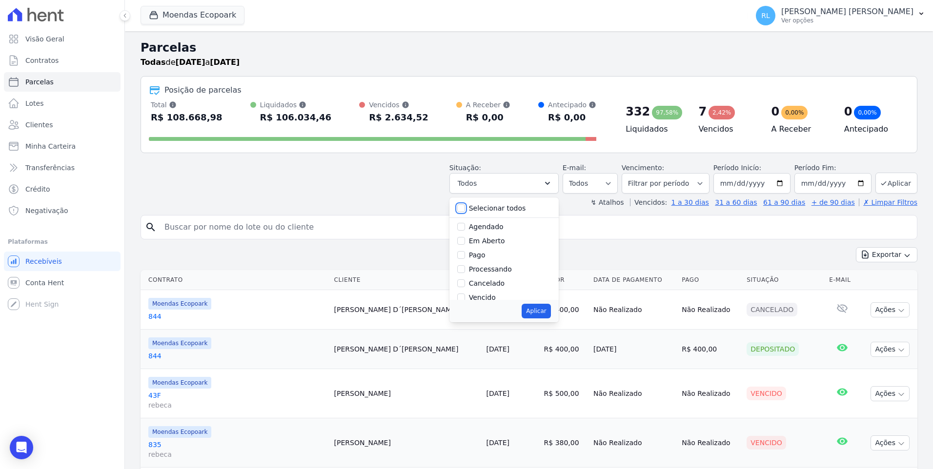
checkbox input "false"
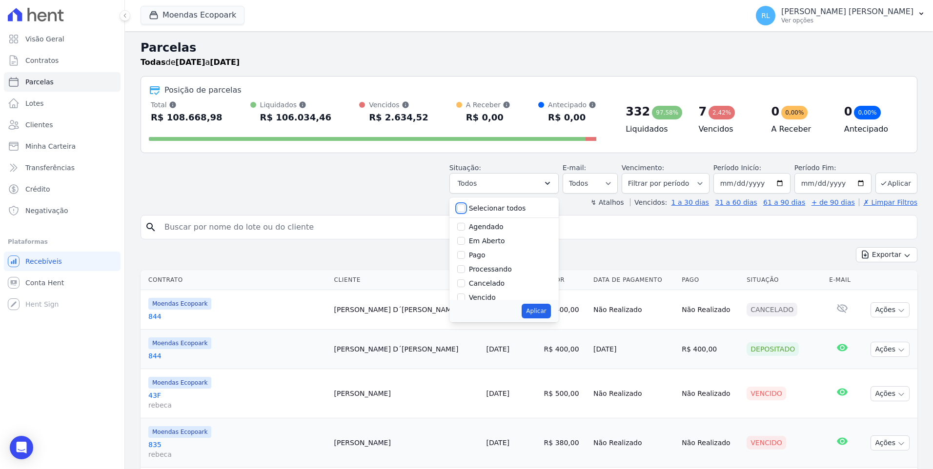
checkbox input "false"
click at [465, 271] on input "Processando" at bounding box center [461, 269] width 8 height 8
checkbox input "true"
click at [465, 255] on input "Pago" at bounding box center [461, 255] width 8 height 8
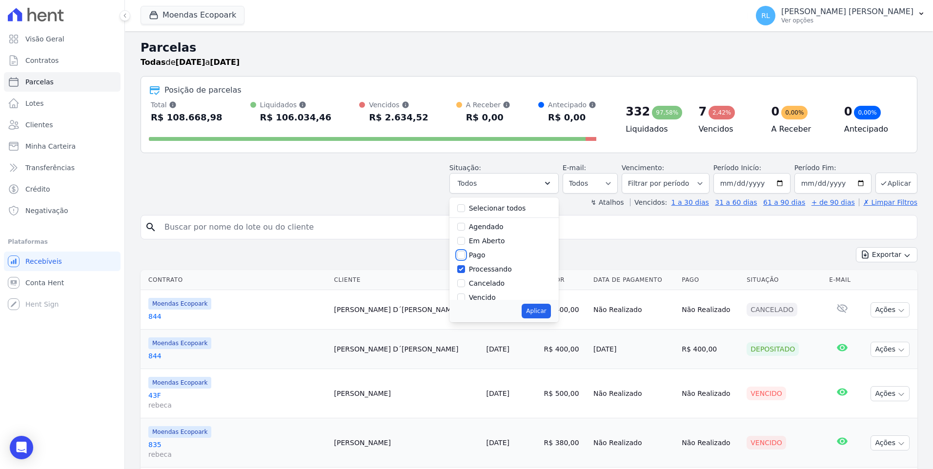
checkbox input "true"
click at [465, 273] on input "Pago por fora" at bounding box center [461, 275] width 8 height 8
checkbox input "true"
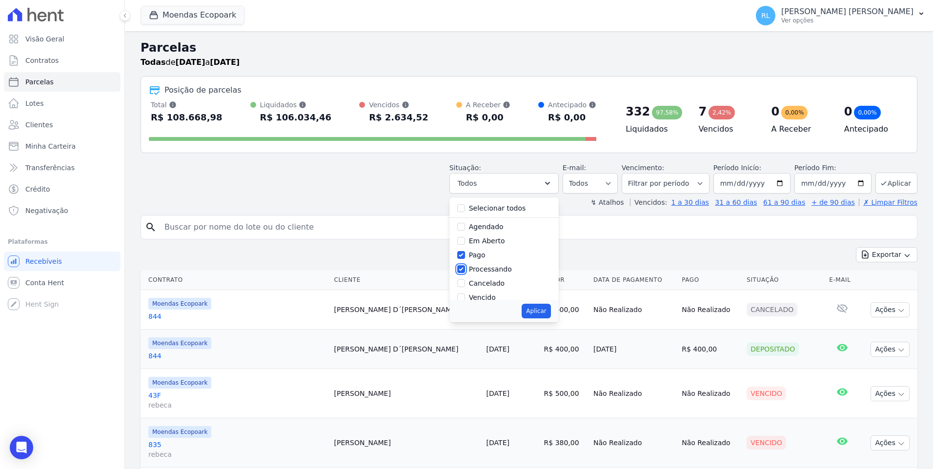
click at [465, 269] on input "Processando" at bounding box center [461, 269] width 8 height 8
checkbox input "false"
click at [465, 255] on input "Pago" at bounding box center [461, 255] width 8 height 8
checkbox input "false"
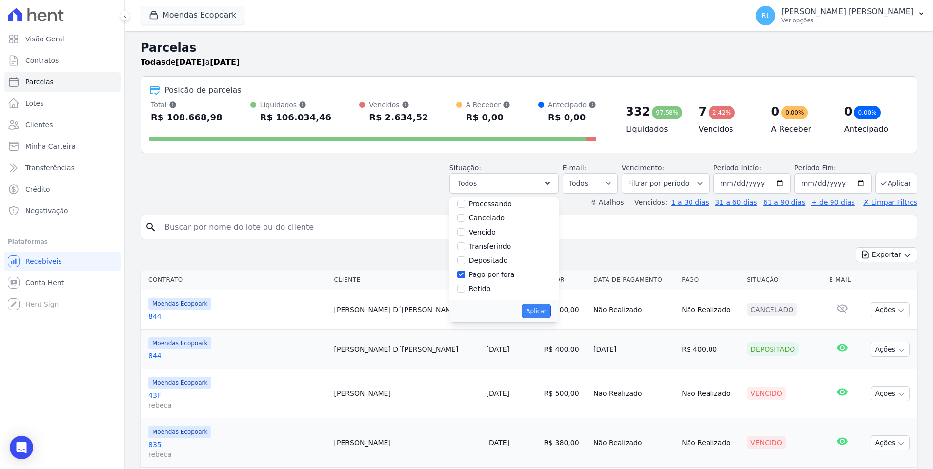
click at [542, 310] on button "Aplicar" at bounding box center [535, 311] width 29 height 15
select select "paid_externally"
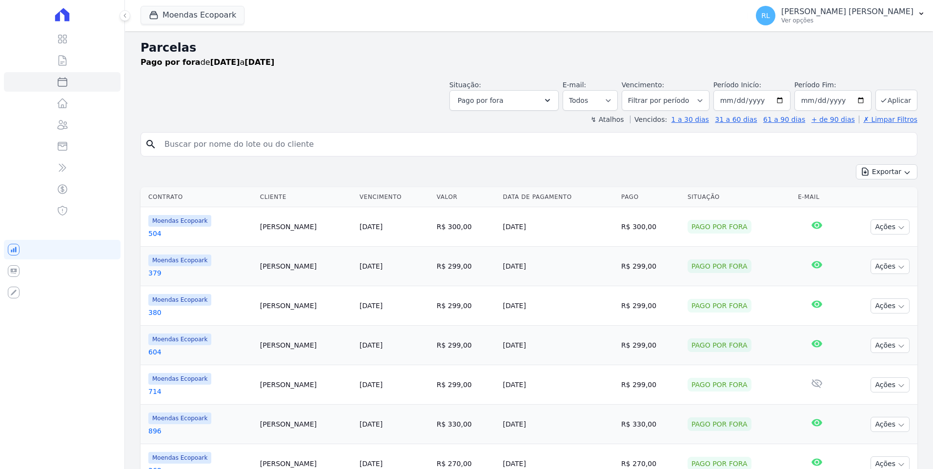
select select
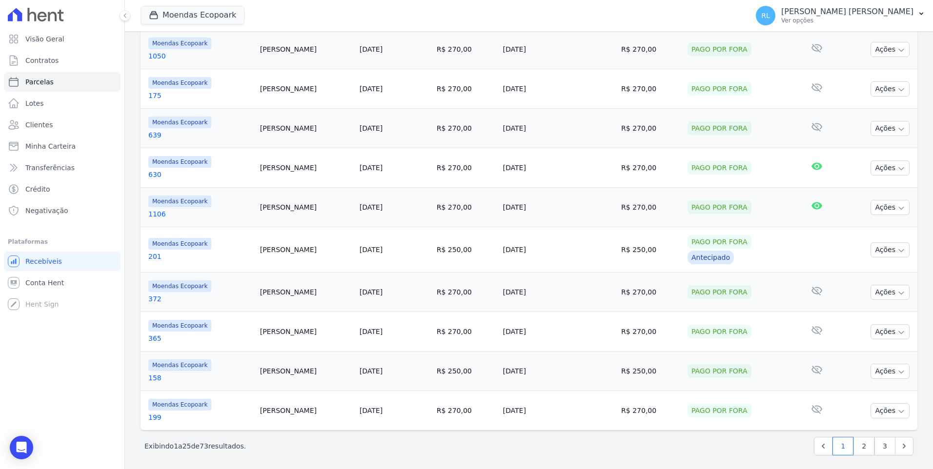
scroll to position [794, 0]
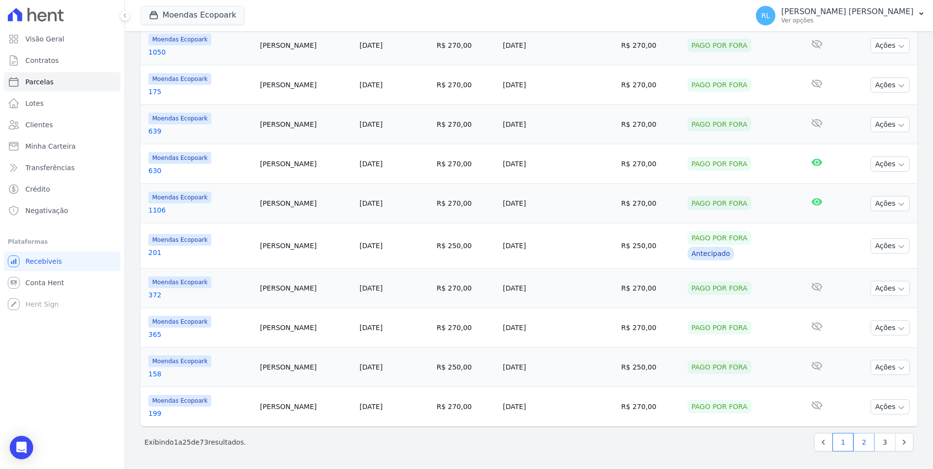
click at [859, 438] on link "2" at bounding box center [863, 442] width 21 height 19
select select
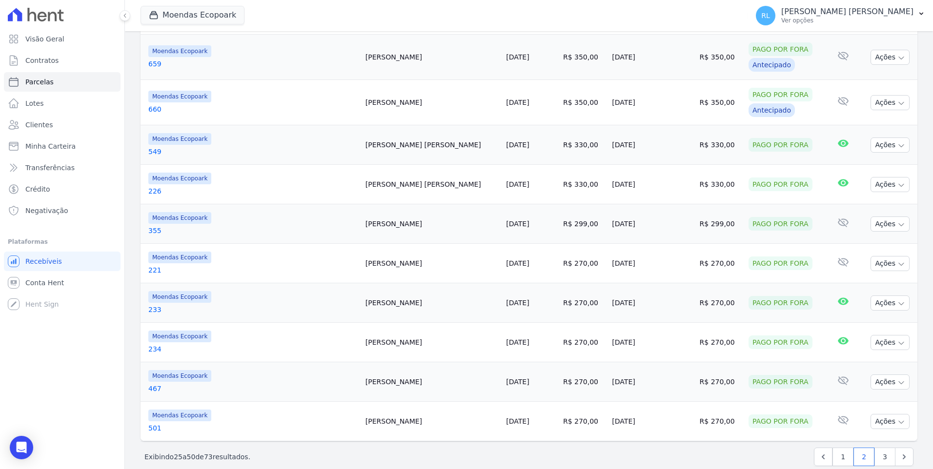
scroll to position [829, 0]
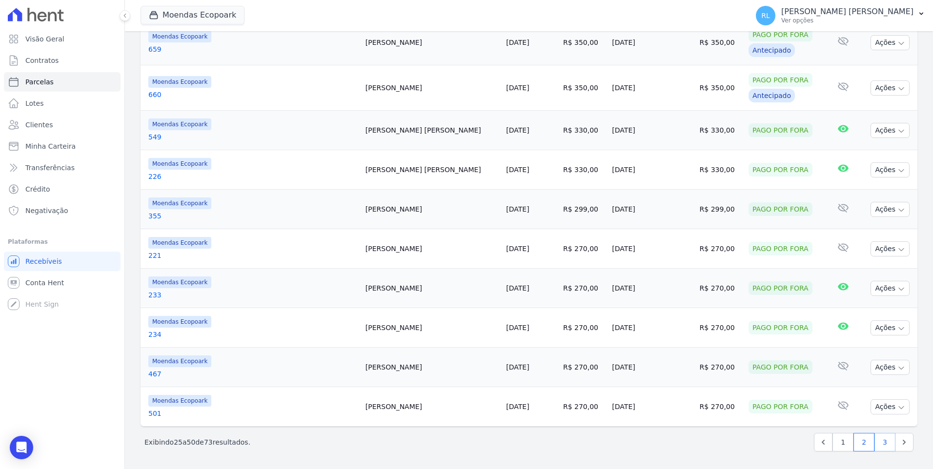
click at [875, 437] on link "3" at bounding box center [884, 442] width 21 height 19
select select
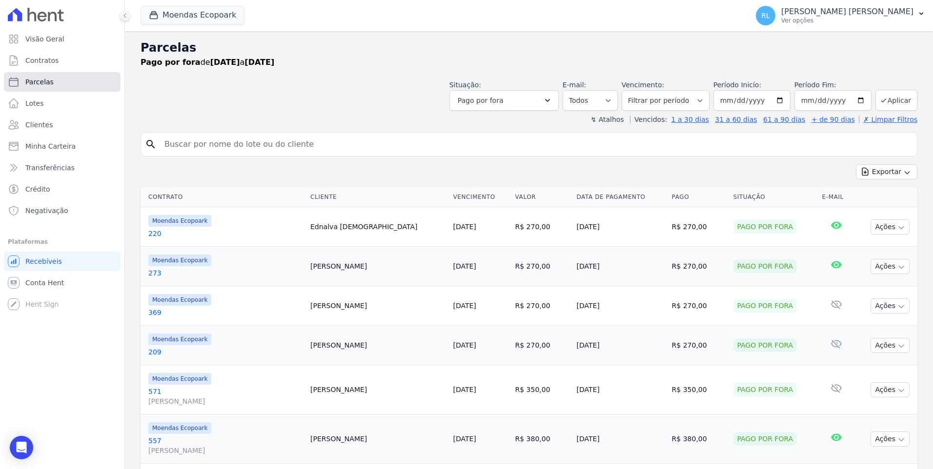
click at [56, 79] on link "Parcelas" at bounding box center [62, 82] width 117 height 20
select select
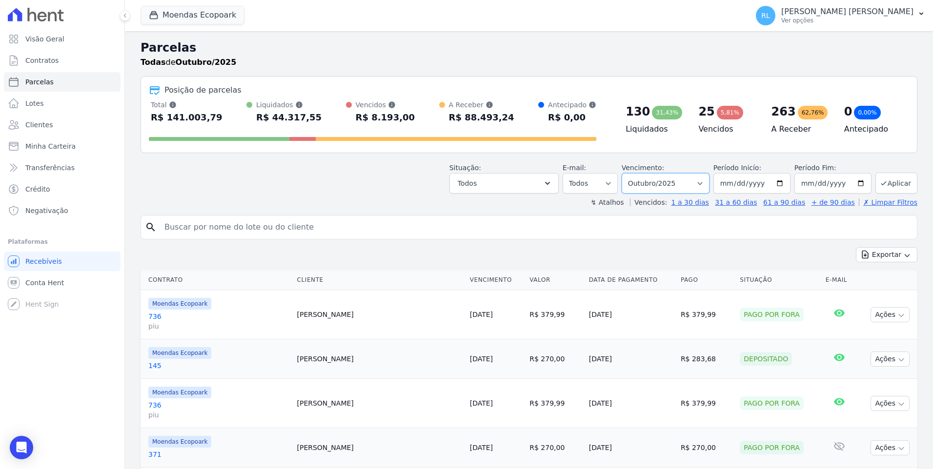
click at [704, 184] on select "[GEOGRAPHIC_DATA] por período ──────── Todos os meses Outubro/2022 Novembro/202…" at bounding box center [665, 183] width 88 height 20
select select "03/2025"
click at [630, 173] on select "[GEOGRAPHIC_DATA] por período ──────── Todos os meses Outubro/2022 Novembro/202…" at bounding box center [665, 183] width 88 height 20
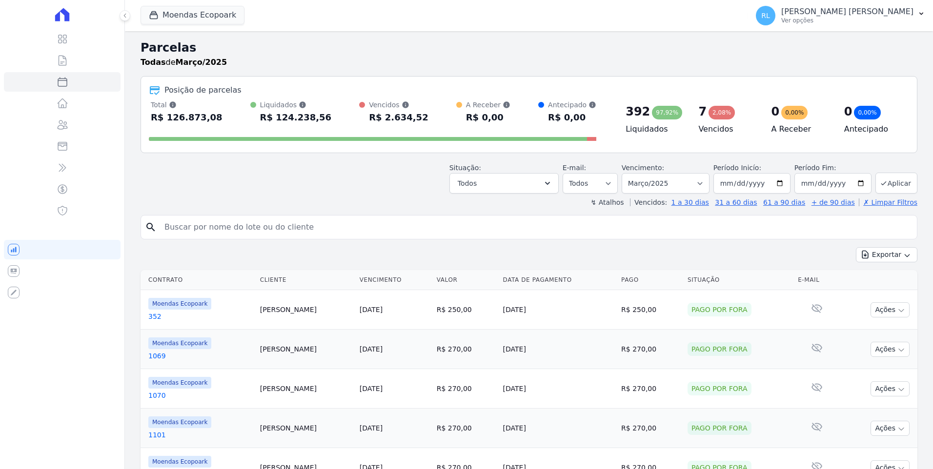
select select
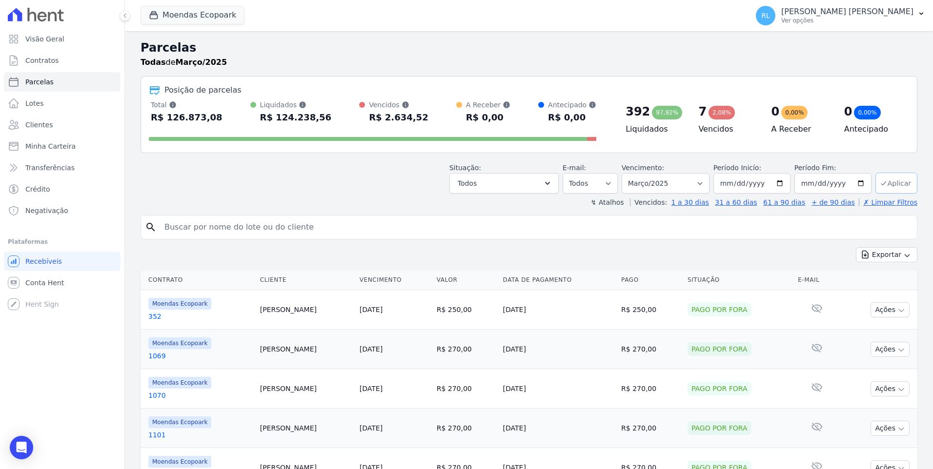
click at [897, 179] on button "Aplicar" at bounding box center [896, 183] width 42 height 21
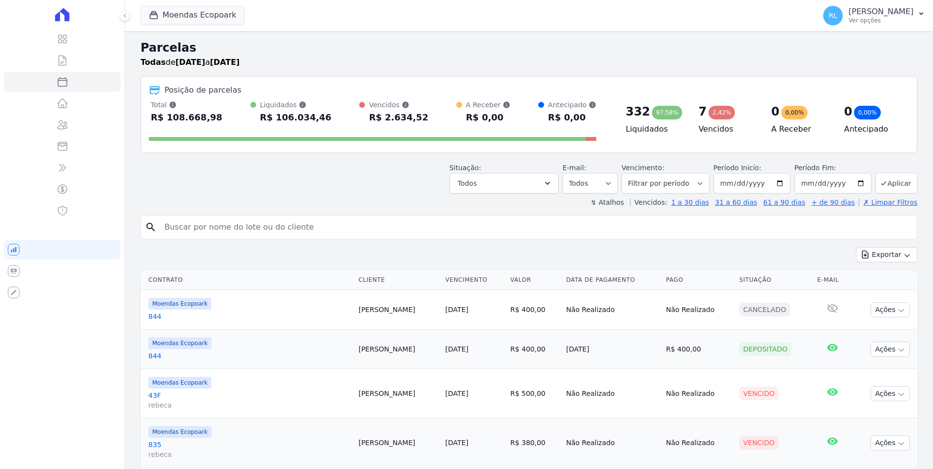
select select
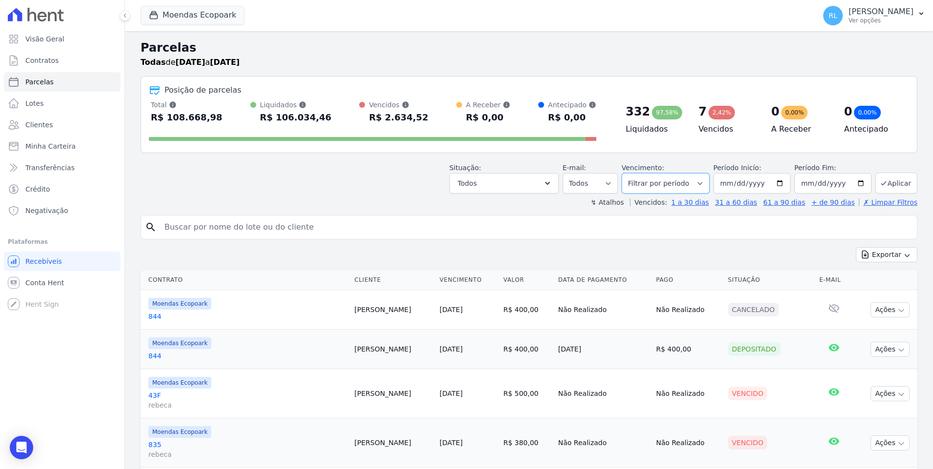
click at [695, 183] on select "[GEOGRAPHIC_DATA] por período ──────── Todos os meses Outubro/2022 Novembro/202…" at bounding box center [665, 183] width 88 height 20
select select "04/2024"
click at [630, 173] on select "[GEOGRAPHIC_DATA] por período ──────── Todos os meses Outubro/2022 Novembro/202…" at bounding box center [665, 183] width 88 height 20
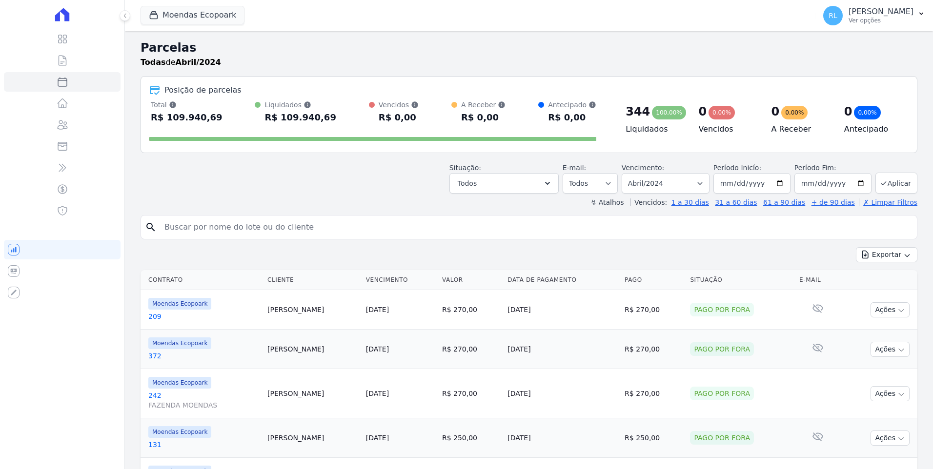
select select
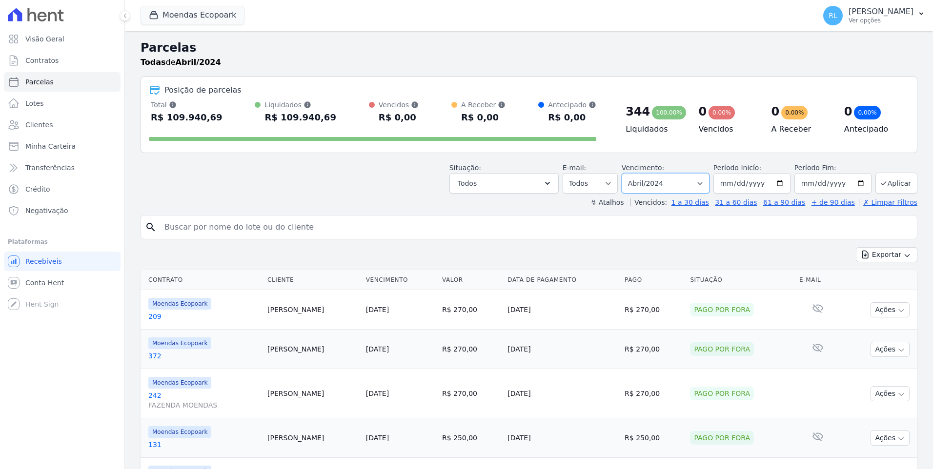
drag, startPoint x: 0, startPoint y: 0, endPoint x: 697, endPoint y: 183, distance: 721.2
click at [697, 183] on select "[GEOGRAPHIC_DATA] por período ──────── Todos os meses Outubro/2022 Novembro/202…" at bounding box center [665, 183] width 88 height 20
select select "04/2025"
click at [630, 173] on select "[GEOGRAPHIC_DATA] por período ──────── Todos os meses Outubro/2022 Novembro/202…" at bounding box center [665, 183] width 88 height 20
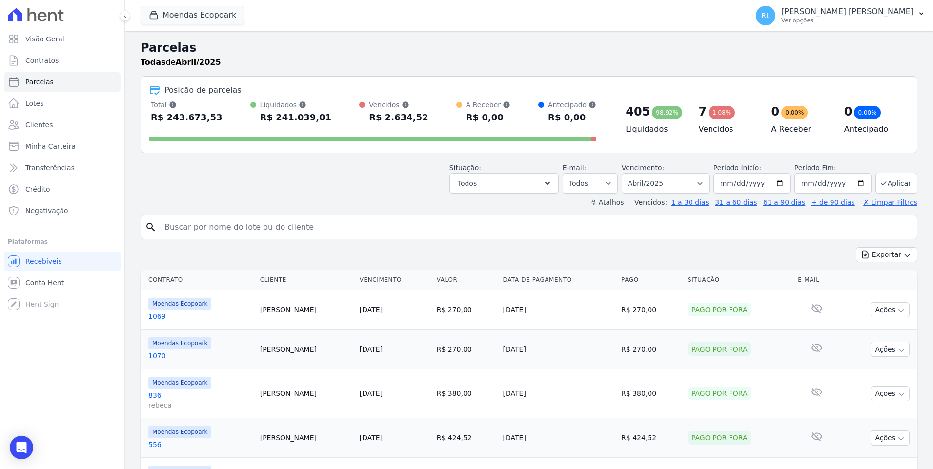
select select
click at [889, 186] on button "Aplicar" at bounding box center [896, 183] width 42 height 21
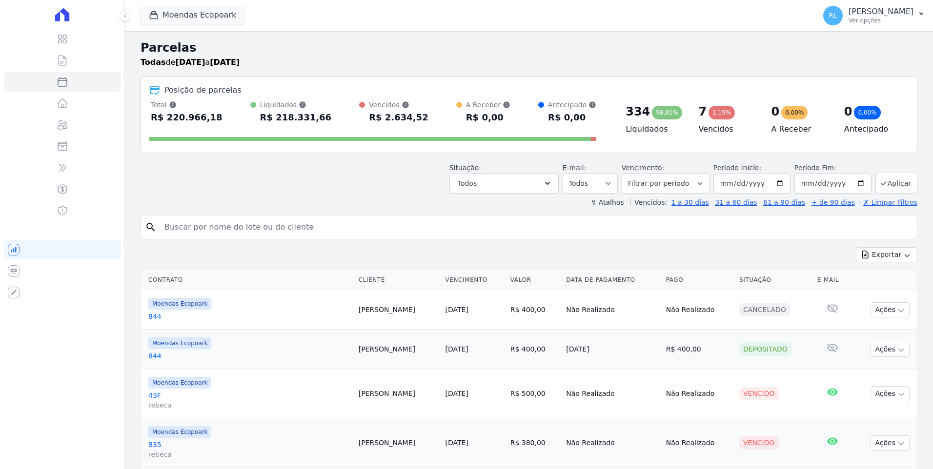
select select
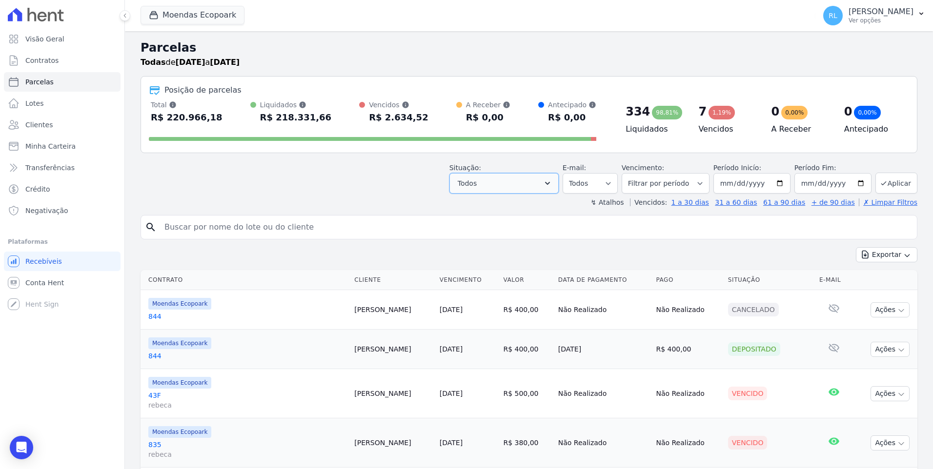
click at [552, 186] on icon "button" at bounding box center [547, 184] width 10 height 10
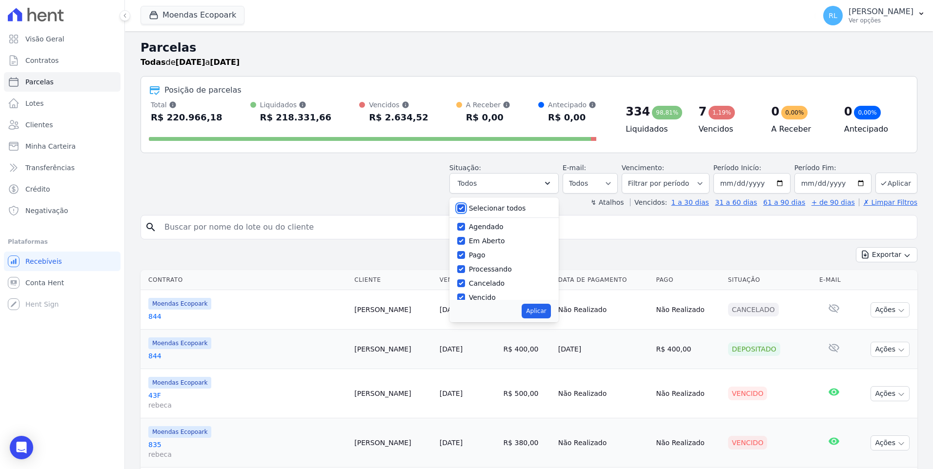
click at [465, 206] on input "Selecionar todos" at bounding box center [461, 208] width 8 height 8
checkbox input "false"
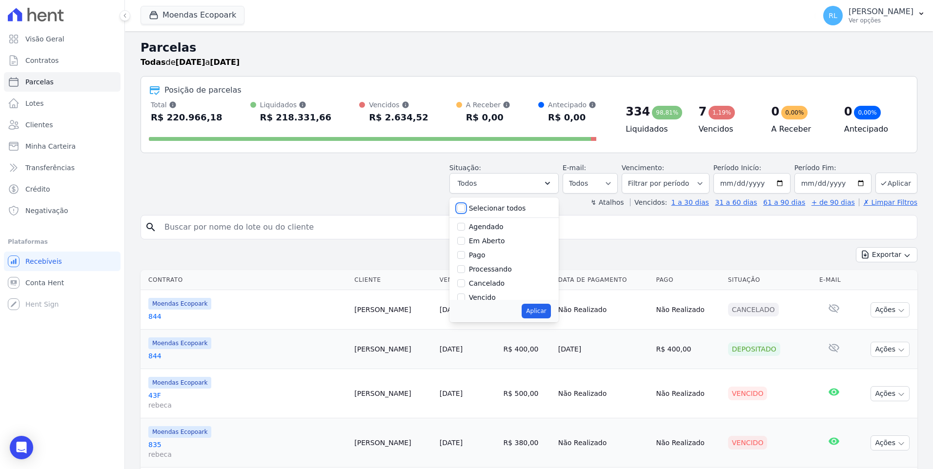
checkbox input "false"
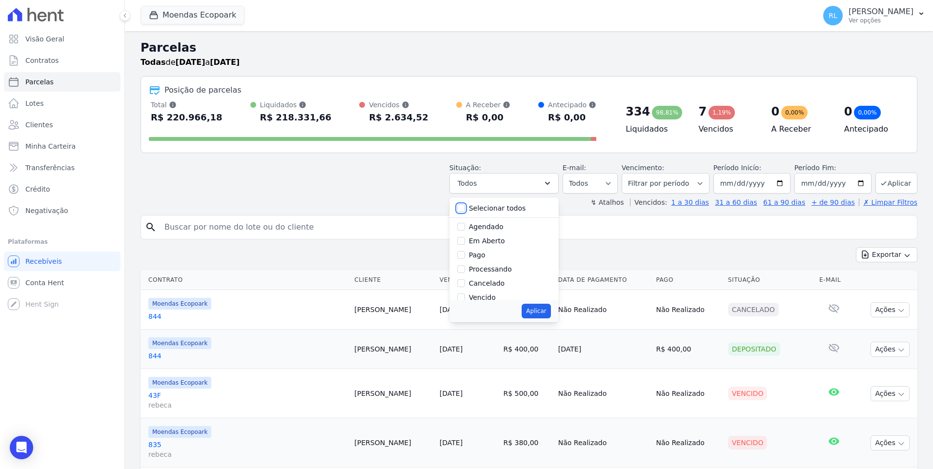
checkbox input "false"
click at [475, 291] on div "Pago por fora" at bounding box center [504, 291] width 94 height 14
click at [465, 290] on input "Pago por fora" at bounding box center [461, 291] width 8 height 8
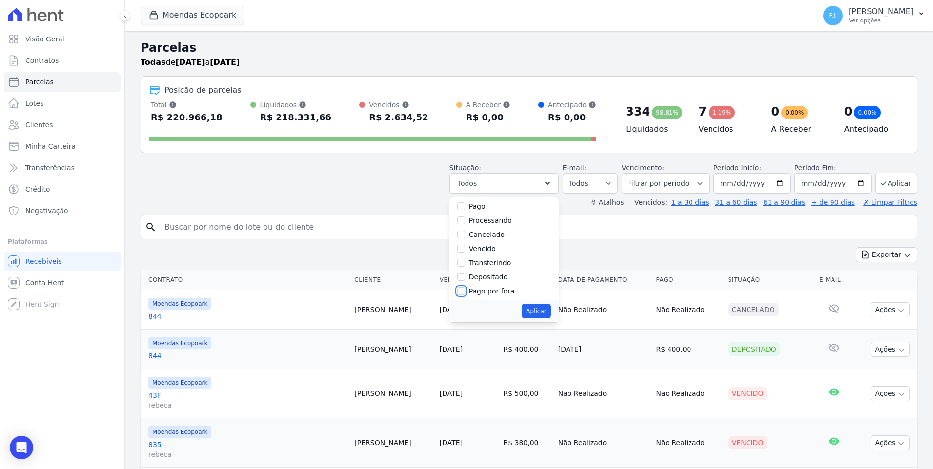
checkbox input "true"
click at [548, 309] on button "Aplicar" at bounding box center [535, 311] width 29 height 15
select select "paid_externally"
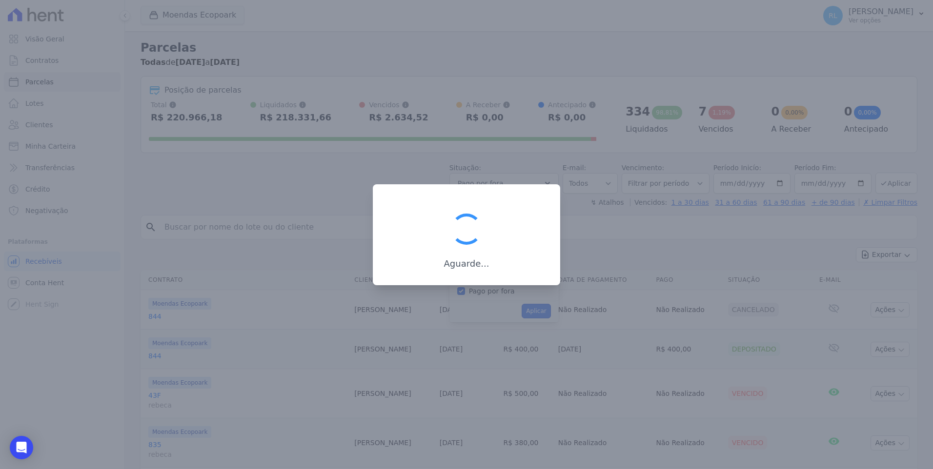
scroll to position [50, 0]
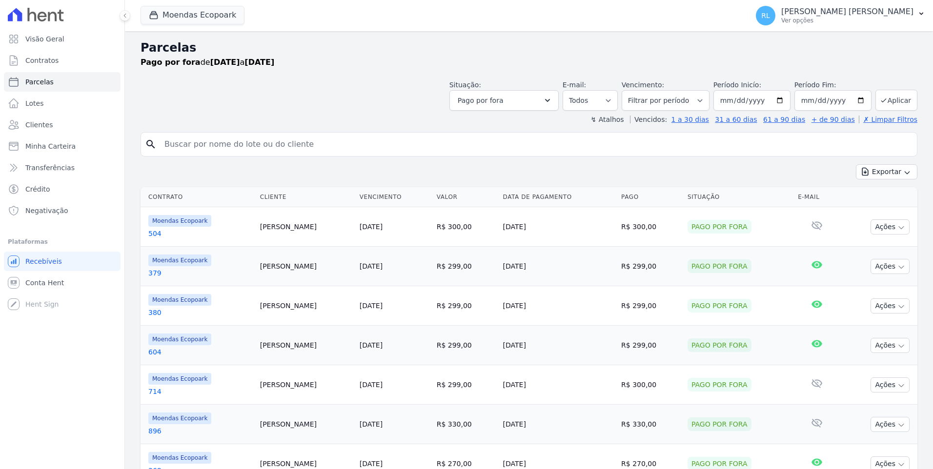
select select
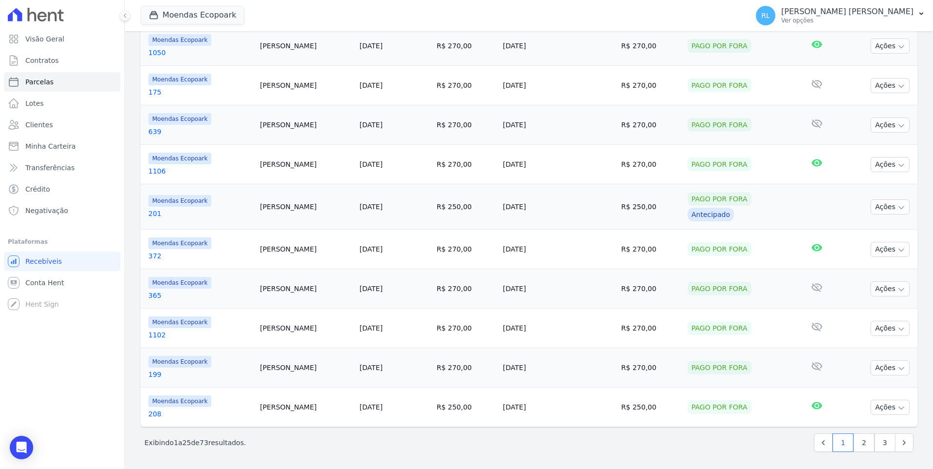
scroll to position [794, 0]
click at [859, 438] on link "2" at bounding box center [863, 442] width 21 height 19
select select
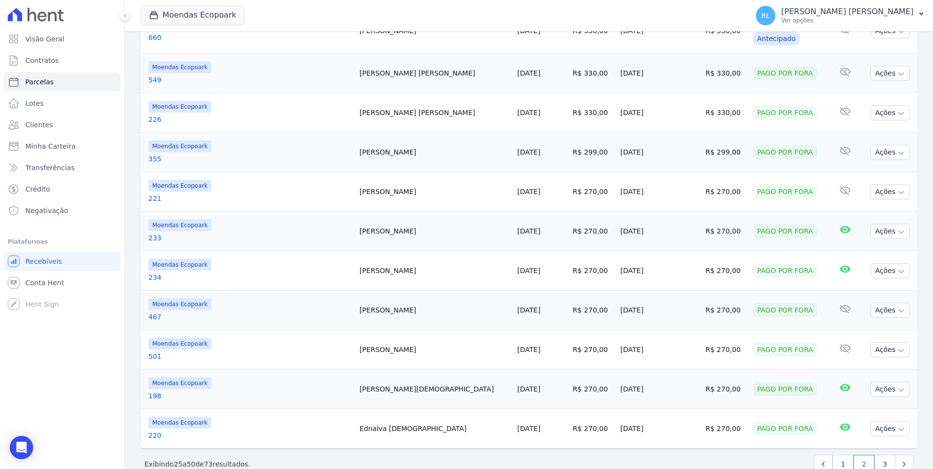
scroll to position [829, 0]
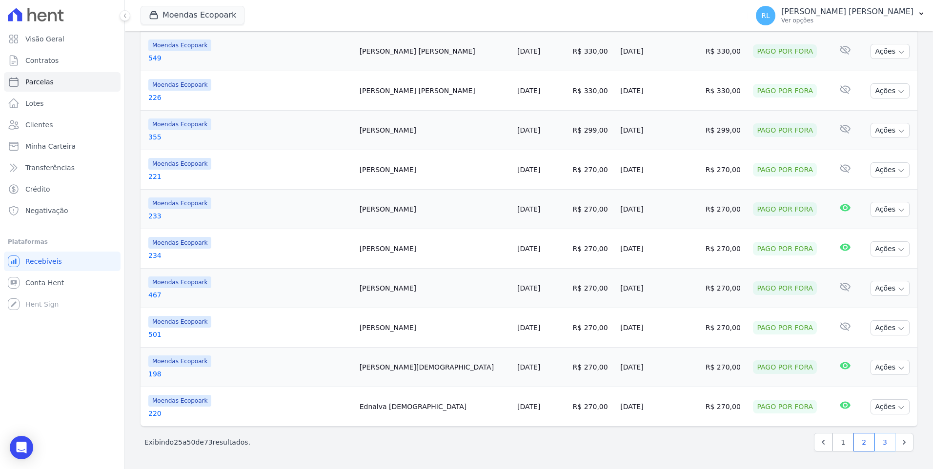
click at [875, 440] on link "3" at bounding box center [884, 442] width 21 height 19
select select
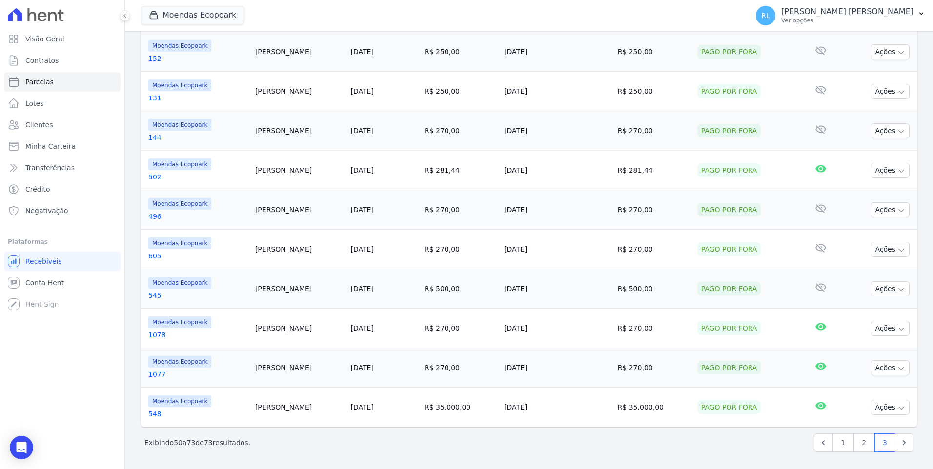
scroll to position [738, 0]
click at [53, 86] on link "Parcelas" at bounding box center [62, 82] width 117 height 20
select select
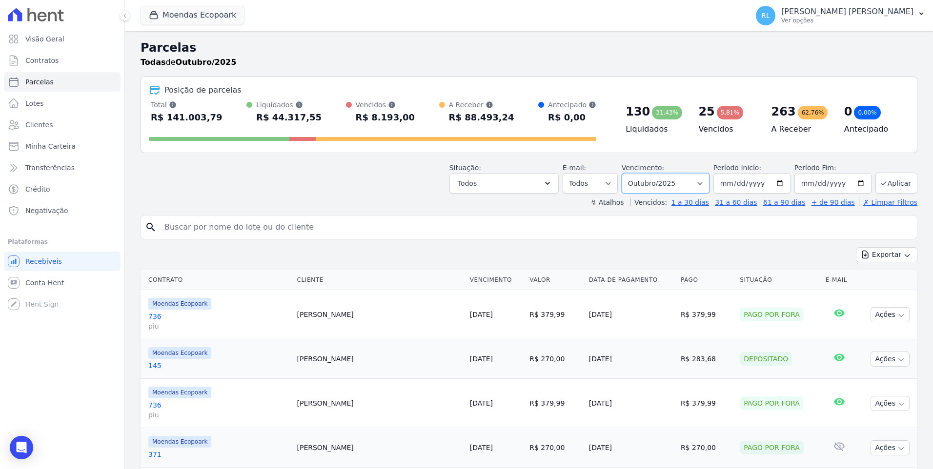
click at [701, 180] on select "Filtrar por período ──────── Todos os meses Outubro/2022 Novembro/2022 Dezembro…" at bounding box center [665, 183] width 88 height 20
select select "04/2025"
click at [630, 173] on select "Filtrar por período ──────── Todos os meses Outubro/2022 Novembro/2022 Dezembro…" at bounding box center [665, 183] width 88 height 20
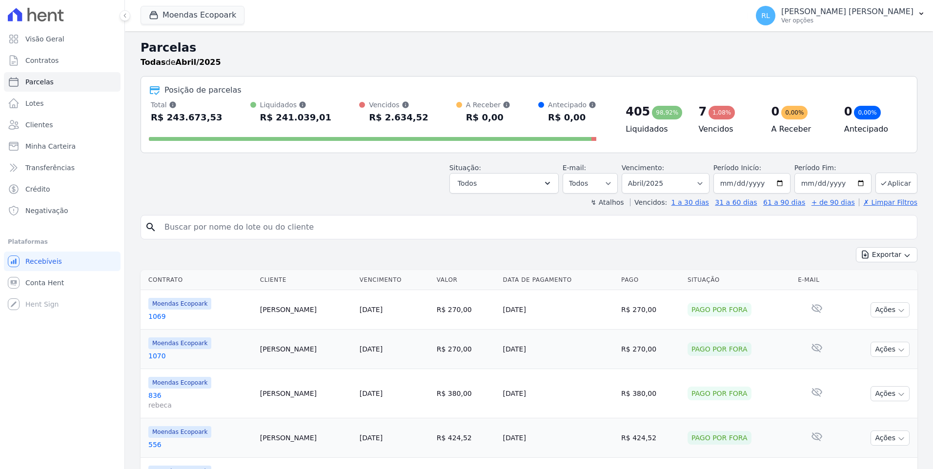
select select
click at [898, 183] on button "Aplicar" at bounding box center [896, 183] width 42 height 21
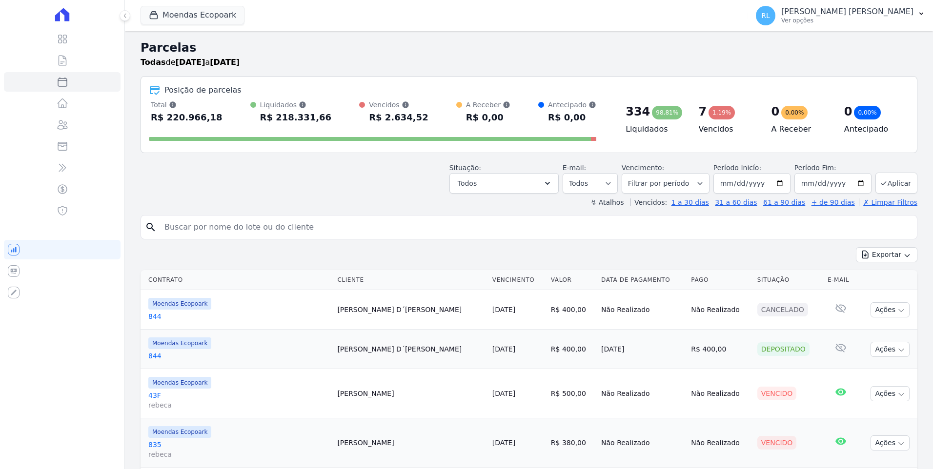
select select
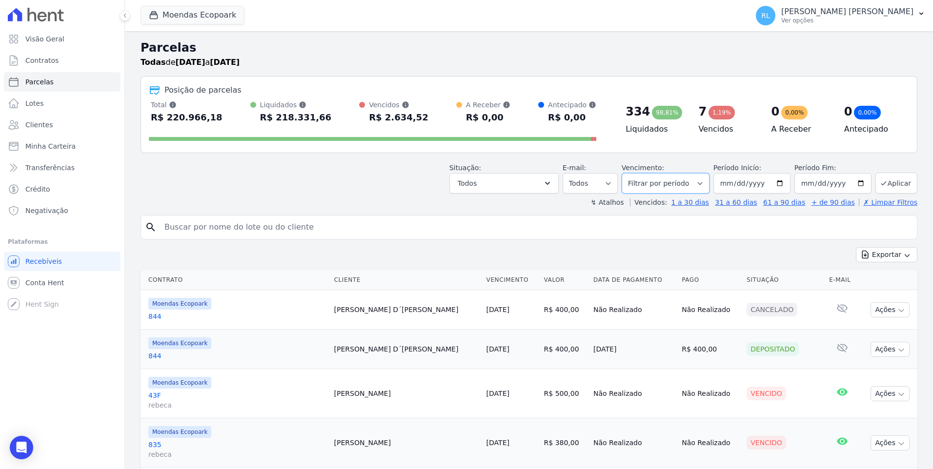
click at [701, 185] on select "Filtrar por período ──────── Todos os meses Outubro/2022 Novembro/2022 Dezembro…" at bounding box center [665, 183] width 88 height 20
select select "05/2025"
click at [630, 173] on select "Filtrar por período ──────── Todos os meses Outubro/2022 Novembro/2022 Dezembro…" at bounding box center [665, 183] width 88 height 20
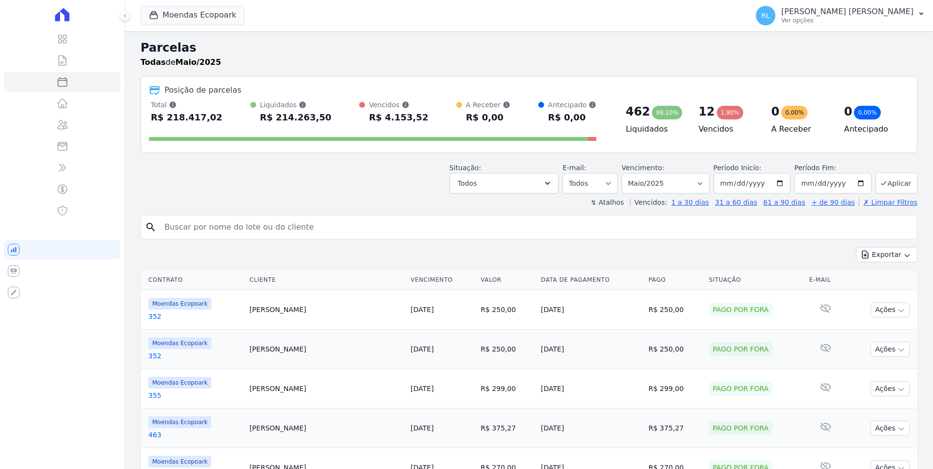
select select
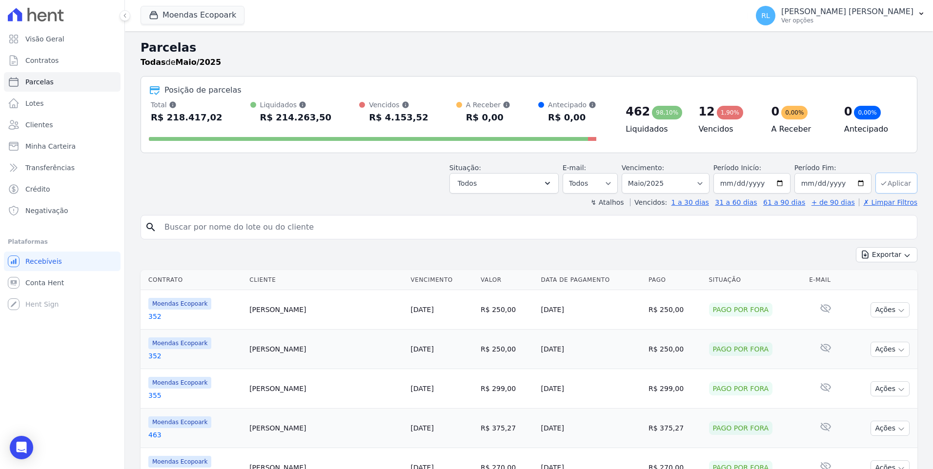
click at [899, 184] on button "Aplicar" at bounding box center [896, 183] width 42 height 21
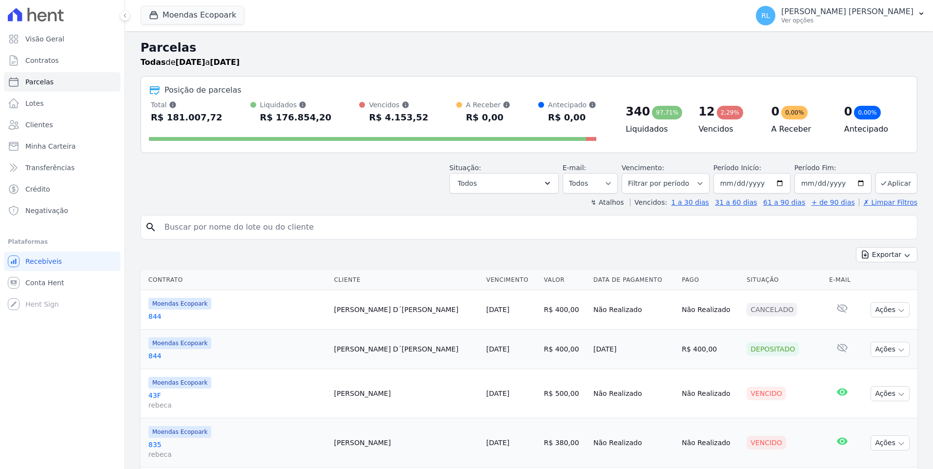
select select
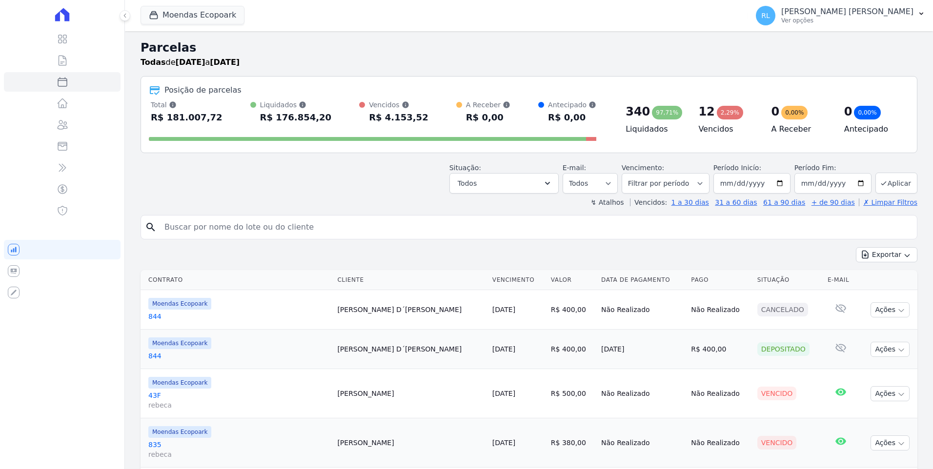
select select
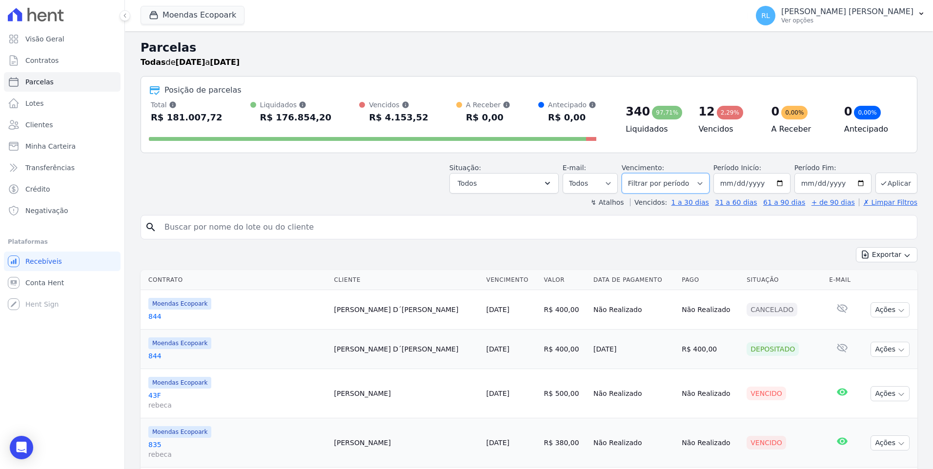
click at [698, 184] on select "[GEOGRAPHIC_DATA] por período ──────── Todos os meses Outubro/2022 Novembro/202…" at bounding box center [665, 183] width 88 height 20
select select "06/2025"
click at [630, 173] on select "[GEOGRAPHIC_DATA] por período ──────── Todos os meses Outubro/2022 Novembro/202…" at bounding box center [665, 183] width 88 height 20
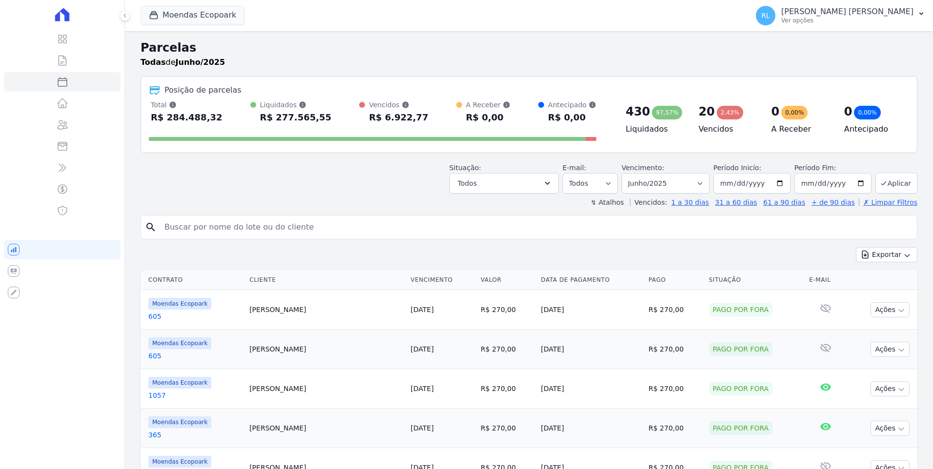
select select
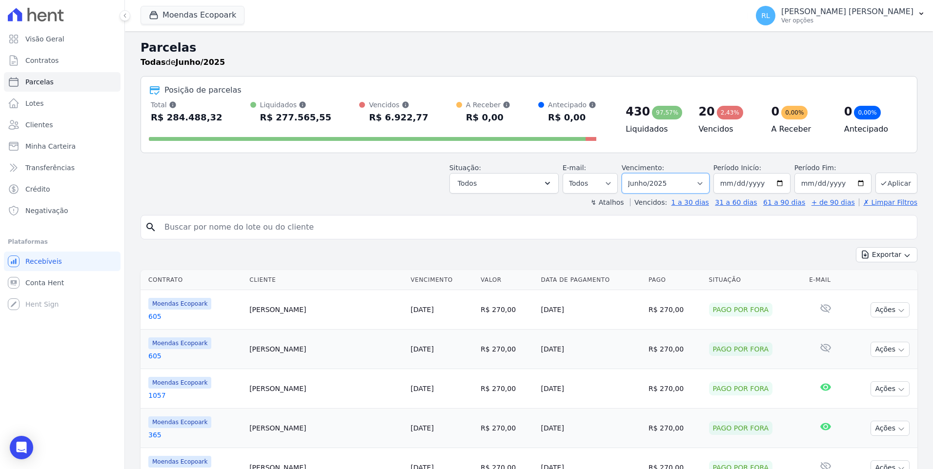
click at [669, 187] on select "Filtrar por período ──────── Todos os meses Outubro/2022 Novembro/2022 Dezembro…" at bounding box center [665, 183] width 88 height 20
select select "05/2025"
click at [630, 173] on select "Filtrar por período ──────── Todos os meses Outubro/2022 Novembro/2022 Dezembro…" at bounding box center [665, 183] width 88 height 20
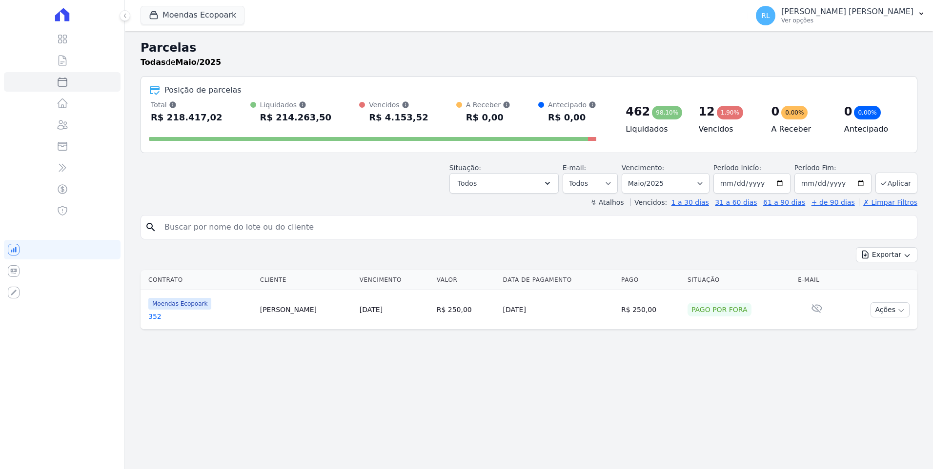
select select
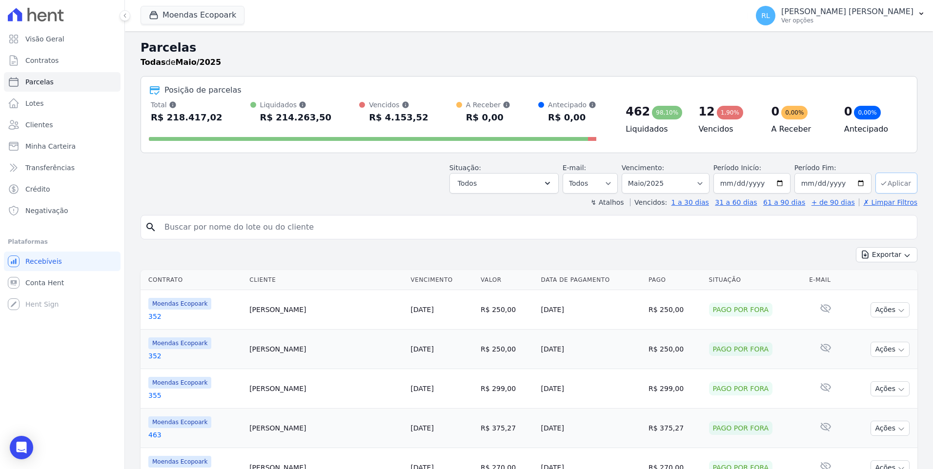
click at [894, 187] on button "Aplicar" at bounding box center [896, 183] width 42 height 21
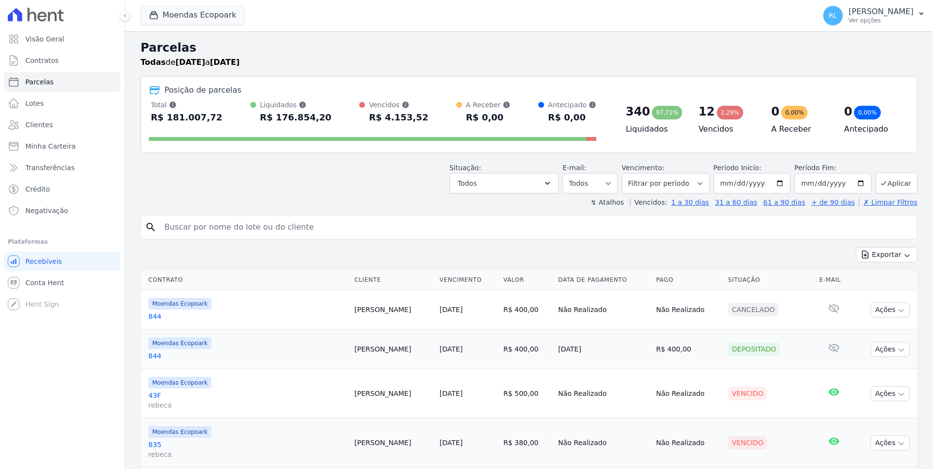
select select
click at [22, 444] on icon "Open Intercom Messenger" at bounding box center [21, 447] width 11 height 13
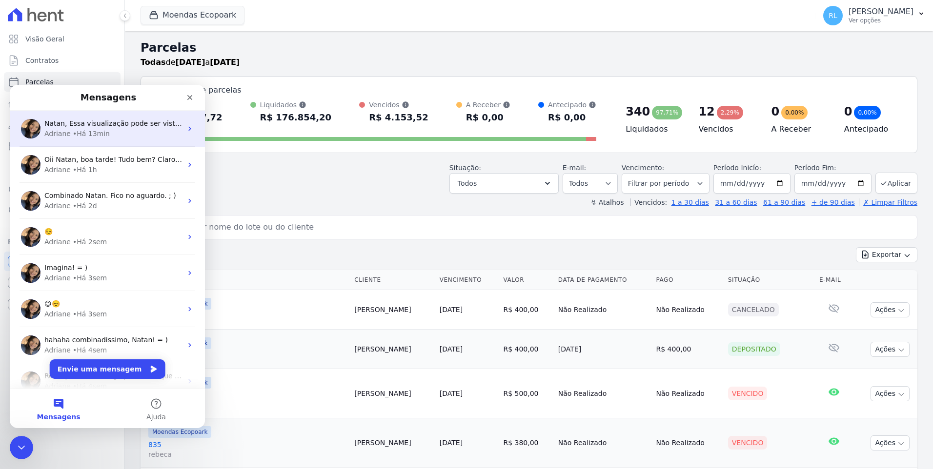
click at [101, 129] on div "• Há 13min" at bounding box center [91, 134] width 37 height 10
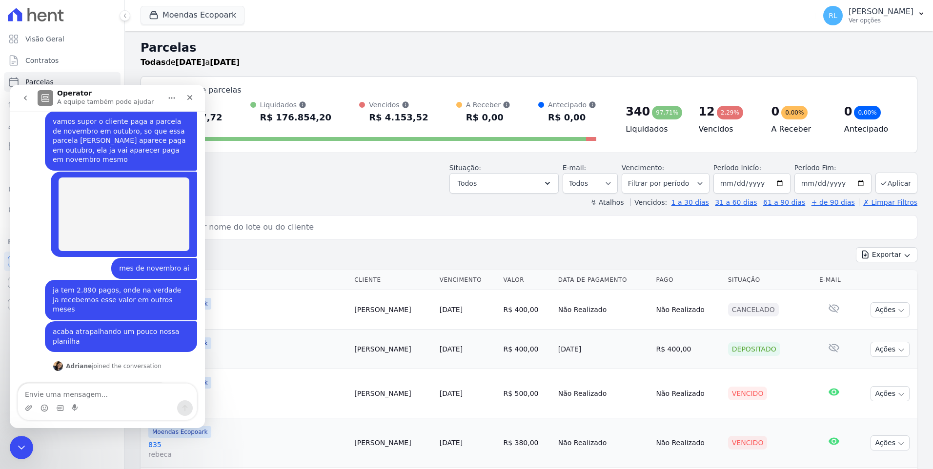
scroll to position [236, 0]
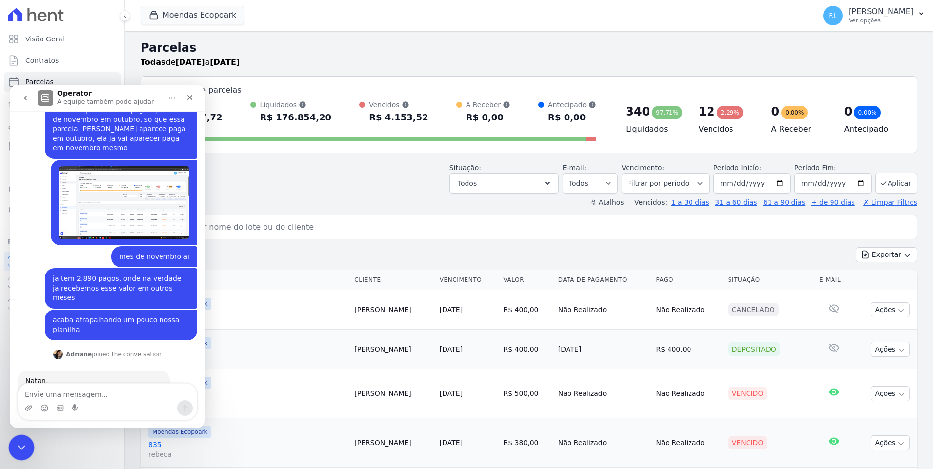
click at [16, 446] on icon "Encerramento do Messenger da Intercom" at bounding box center [20, 446] width 12 height 12
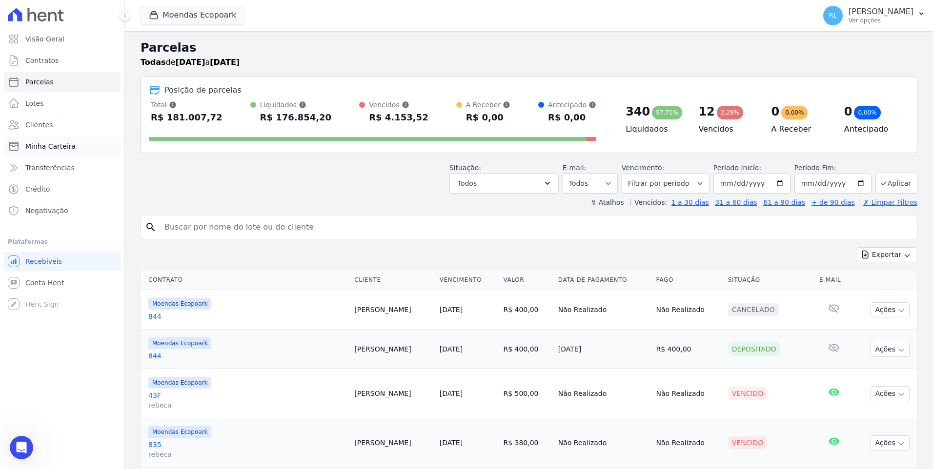
click at [52, 146] on span "Minha Carteira" at bounding box center [50, 146] width 50 height 10
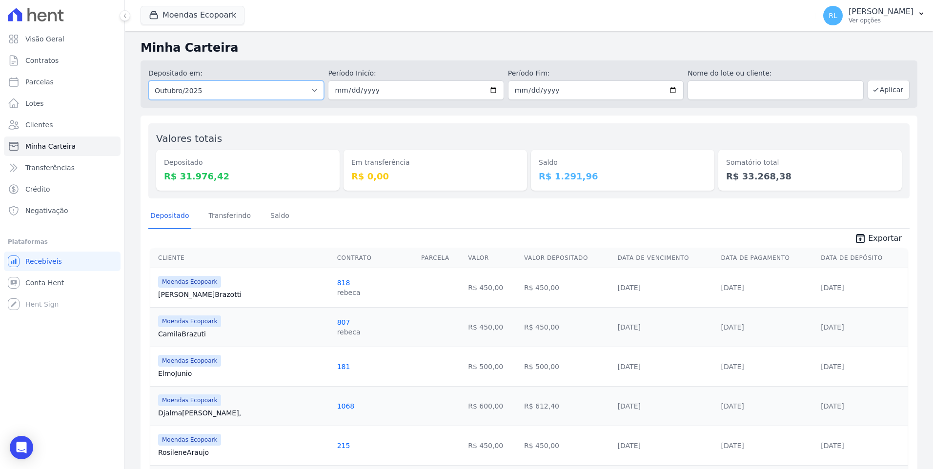
click at [308, 94] on select "Todos os meses Outubro/2022 Novembro/2022 Dezembro/2022 Janeiro/2023 Fevereiro/…" at bounding box center [236, 90] width 176 height 20
select select "05/2025"
click at [148, 80] on select "Todos os meses Outubro/2022 Novembro/2022 Dezembro/2022 Janeiro/2023 Fevereiro/…" at bounding box center [236, 90] width 176 height 20
click at [879, 92] on button "Aplicar" at bounding box center [888, 90] width 42 height 20
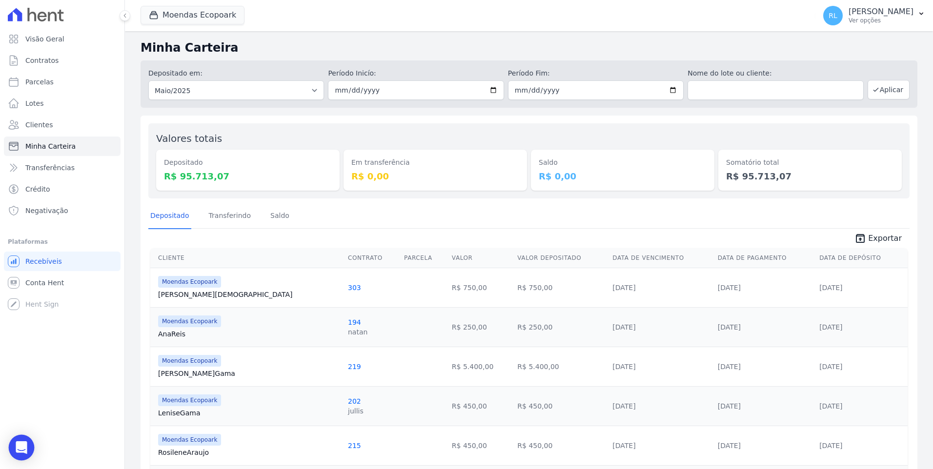
click at [14, 448] on div "Open Intercom Messenger" at bounding box center [22, 448] width 26 height 26
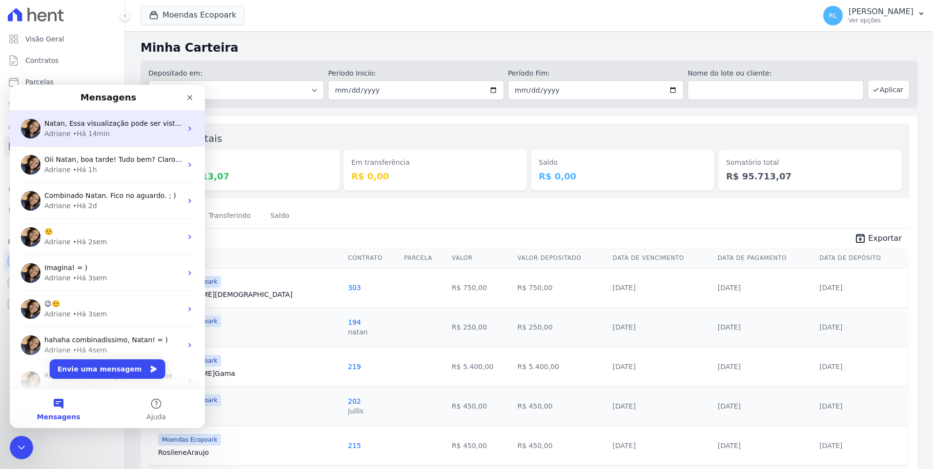
click at [82, 127] on span "Natan, Essa visualização pode ser vista e exportada na aba Minha Carteira. Na a…" at bounding box center [292, 123] width 497 height 8
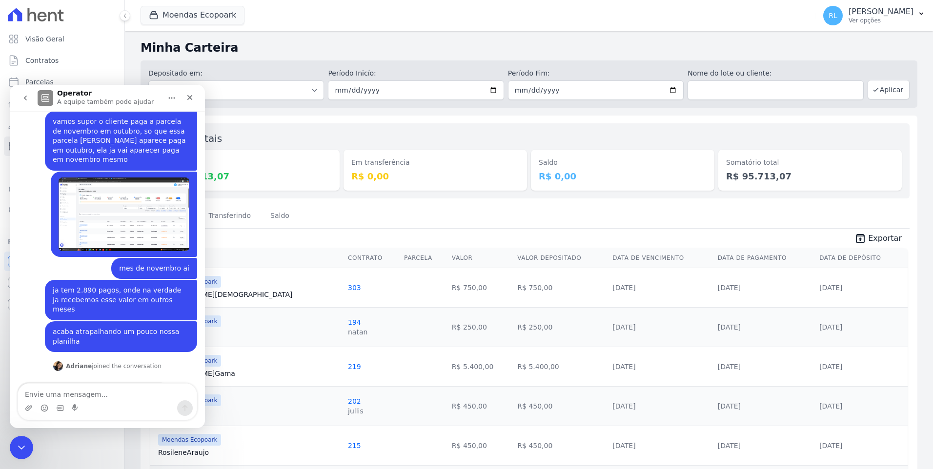
scroll to position [236, 0]
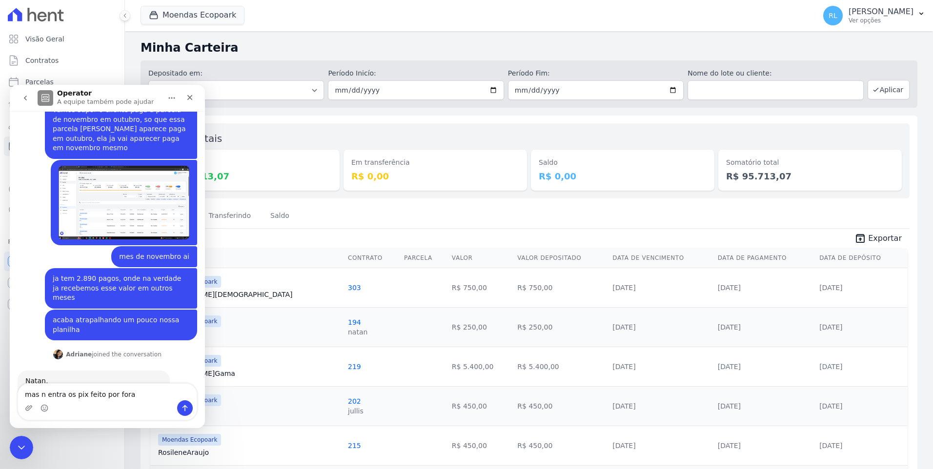
type textarea "mas n entra os pix feito por fora"
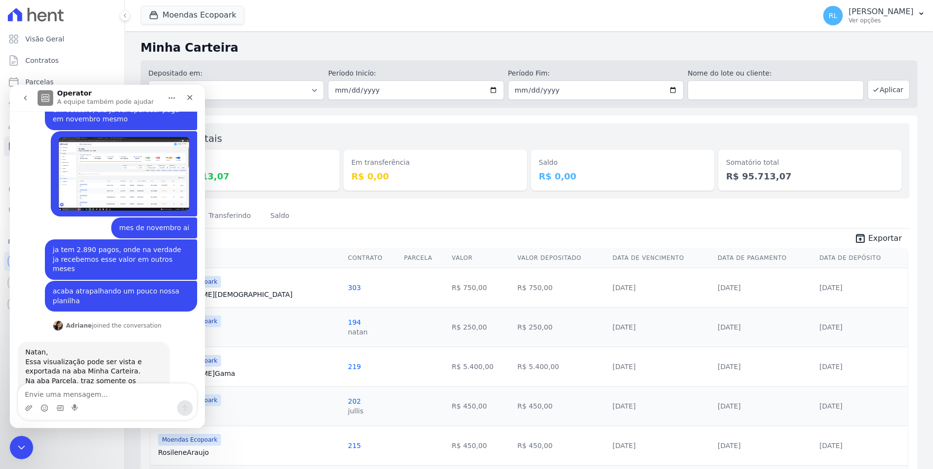
scroll to position [265, 0]
type textarea "so o que foi pago de boleto"
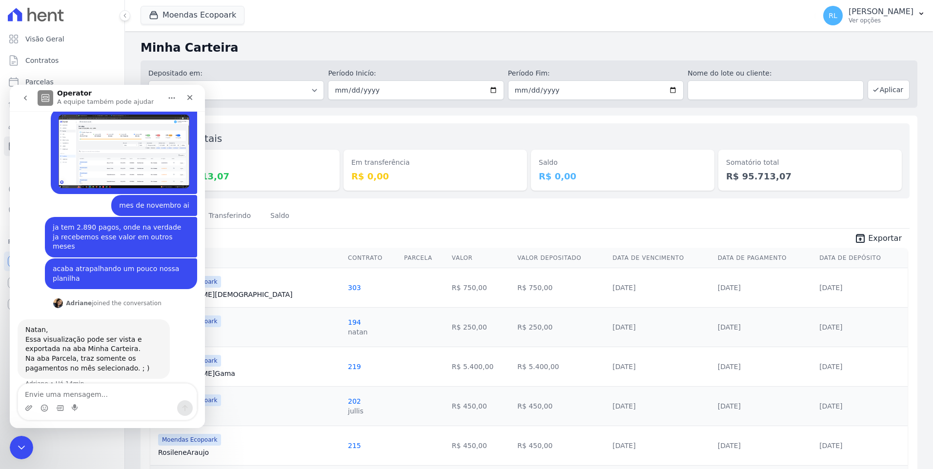
click at [119, 389] on textarea "Envie uma mensagem..." at bounding box center [107, 392] width 179 height 17
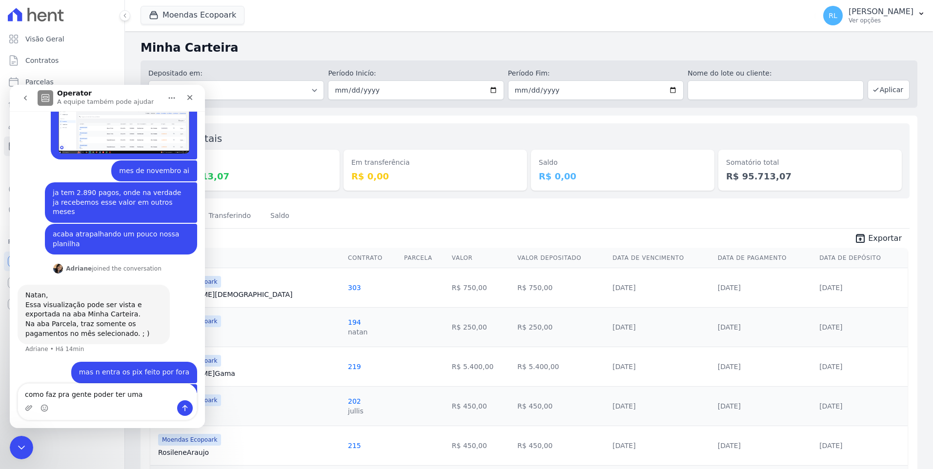
scroll to position [325, 0]
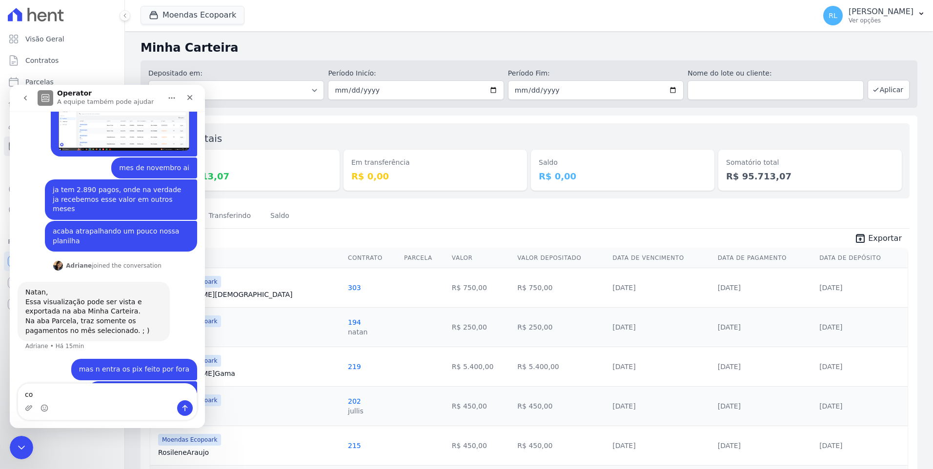
type textarea "c"
click at [22, 443] on icon "Encerramento do Messenger da Intercom" at bounding box center [20, 446] width 12 height 12
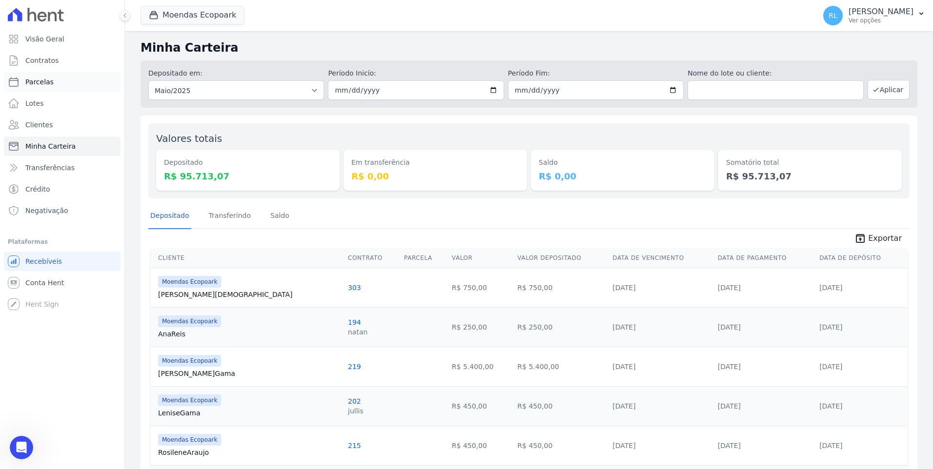
click at [48, 80] on span "Parcelas" at bounding box center [39, 82] width 28 height 10
select select
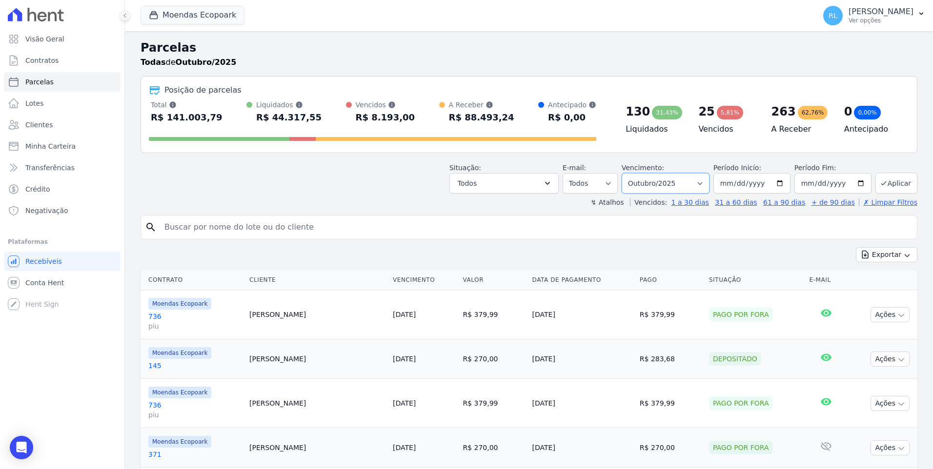
click at [695, 185] on select "[GEOGRAPHIC_DATA] por período ──────── Todos os meses Outubro/2022 Novembro/202…" at bounding box center [665, 183] width 88 height 20
select select "05/2025"
click at [630, 173] on select "[GEOGRAPHIC_DATA] por período ──────── Todos os meses Outubro/2022 Novembro/202…" at bounding box center [665, 183] width 88 height 20
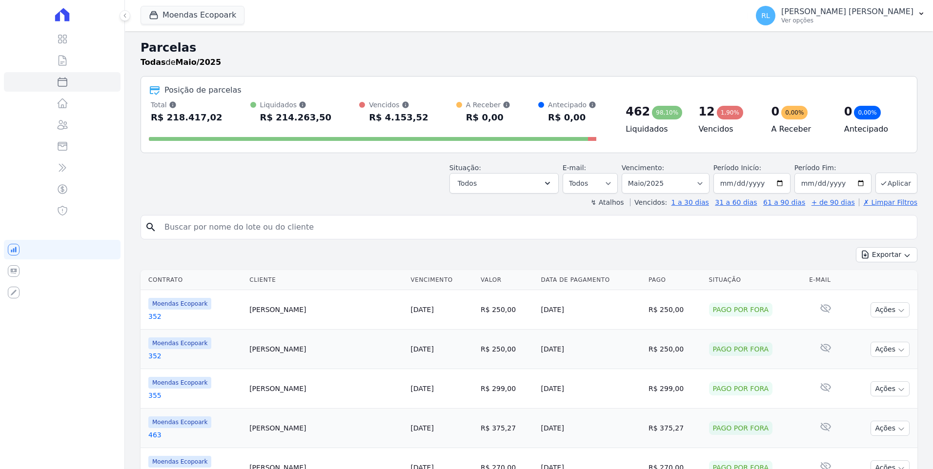
select select
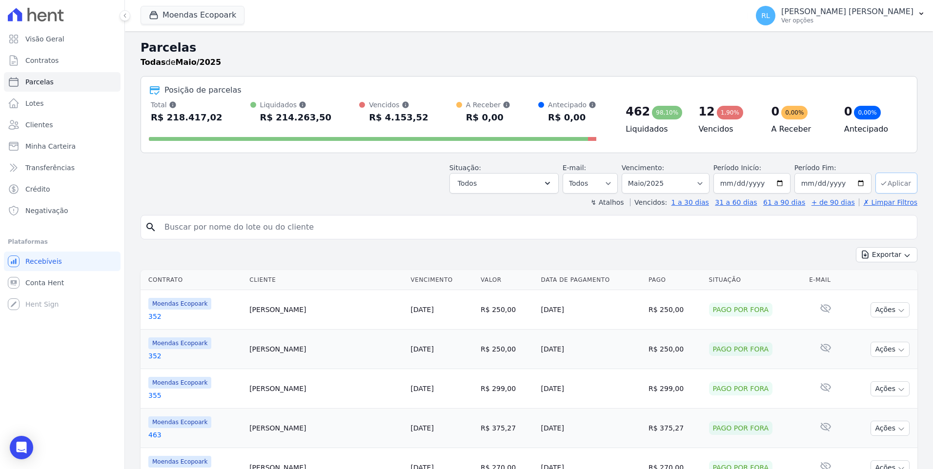
click at [897, 186] on button "Aplicar" at bounding box center [896, 183] width 42 height 21
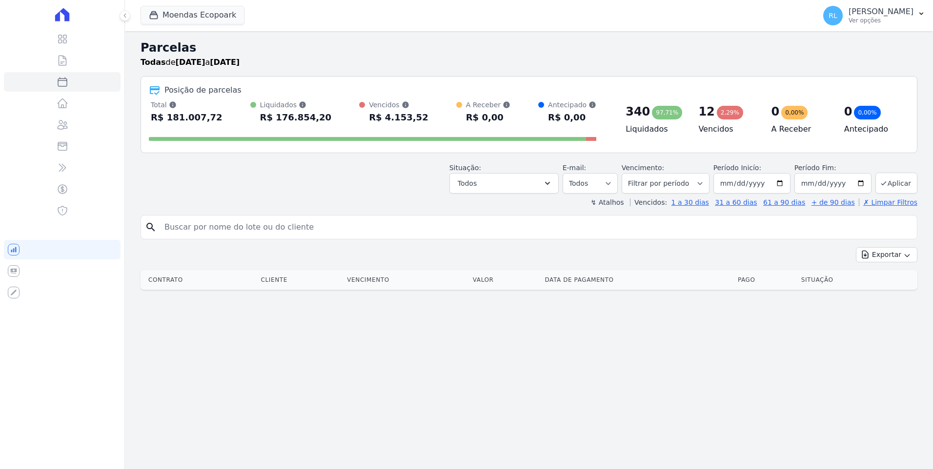
select select
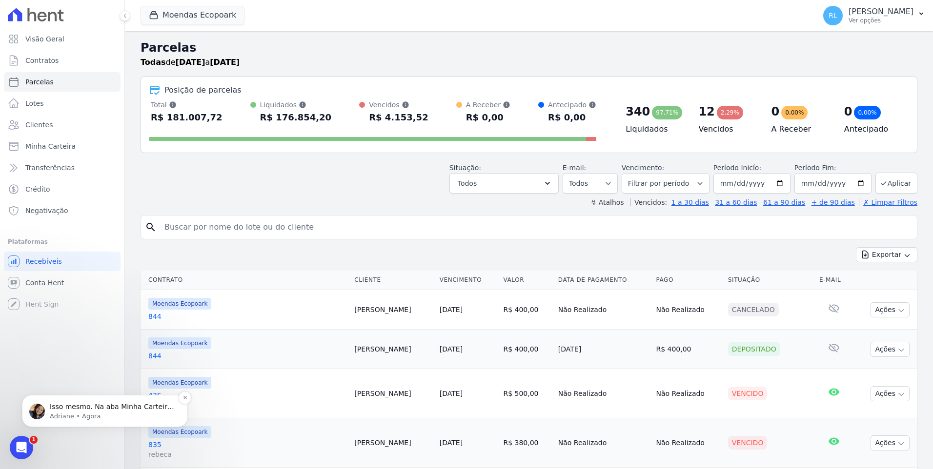
click at [136, 408] on span "Isso mesmo. Na aba Minha Carteira somente os boletos pagos através da emissão f…" at bounding box center [112, 416] width 124 height 27
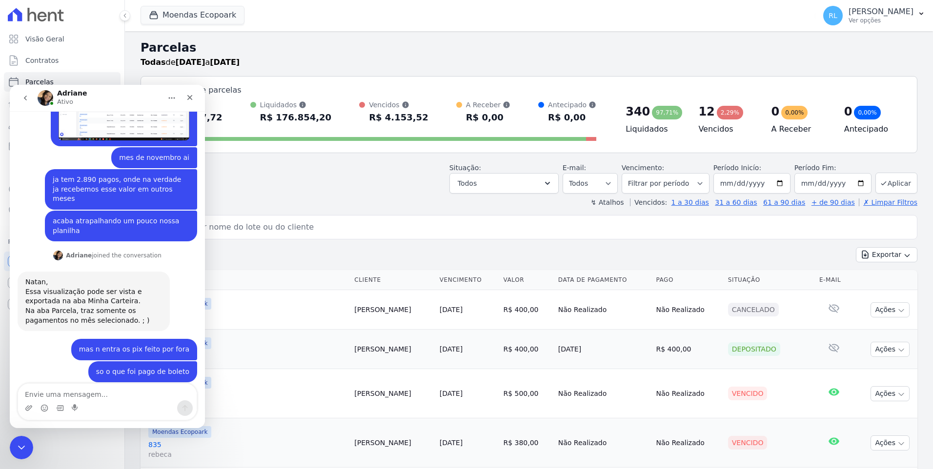
scroll to position [336, 0]
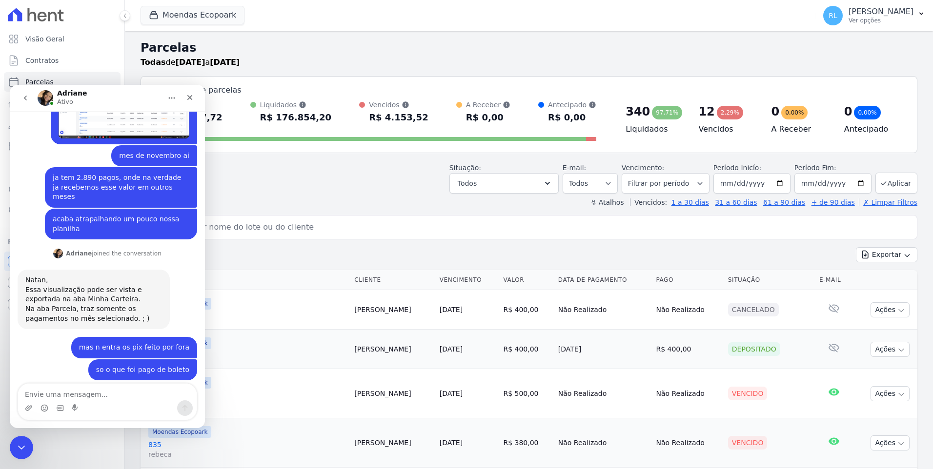
click at [133, 393] on textarea "Envie uma mensagem..." at bounding box center [107, 392] width 179 height 17
type textarea "pois então"
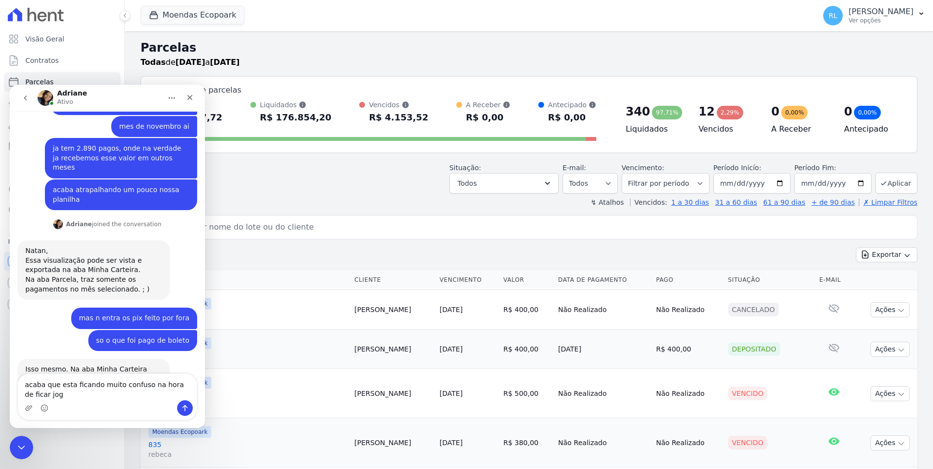
scroll to position [375, 0]
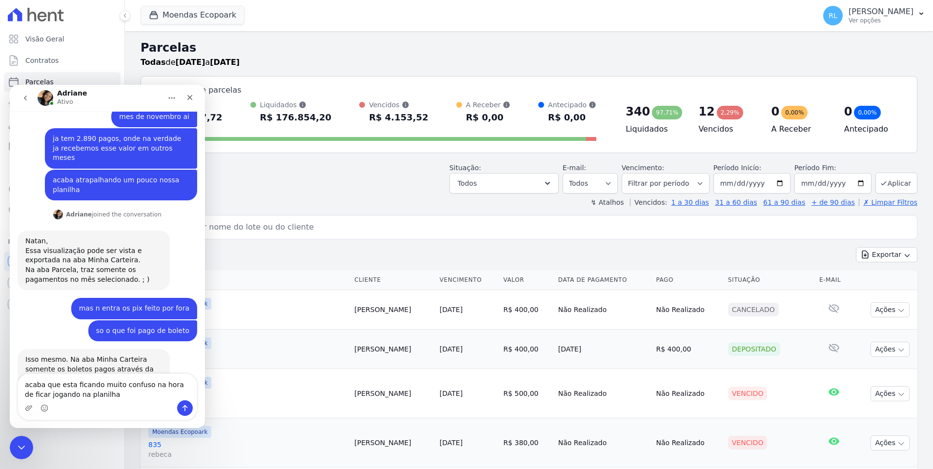
type textarea "acaba que esta ficando muito confuso na hora de ficar jogando na planilha"
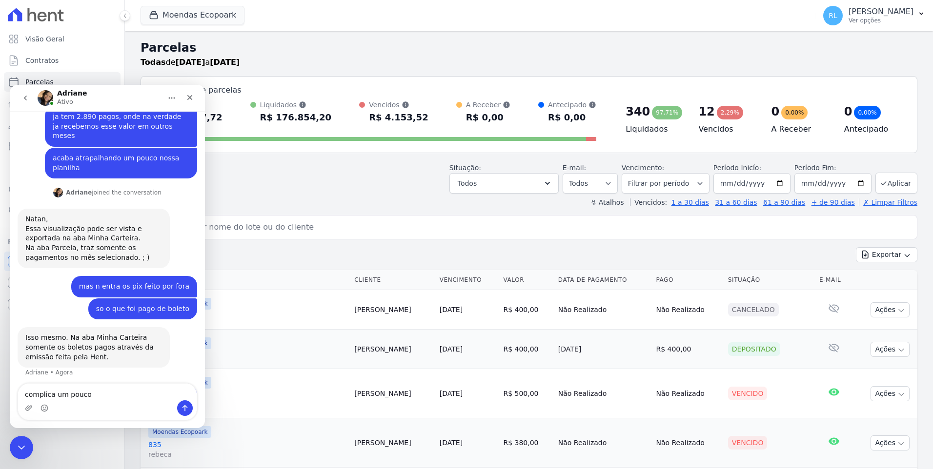
type textarea "complica um pouco"
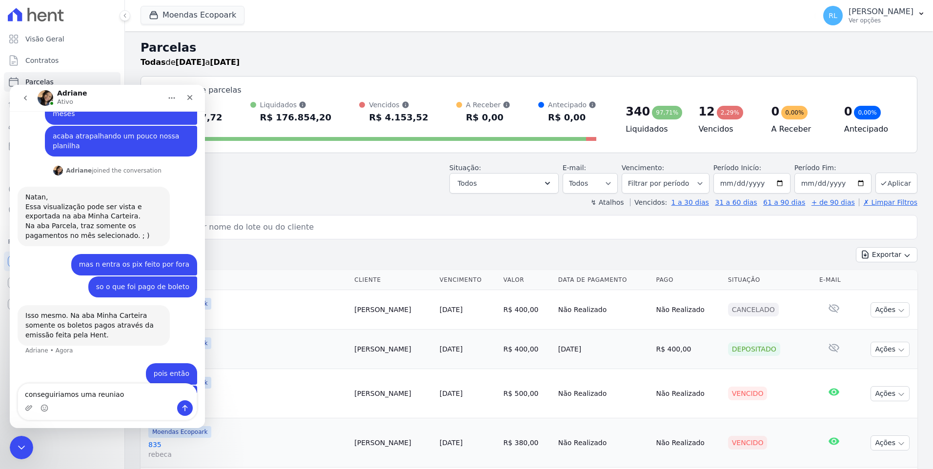
type textarea "conseguiriamos uma reuniao ?"
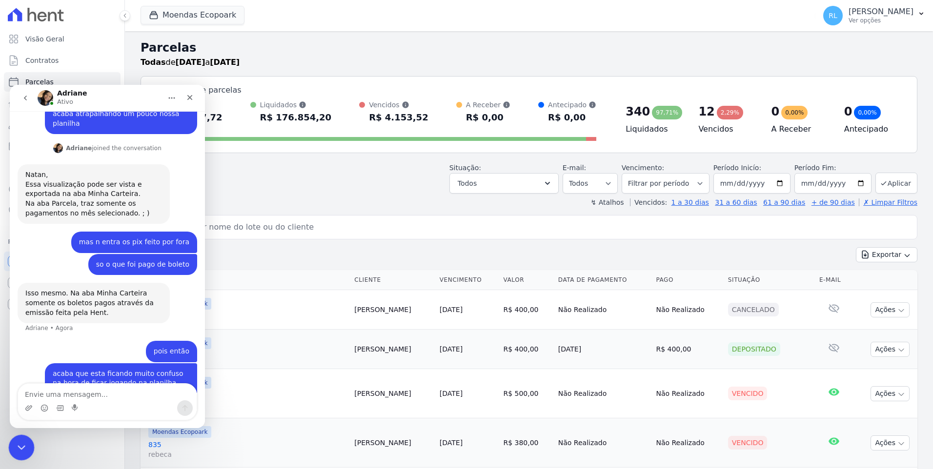
click at [23, 442] on icon "Encerramento do Messenger da Intercom" at bounding box center [20, 446] width 12 height 12
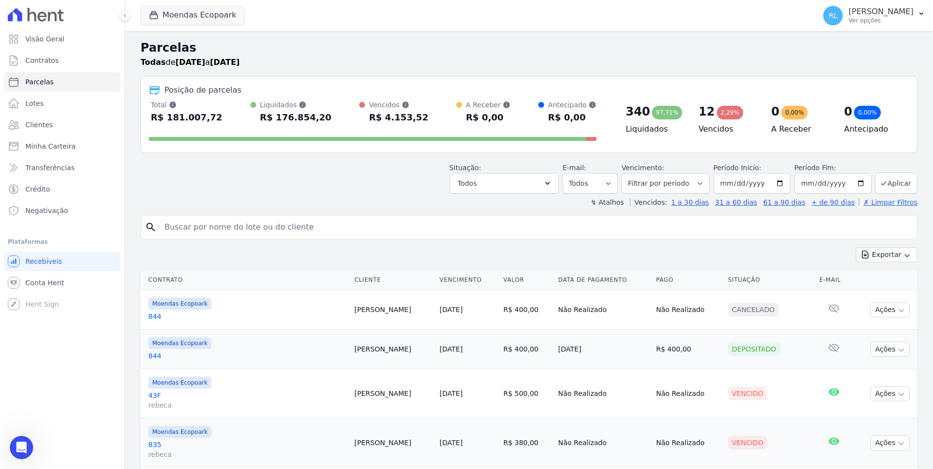
scroll to position [478, 0]
click at [18, 452] on div "Abertura do Messenger da Intercom" at bounding box center [20, 446] width 32 height 32
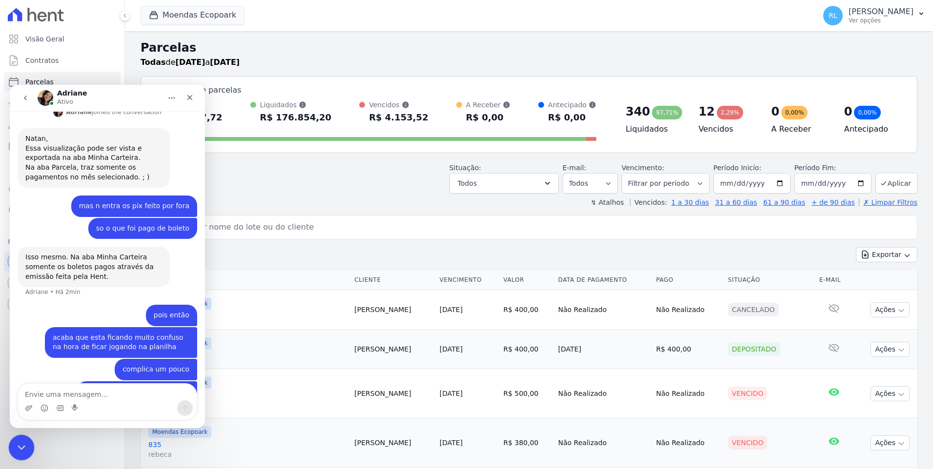
click at [18, 449] on icon "Encerramento do Messenger da Intercom" at bounding box center [20, 446] width 12 height 12
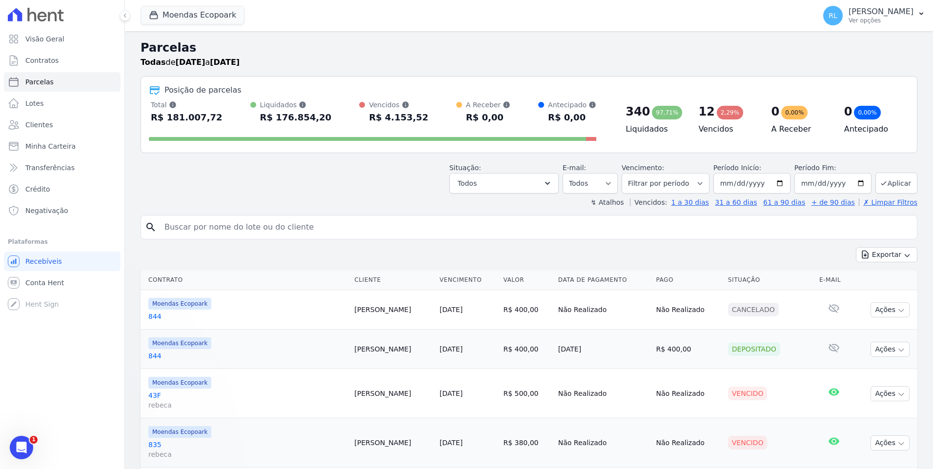
click at [209, 230] on input "search" at bounding box center [536, 228] width 754 height 20
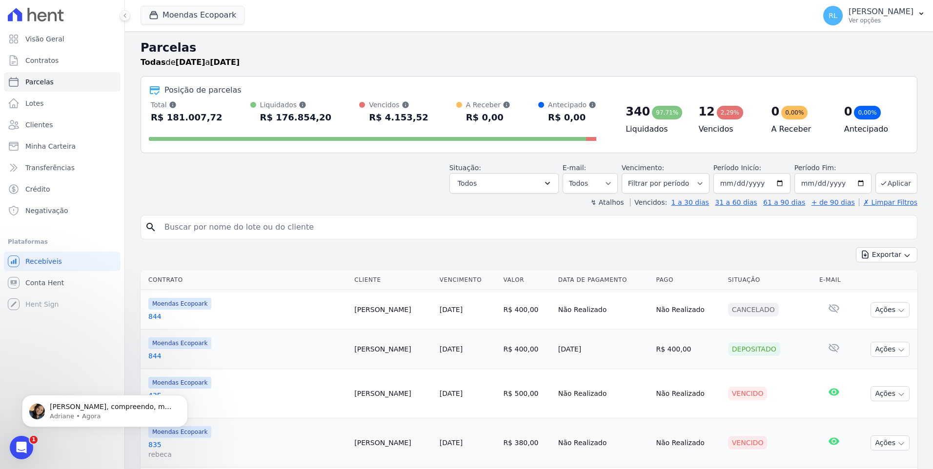
scroll to position [518, 0]
click at [256, 193] on div "Situação: Agendado Em Aberto Pago Processando Cancelado Vencido Transferindo De…" at bounding box center [528, 176] width 776 height 35
click at [134, 415] on p "Adriane • Agora" at bounding box center [113, 416] width 126 height 9
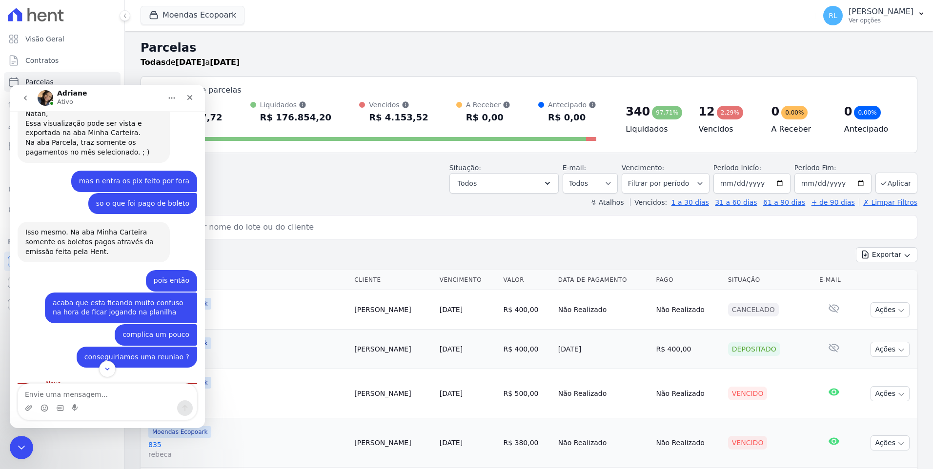
scroll to position [534, 0]
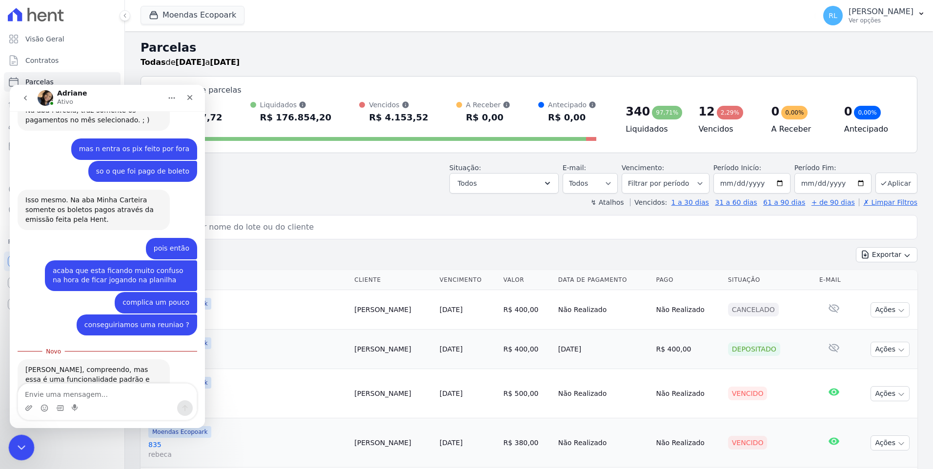
click at [21, 440] on icon "Encerramento do Messenger da Intercom" at bounding box center [20, 446] width 12 height 12
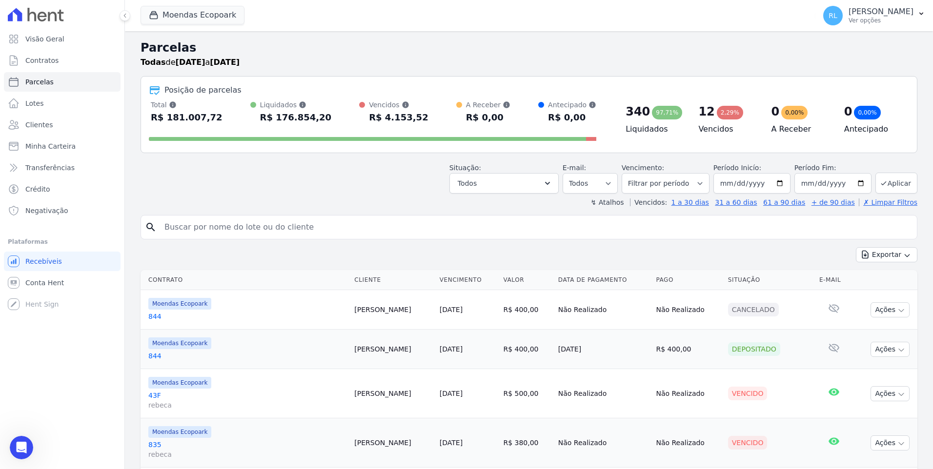
click at [196, 228] on input "search" at bounding box center [536, 228] width 754 height 20
type input "194"
select select
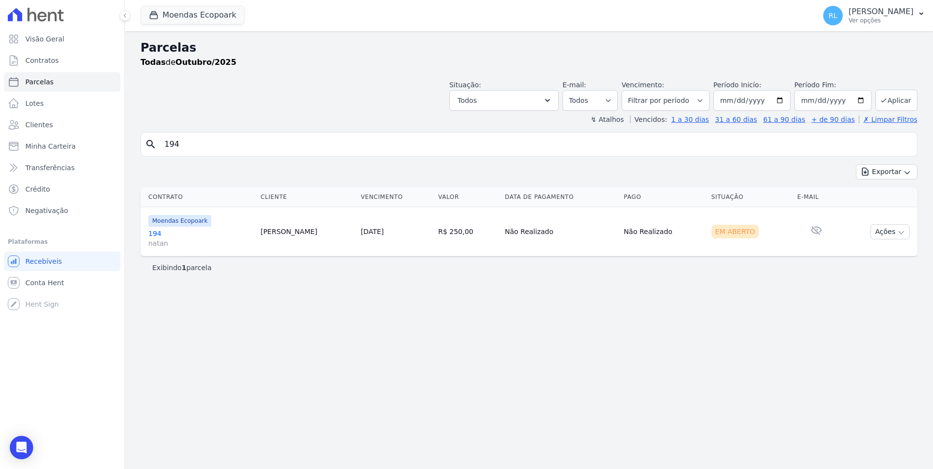
click at [155, 230] on link "194 natan" at bounding box center [200, 239] width 104 height 20
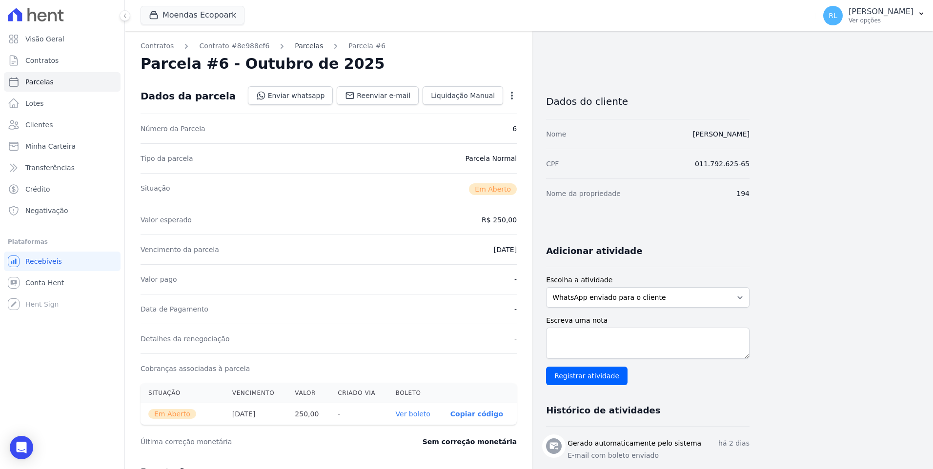
click at [305, 46] on link "Parcelas" at bounding box center [309, 46] width 28 height 10
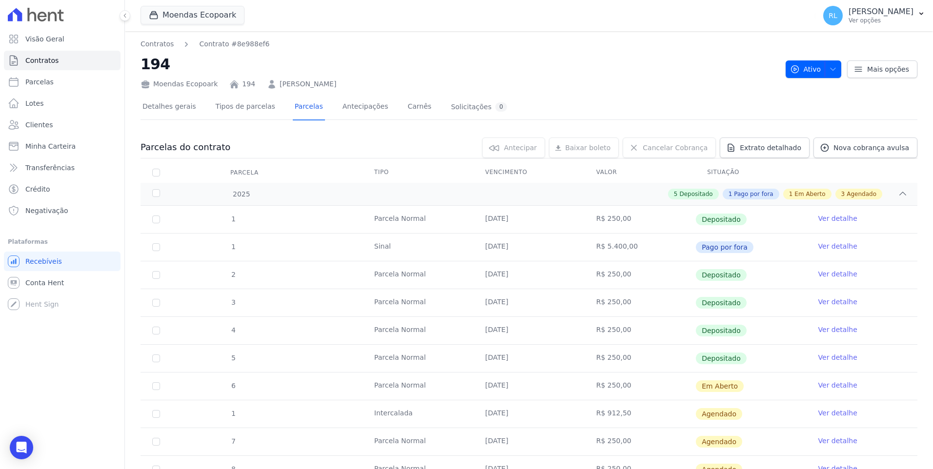
click at [822, 246] on link "Ver detalhe" at bounding box center [837, 246] width 39 height 10
click at [61, 83] on link "Parcelas" at bounding box center [62, 82] width 117 height 20
select select
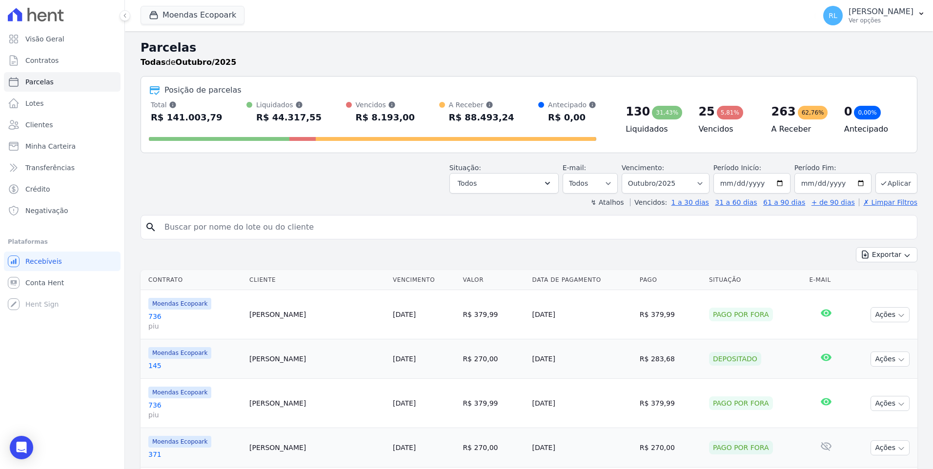
click at [306, 229] on input "search" at bounding box center [536, 228] width 754 height 20
type input "jardel"
select select
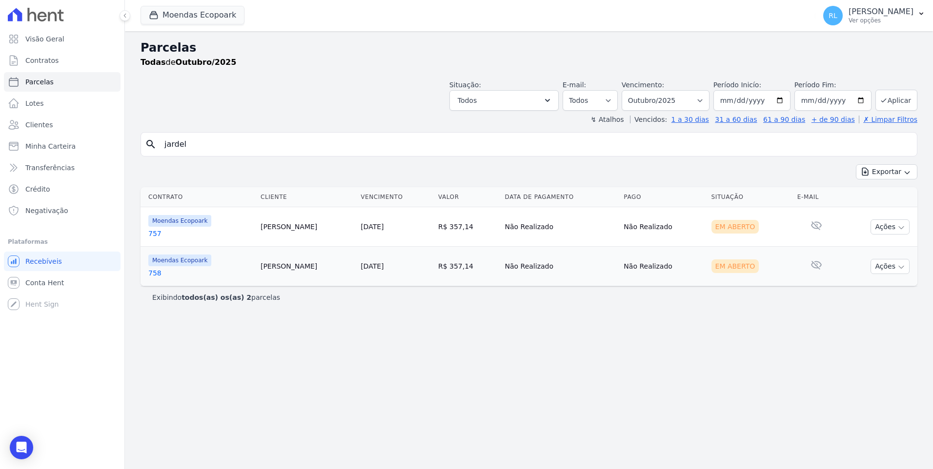
click at [153, 231] on link "757" at bounding box center [200, 234] width 104 height 10
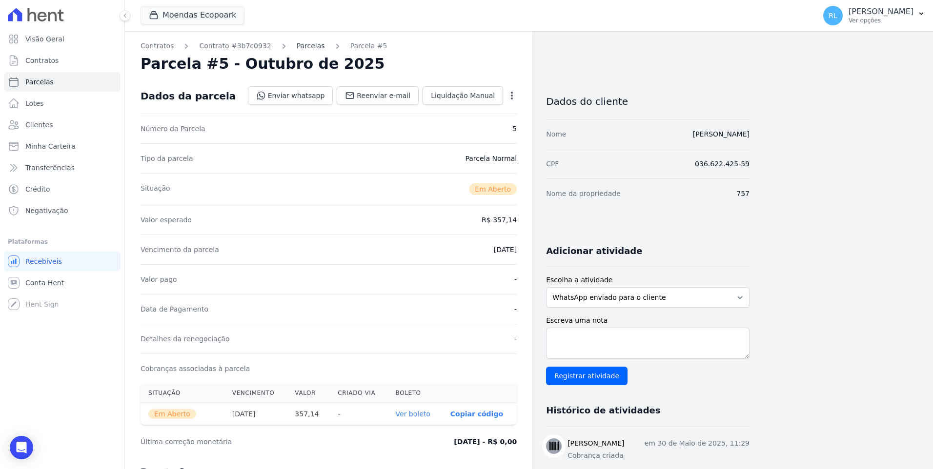
click at [297, 51] on link "Parcelas" at bounding box center [311, 46] width 28 height 10
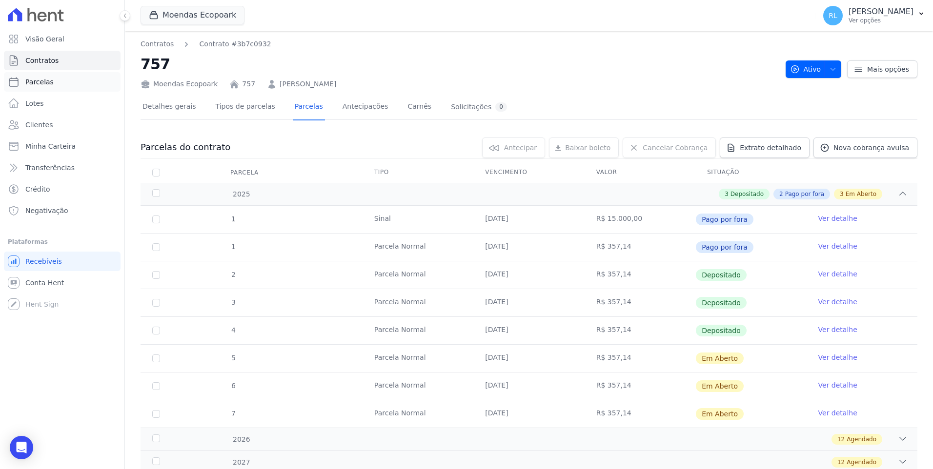
click at [64, 81] on link "Parcelas" at bounding box center [62, 82] width 117 height 20
select select
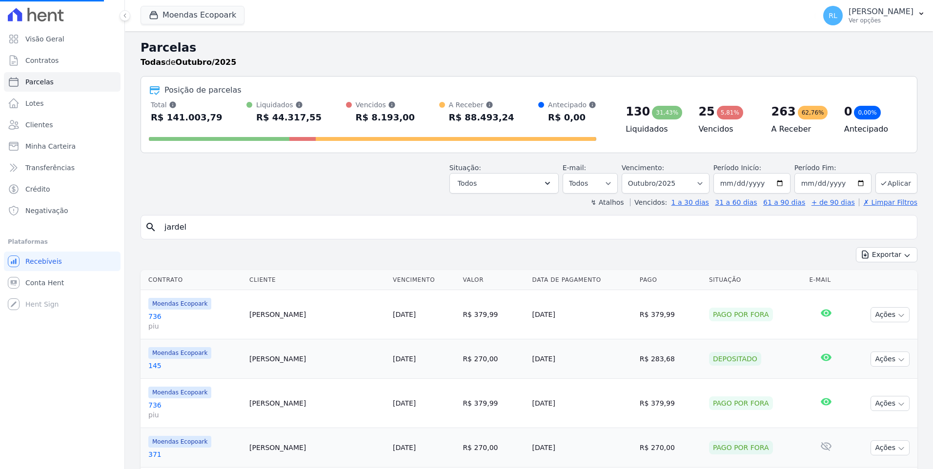
select select
drag, startPoint x: 182, startPoint y: 210, endPoint x: 196, endPoint y: 226, distance: 21.1
click at [196, 226] on input "search" at bounding box center [536, 228] width 754 height 20
type input "758"
select select
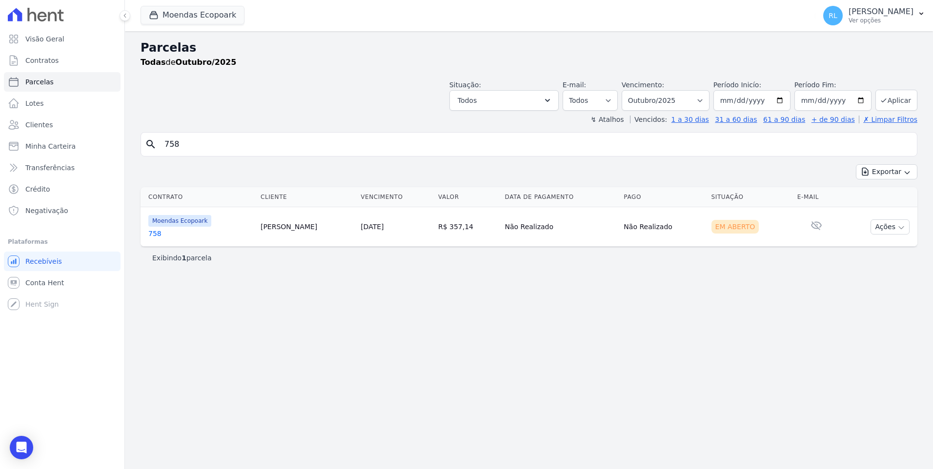
drag, startPoint x: 183, startPoint y: 147, endPoint x: 138, endPoint y: 145, distance: 45.4
click at [138, 145] on div "Parcelas Todas de Outubro/2025 Situação: Agendado Em Aberto Pago Processando Ca…" at bounding box center [529, 250] width 808 height 438
type input "756"
select select
drag, startPoint x: 190, startPoint y: 139, endPoint x: 148, endPoint y: 141, distance: 42.5
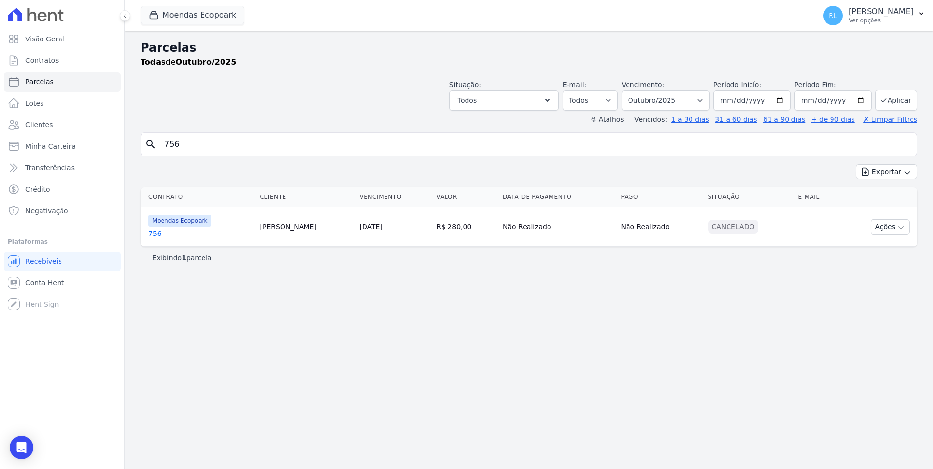
click at [148, 141] on div "search 756" at bounding box center [528, 144] width 776 height 24
type input "759"
select select
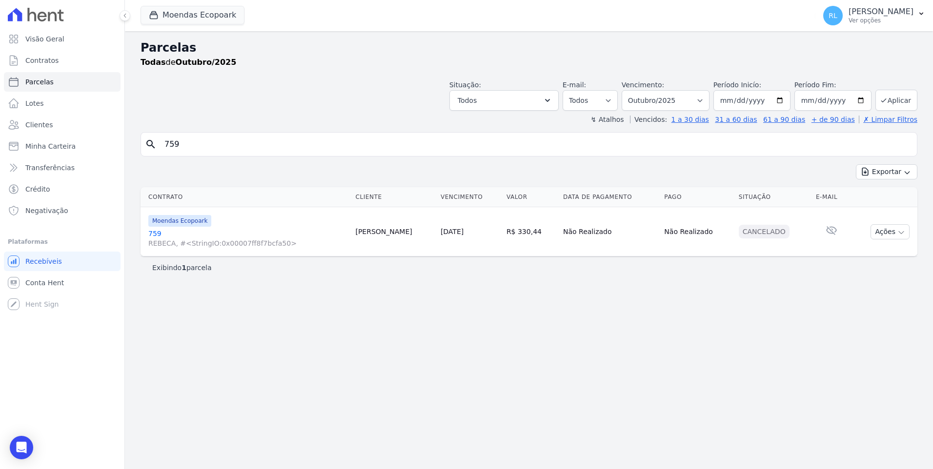
click at [203, 145] on input "759" at bounding box center [536, 145] width 754 height 20
type input "758"
select select
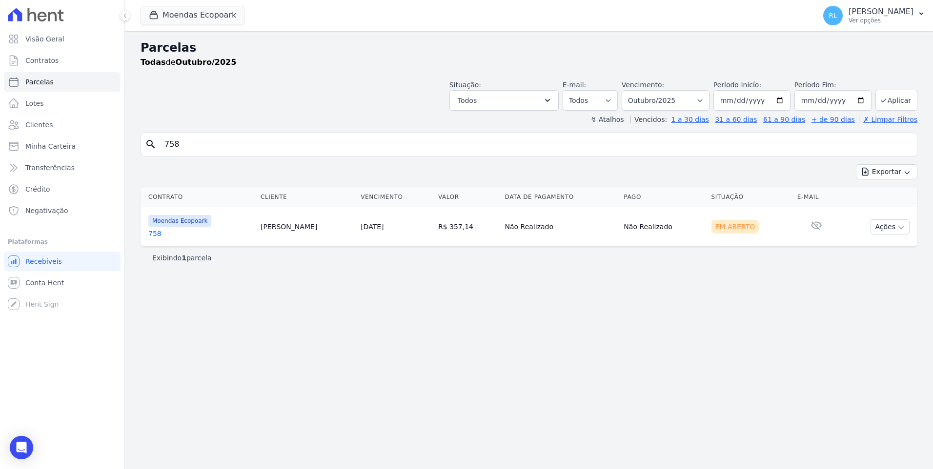
click at [179, 148] on input "758" at bounding box center [536, 145] width 754 height 20
type input "756"
select select
click at [20, 439] on div "Open Intercom Messenger" at bounding box center [22, 448] width 26 height 26
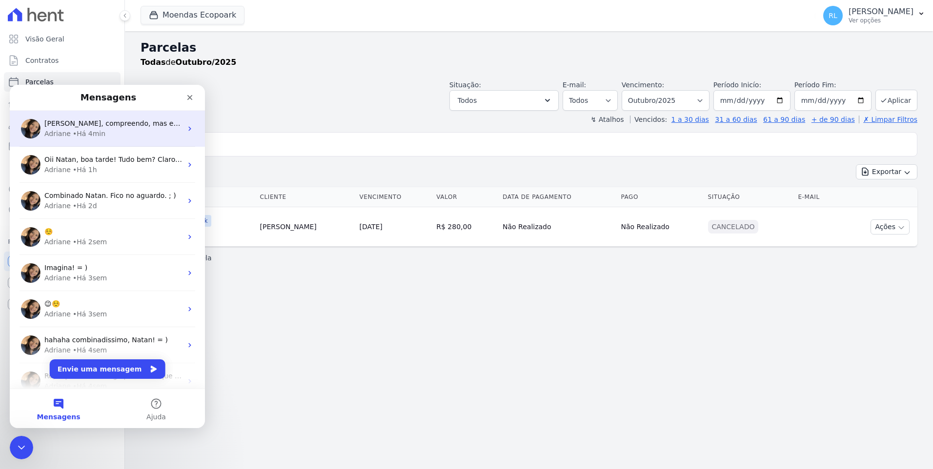
click at [139, 136] on div "Adriane • Há 4min" at bounding box center [113, 134] width 138 height 10
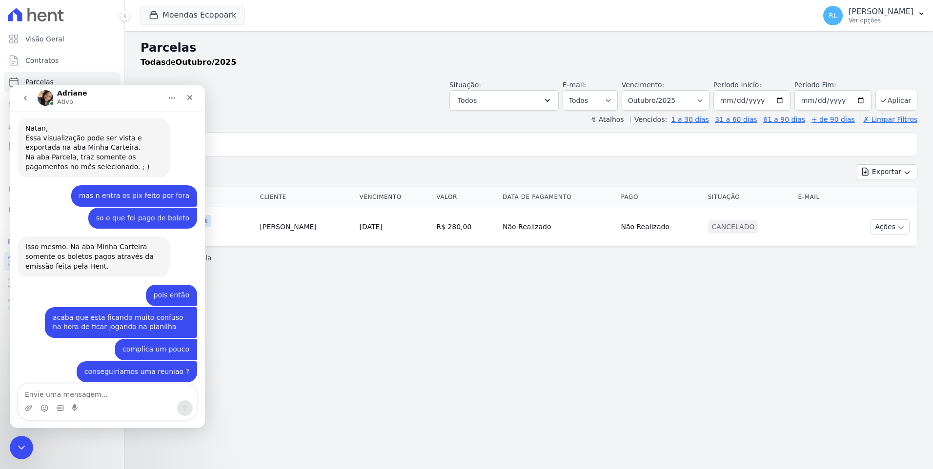
scroll to position [518, 0]
